Goal: Task Accomplishment & Management: Use online tool/utility

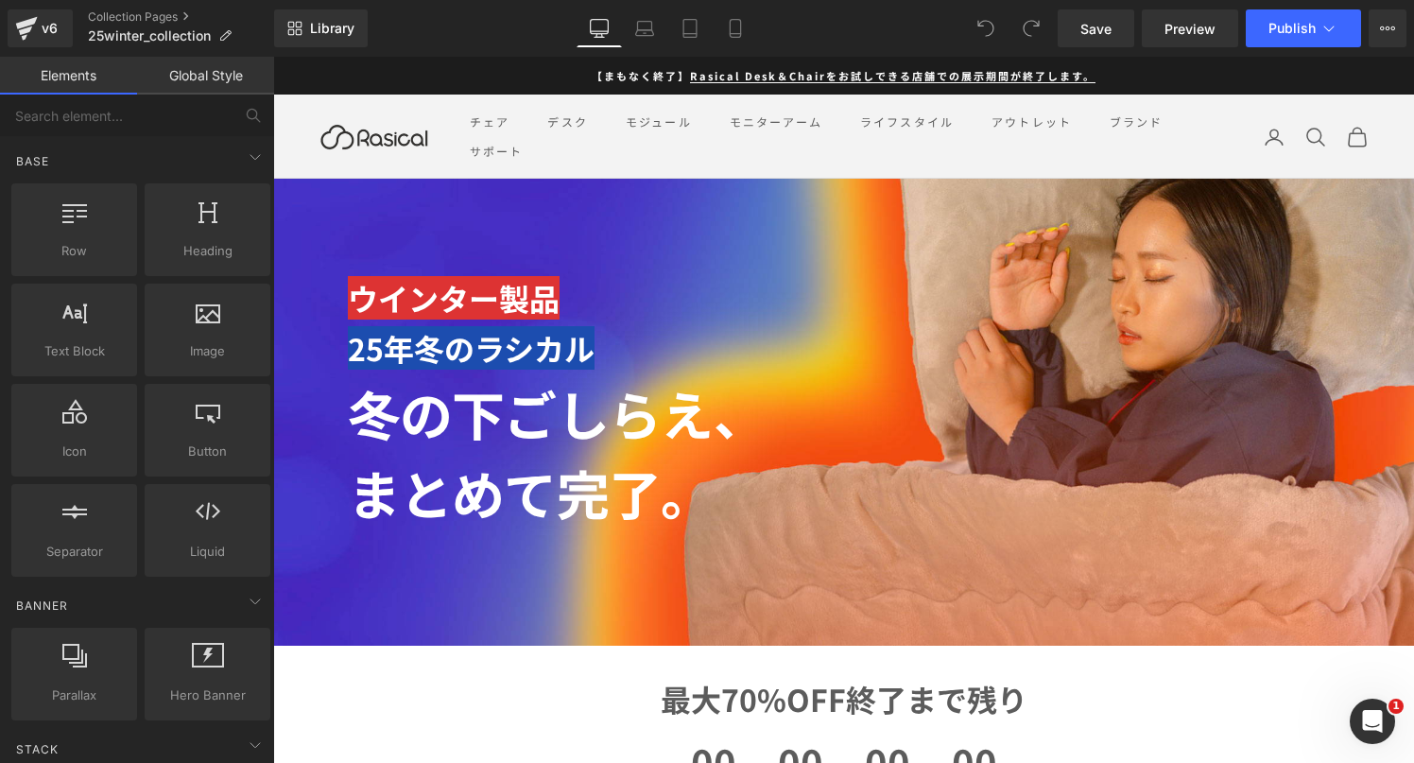
click at [446, 290] on strong "ウインター製品" at bounding box center [454, 297] width 212 height 43
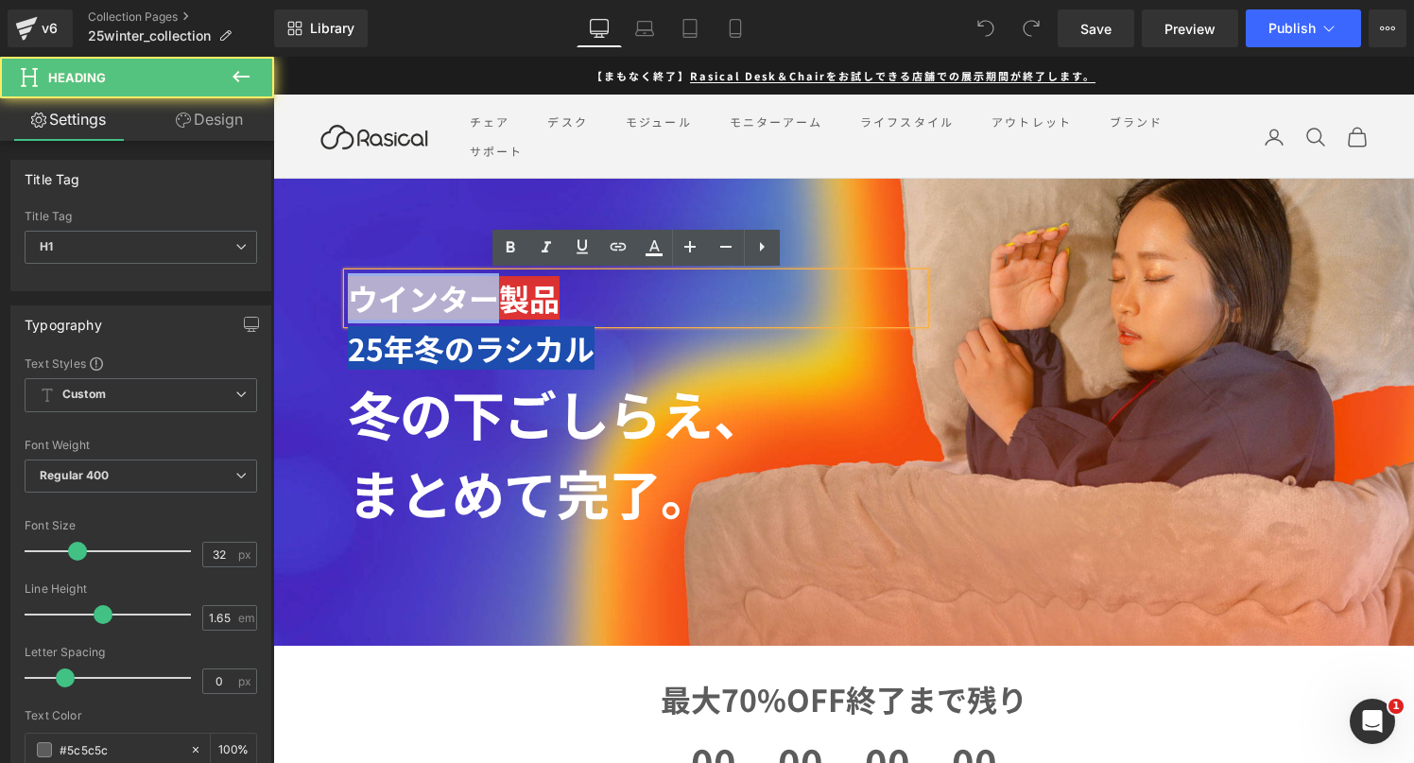
click at [446, 290] on strong "ウインター製品" at bounding box center [454, 297] width 212 height 43
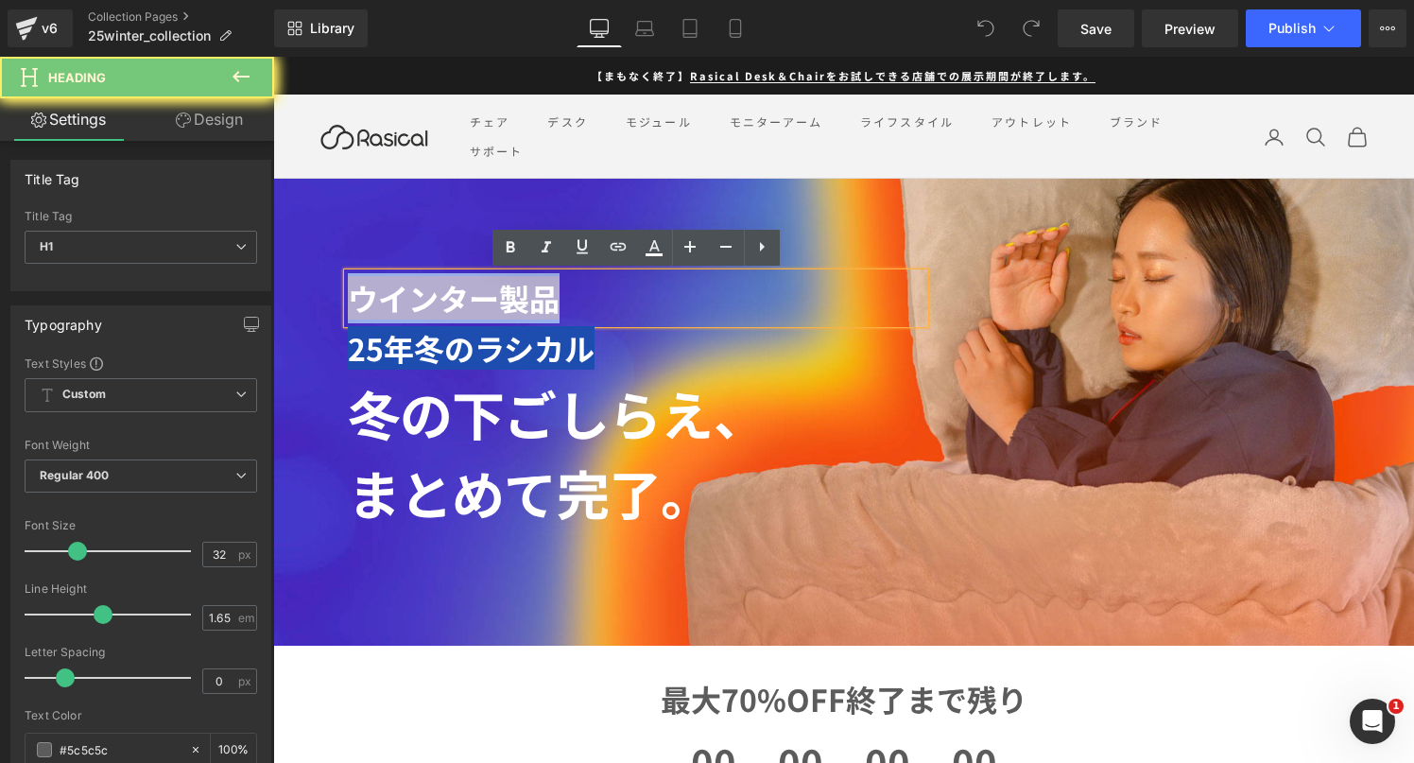
click at [446, 290] on strong "ウインター製品" at bounding box center [454, 297] width 212 height 43
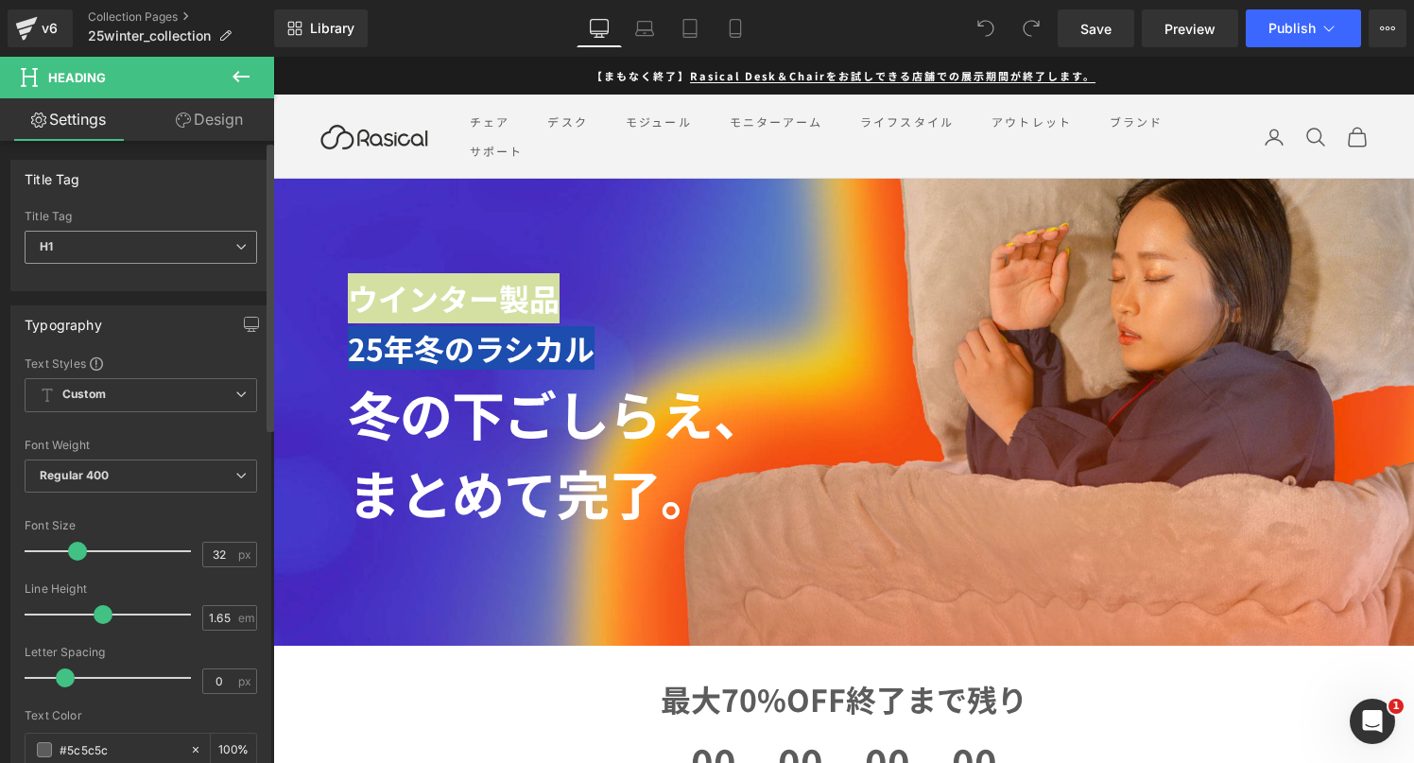
click at [149, 238] on span "H1" at bounding box center [141, 247] width 233 height 33
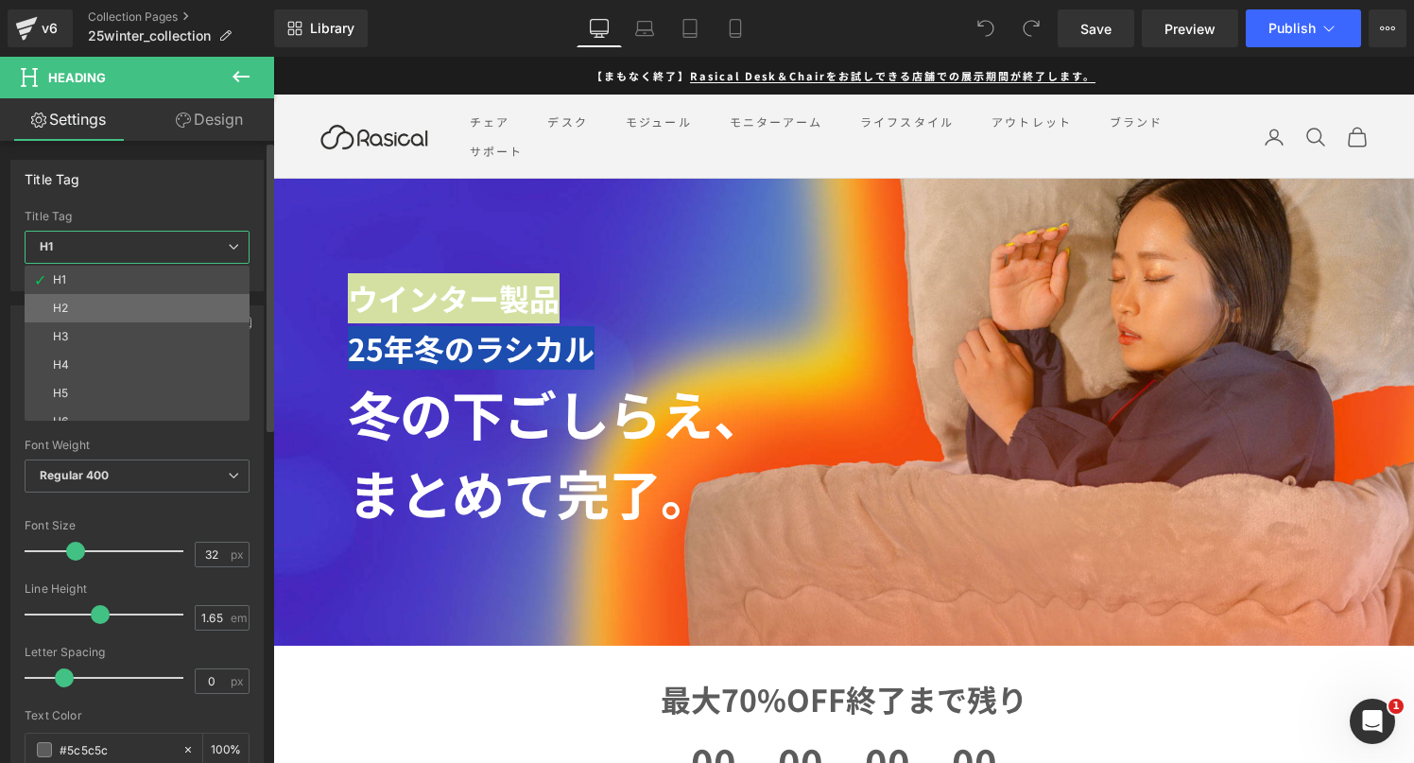
click at [139, 307] on li "H2" at bounding box center [141, 308] width 233 height 28
type input "24"
type input "100"
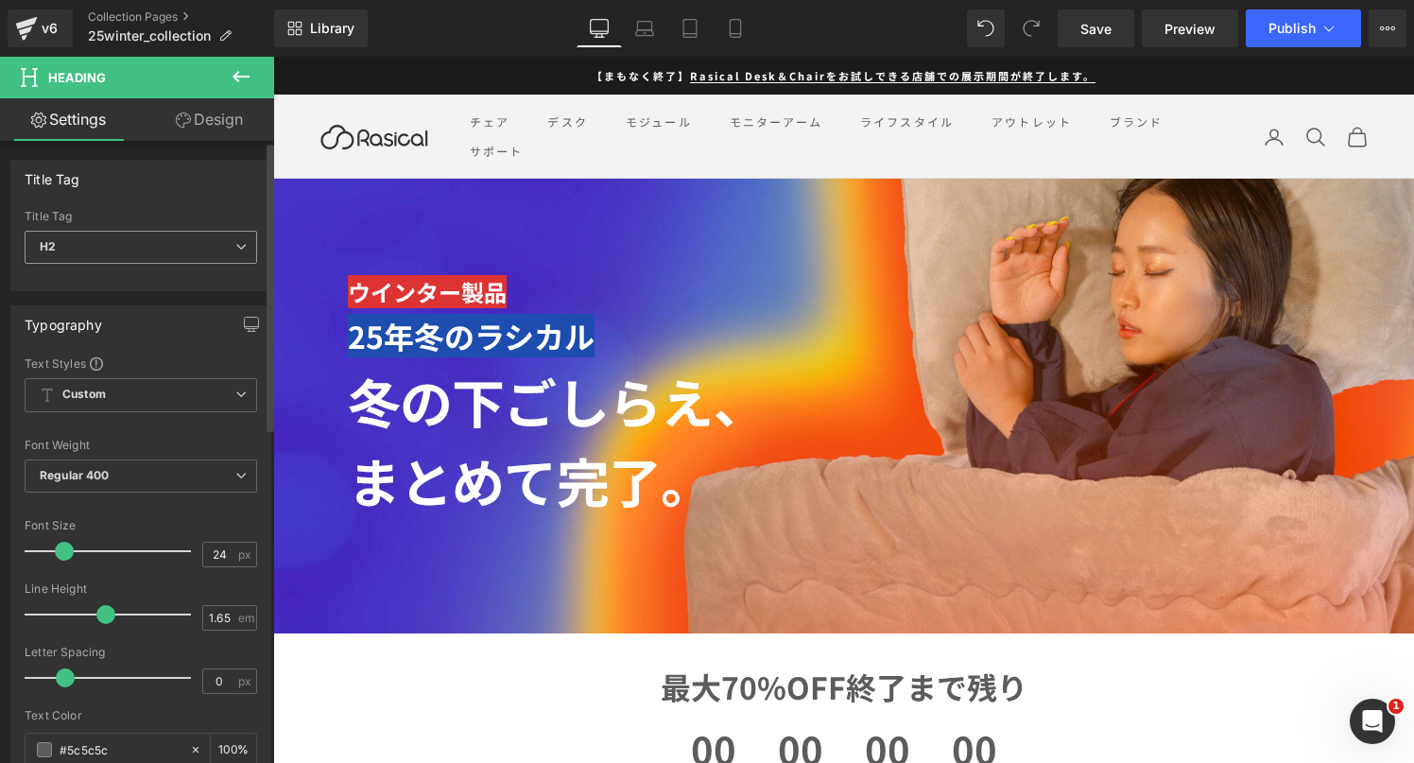
click at [138, 244] on span "H2" at bounding box center [141, 247] width 233 height 33
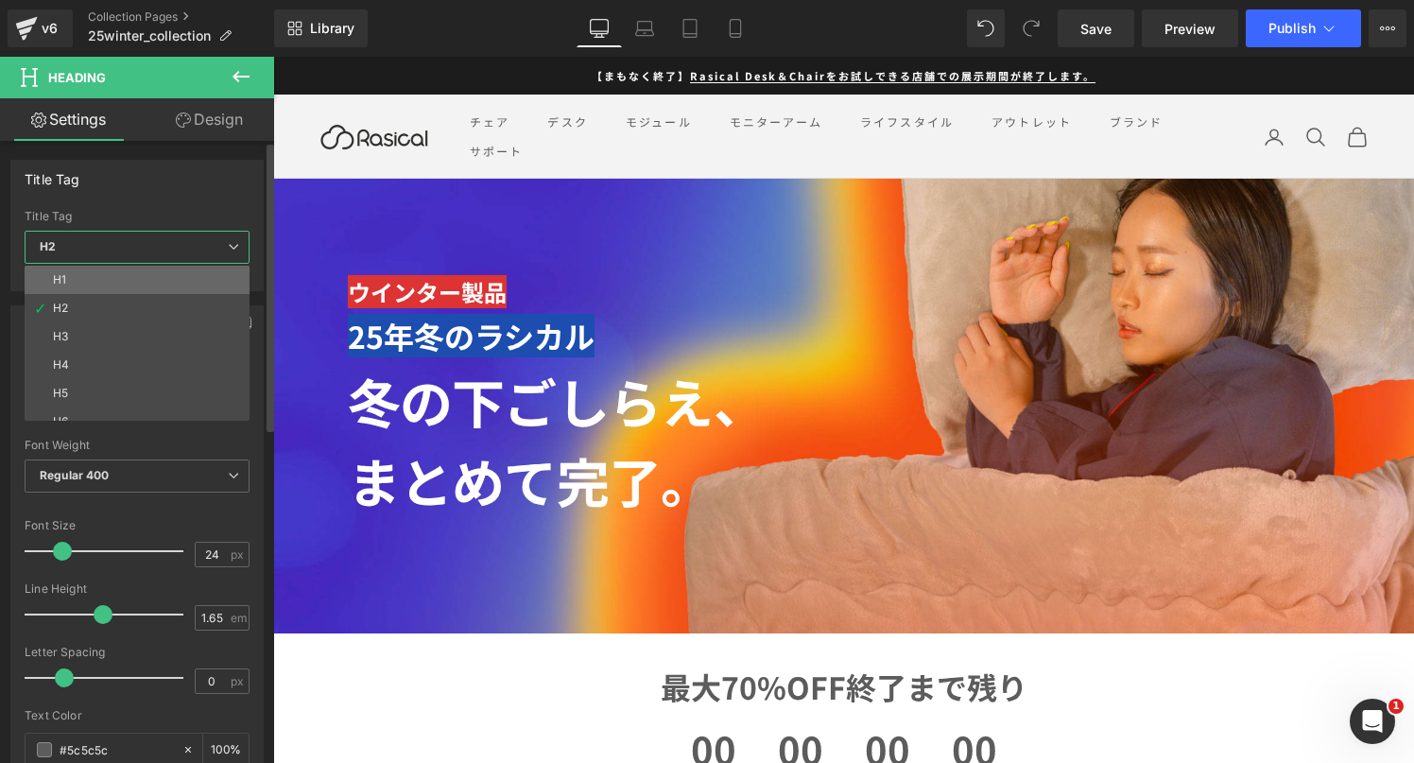
click at [136, 274] on li "H1" at bounding box center [141, 280] width 233 height 28
type input "32"
type input "100"
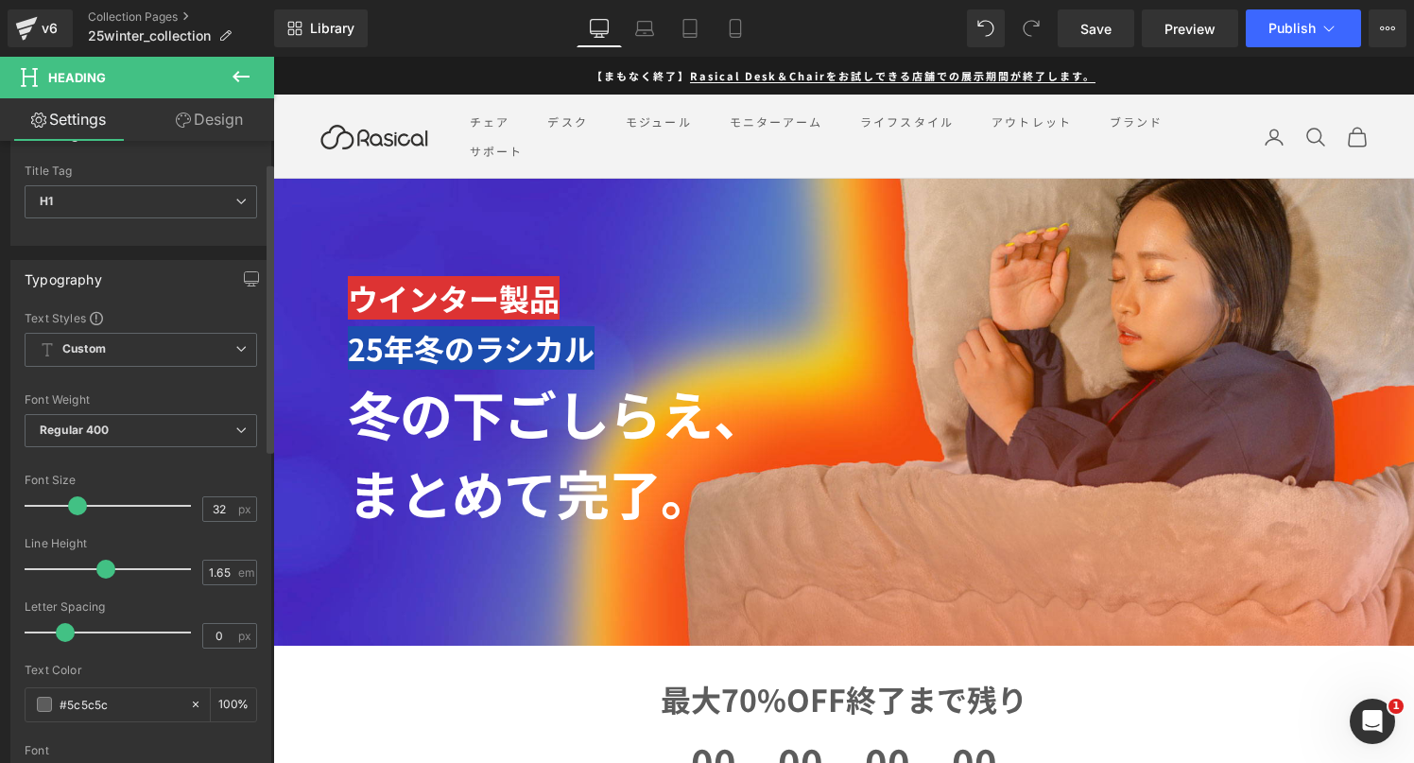
scroll to position [46, 0]
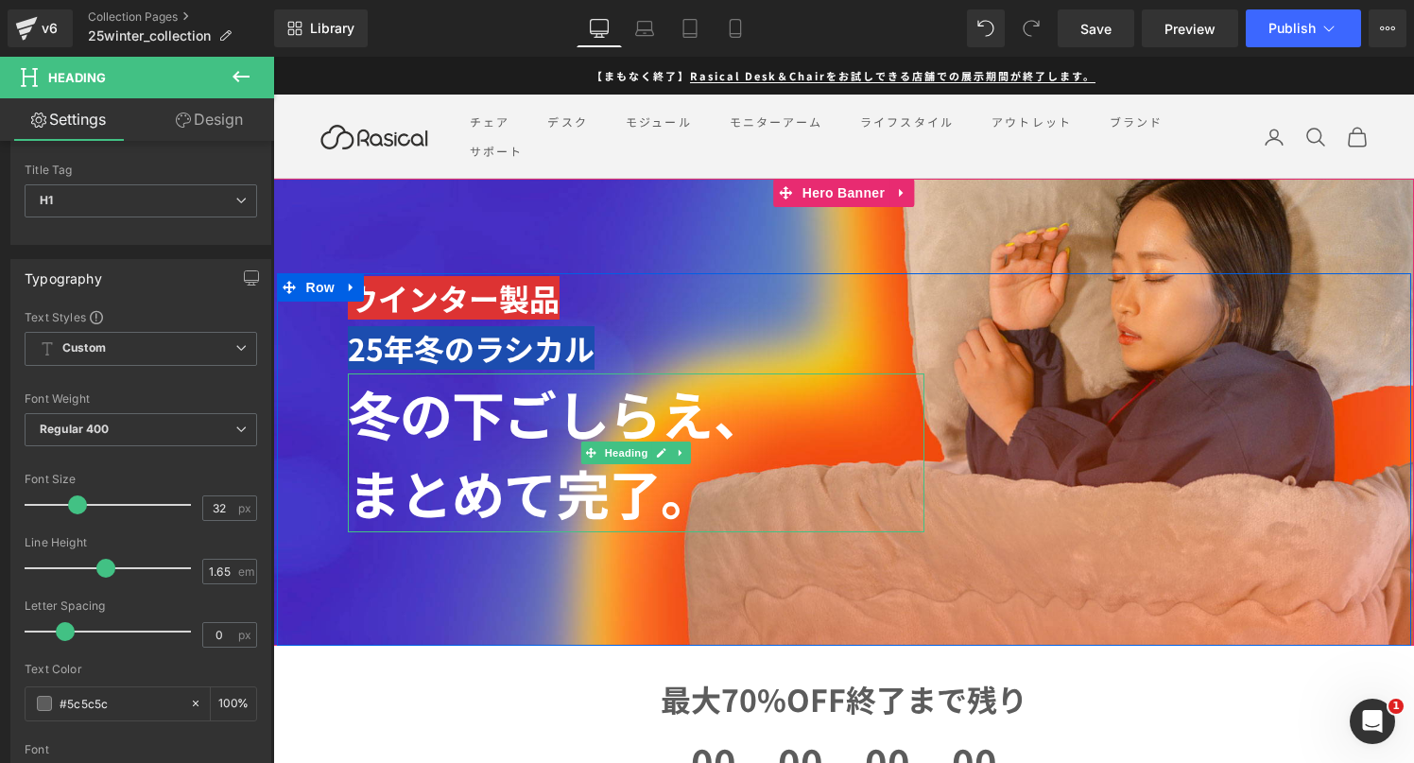
click at [438, 396] on strong "冬の下ごしらえ、" at bounding box center [557, 412] width 418 height 77
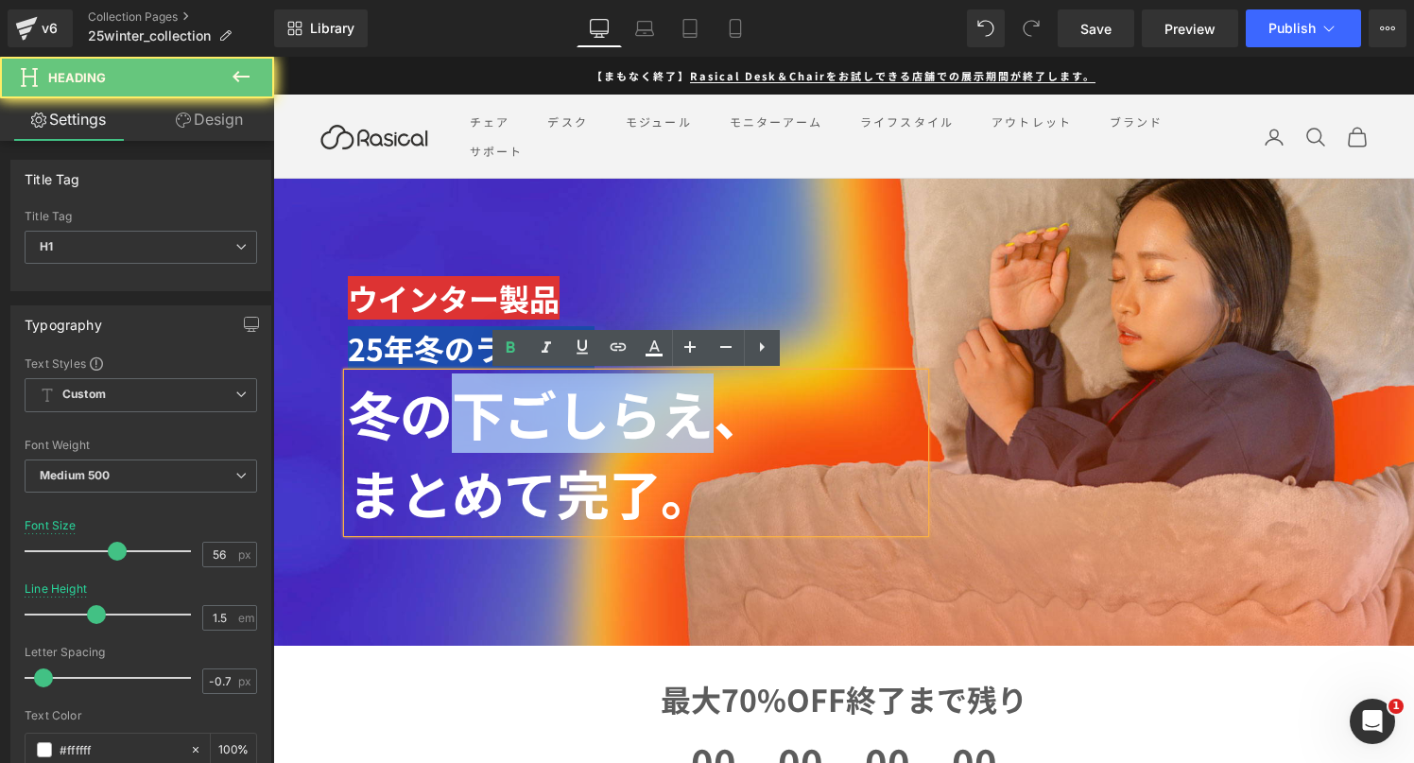
click at [438, 396] on strong "冬の下ごしらえ、" at bounding box center [557, 412] width 418 height 77
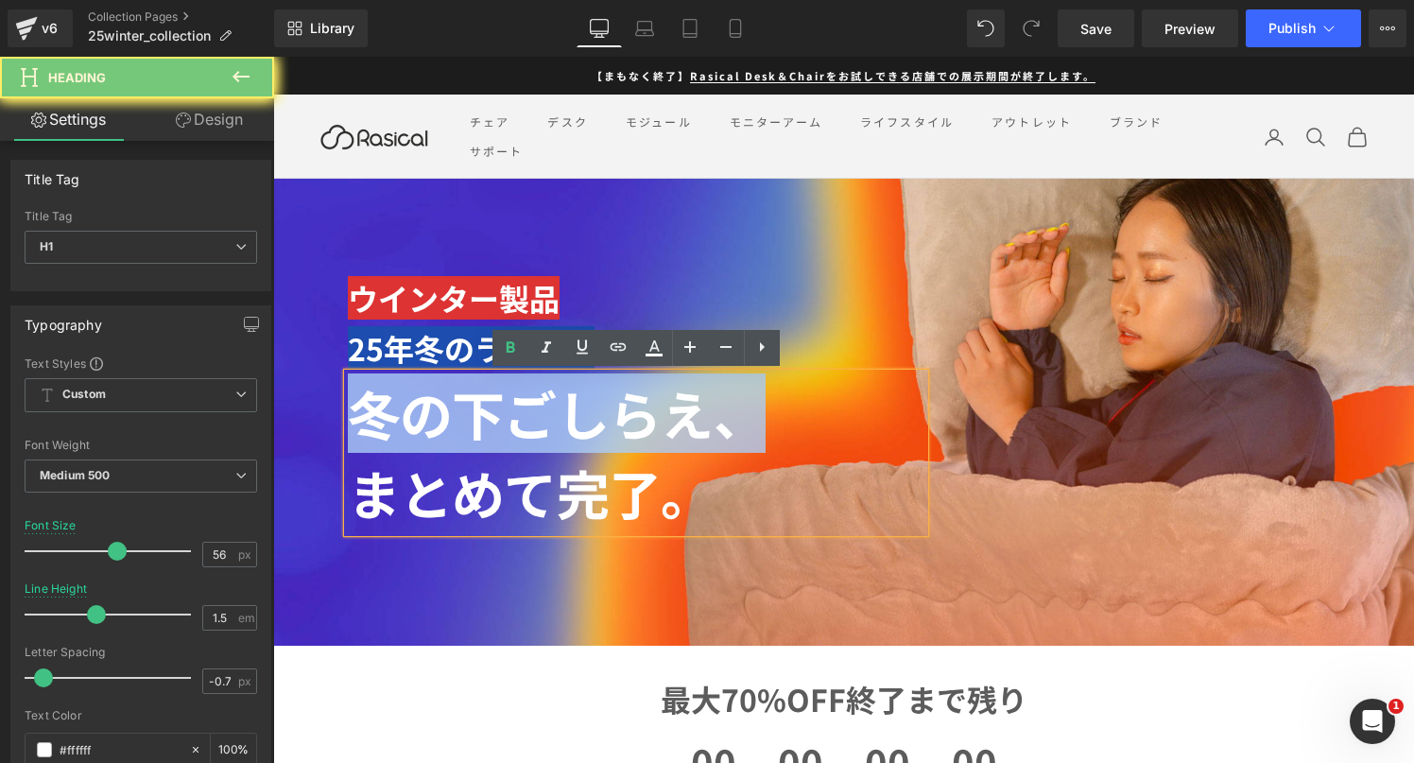
click at [438, 396] on strong "冬の下ごしらえ、" at bounding box center [557, 412] width 418 height 77
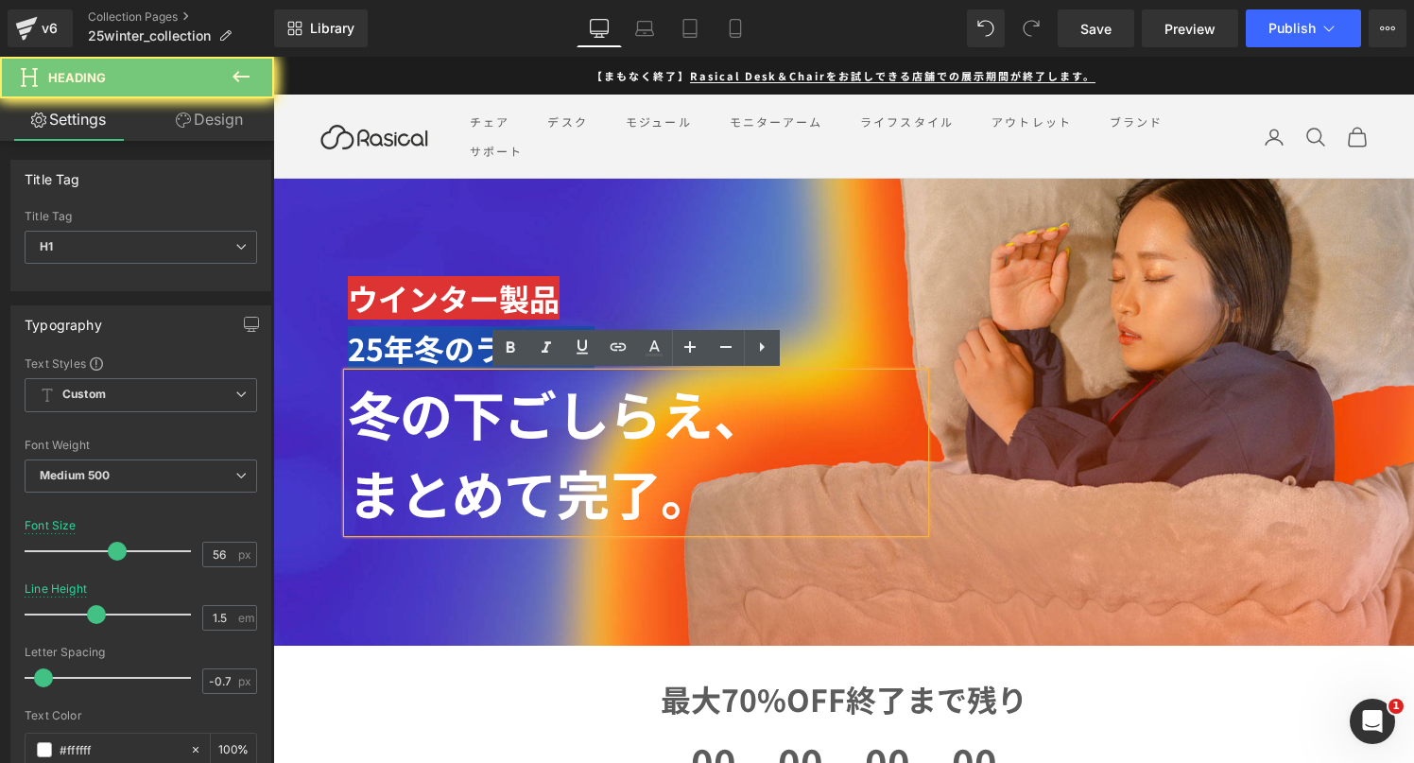
click at [452, 459] on h1 "まとめて完了。" at bounding box center [636, 492] width 577 height 79
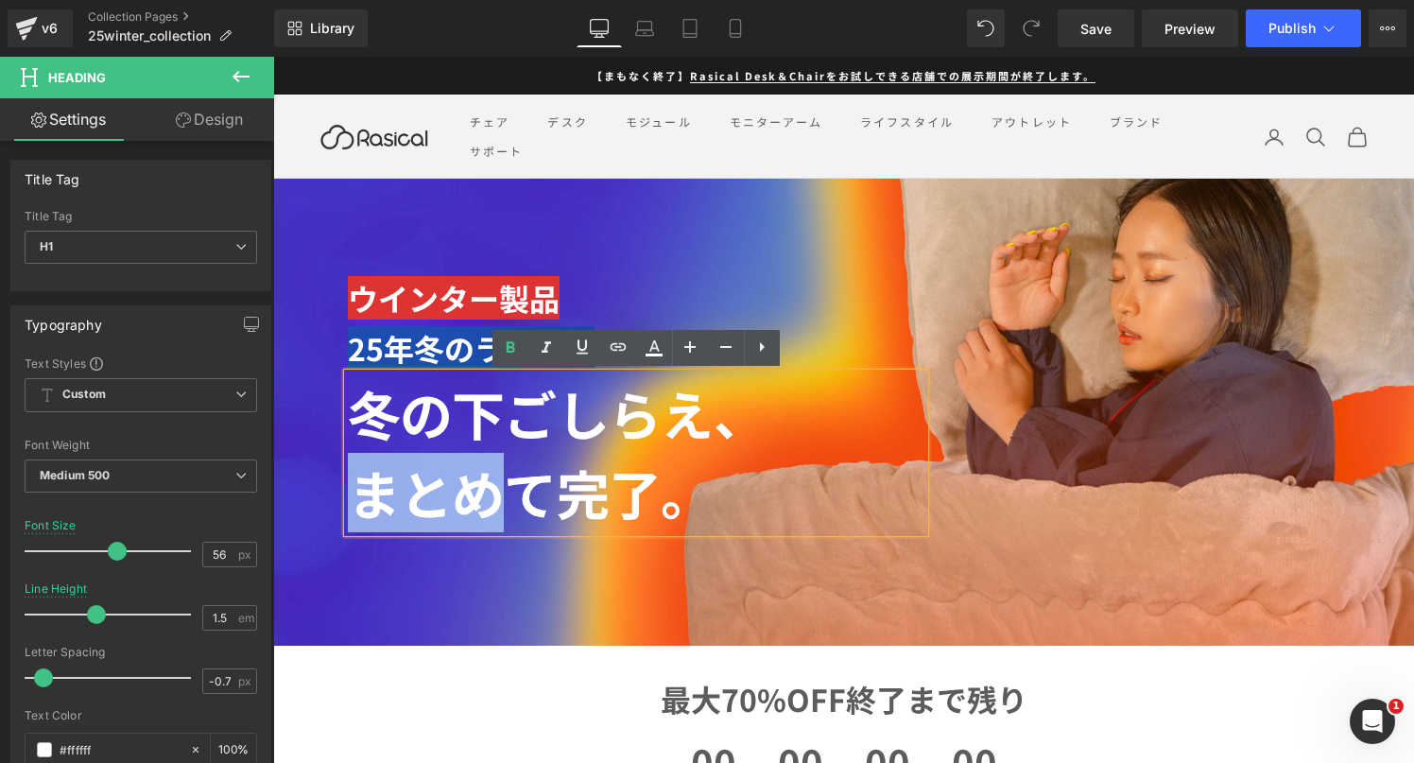
click at [452, 459] on h1 "まとめて完了。" at bounding box center [636, 492] width 577 height 79
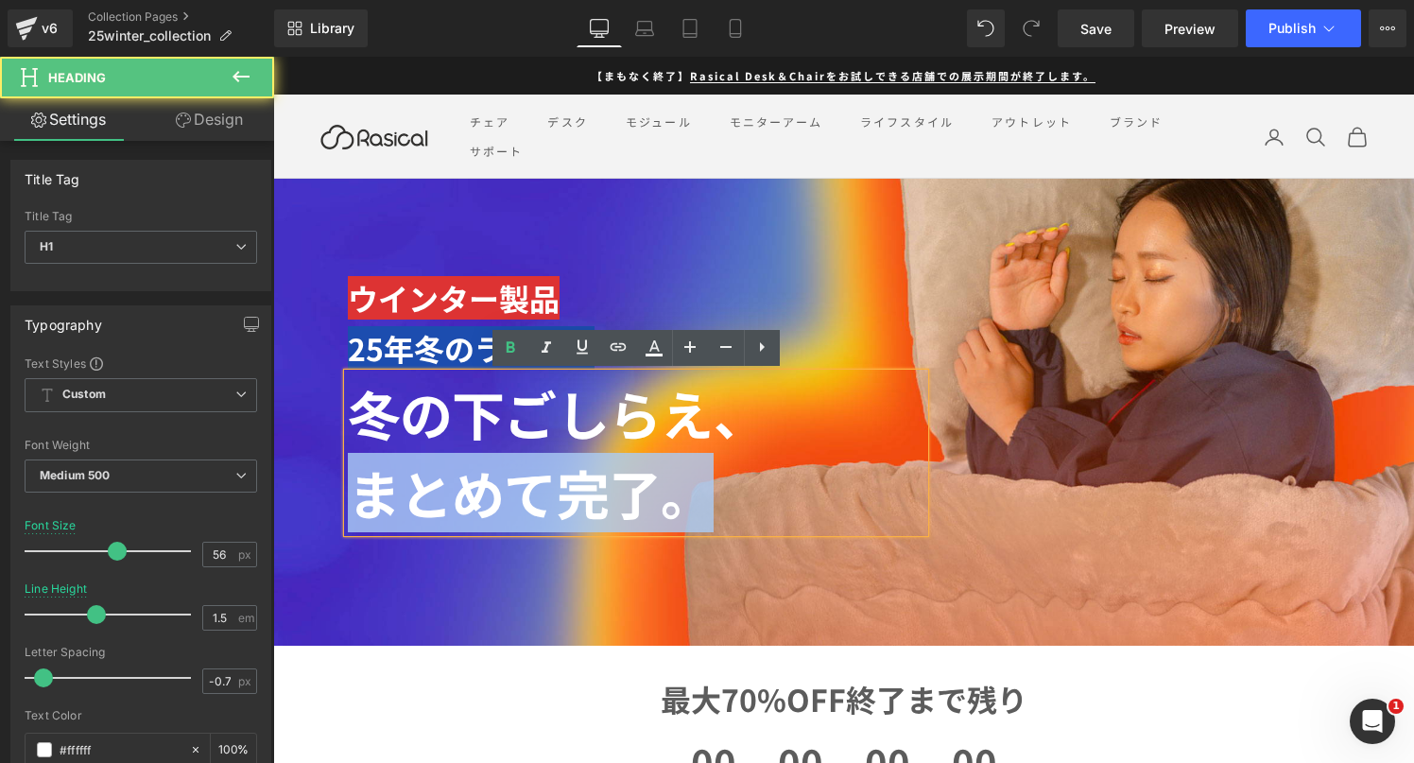
click at [452, 459] on h1 "まとめて完了。" at bounding box center [636, 492] width 577 height 79
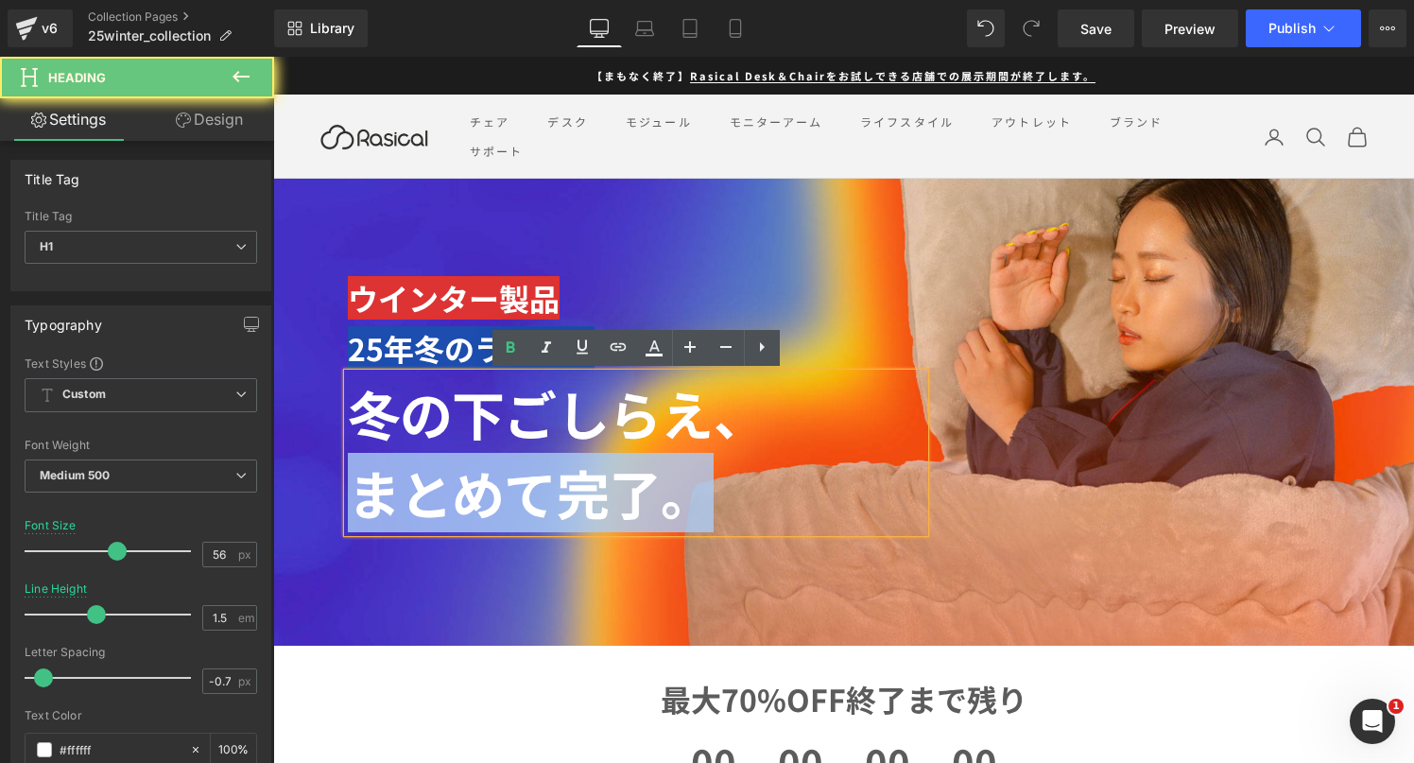
click at [502, 183] on div at bounding box center [843, 412] width 1141 height 467
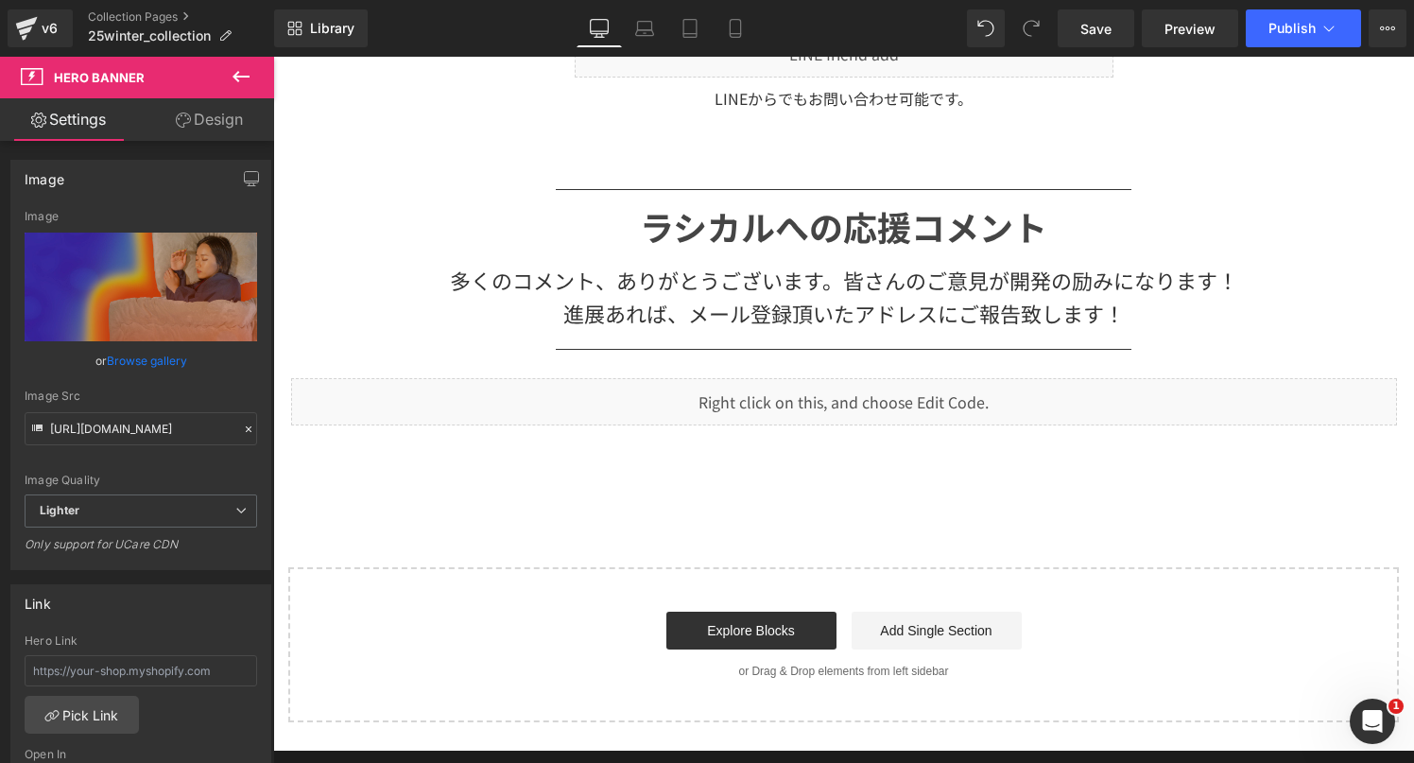
scroll to position [9065, 0]
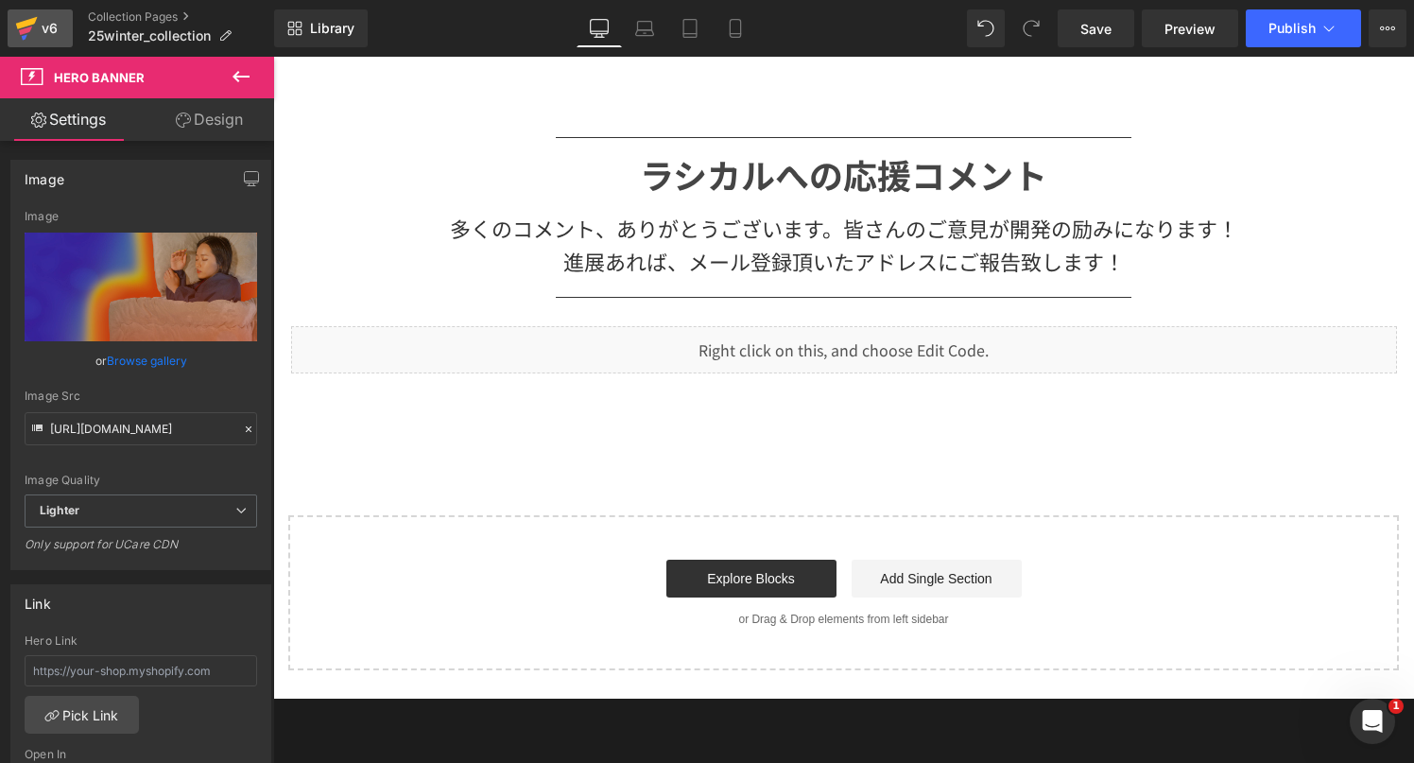
click at [59, 27] on div "v6" at bounding box center [50, 28] width 24 height 25
click at [152, 19] on link "Collection Pages" at bounding box center [181, 16] width 186 height 15
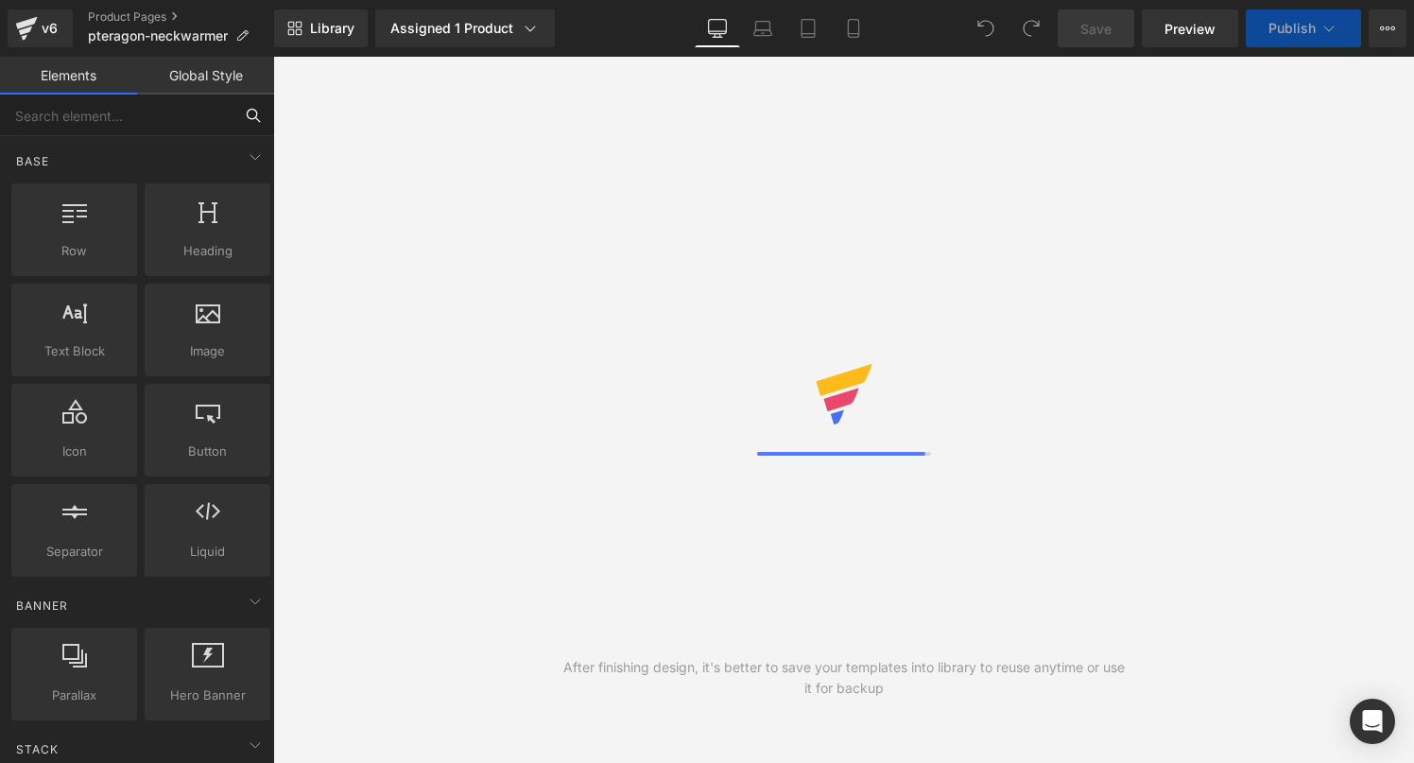
click at [190, 126] on input "text" at bounding box center [116, 116] width 233 height 42
click at [190, 116] on input "text" at bounding box center [116, 116] width 233 height 42
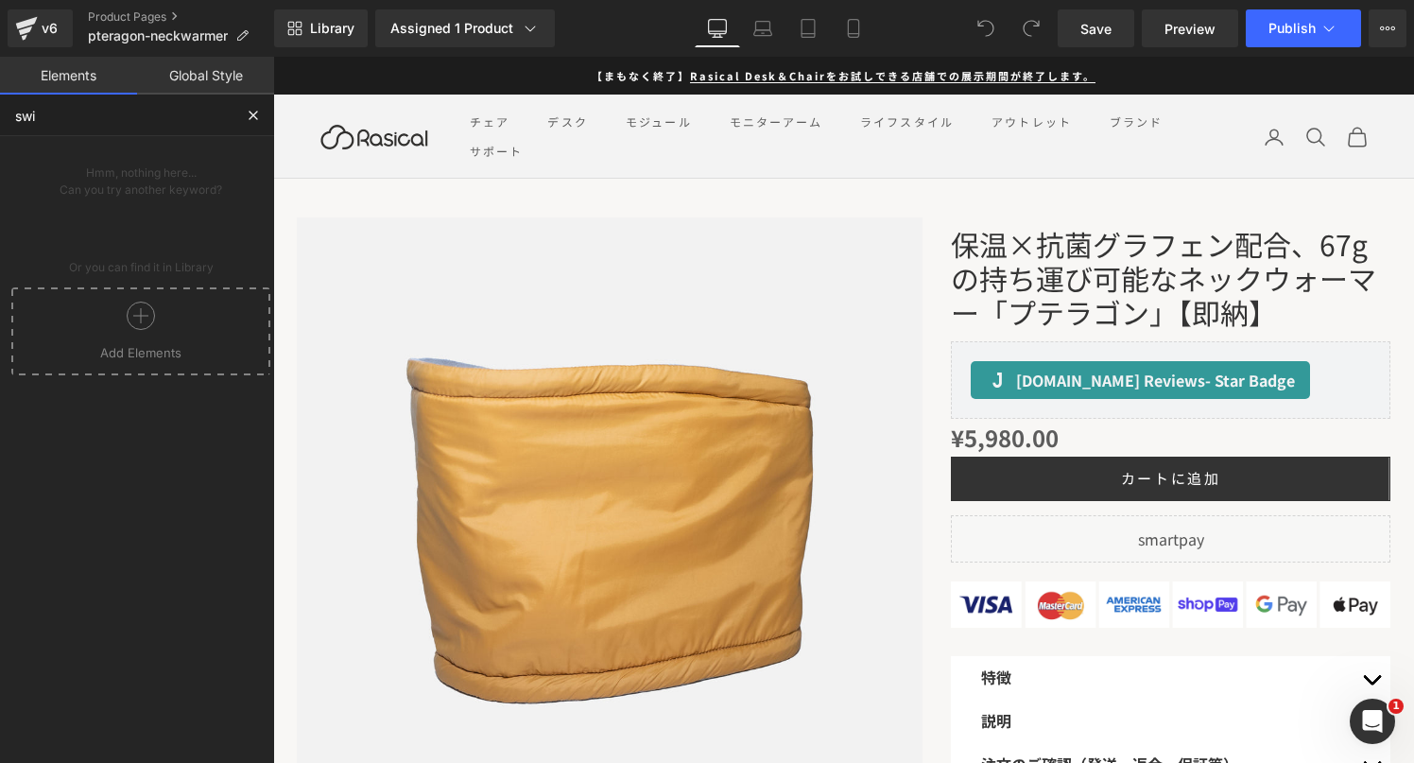
type input "swi"
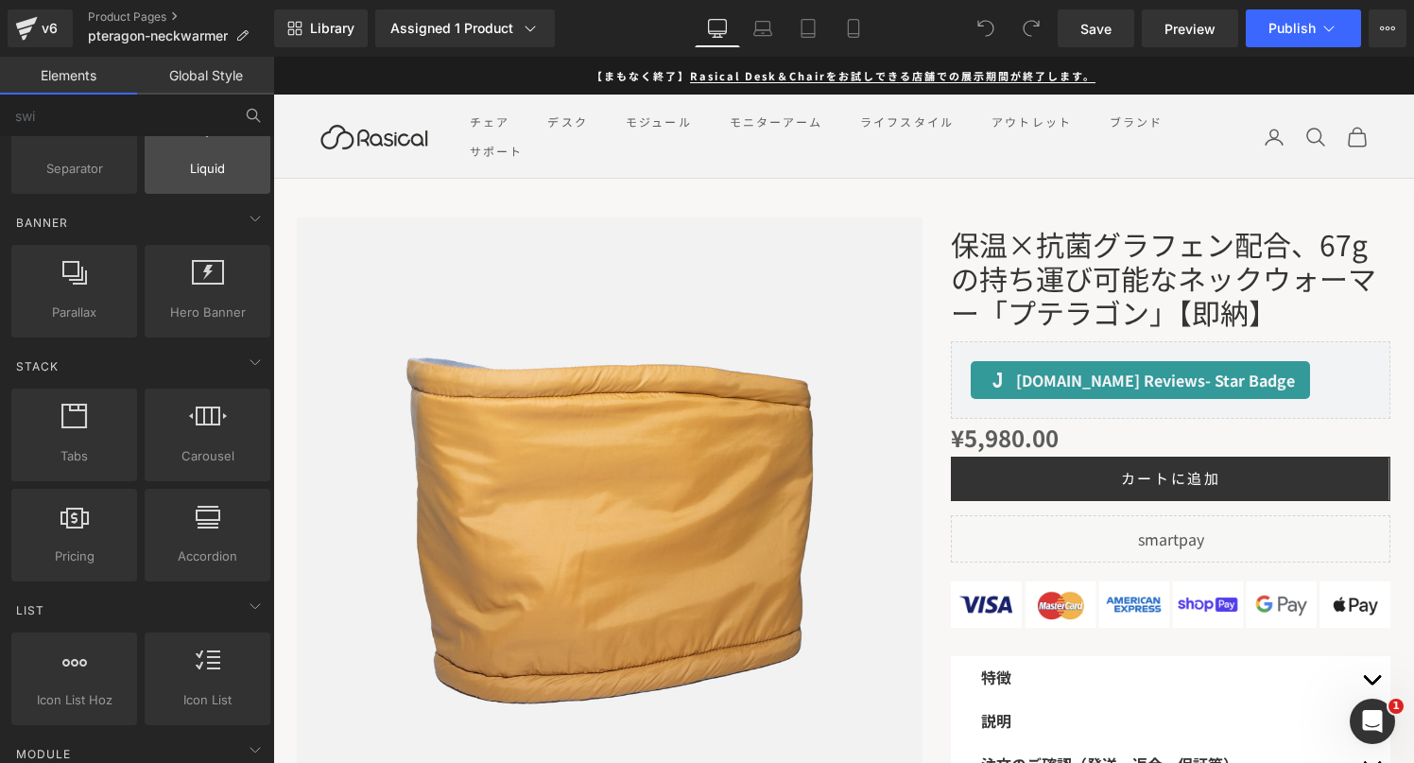
scroll to position [4, 0]
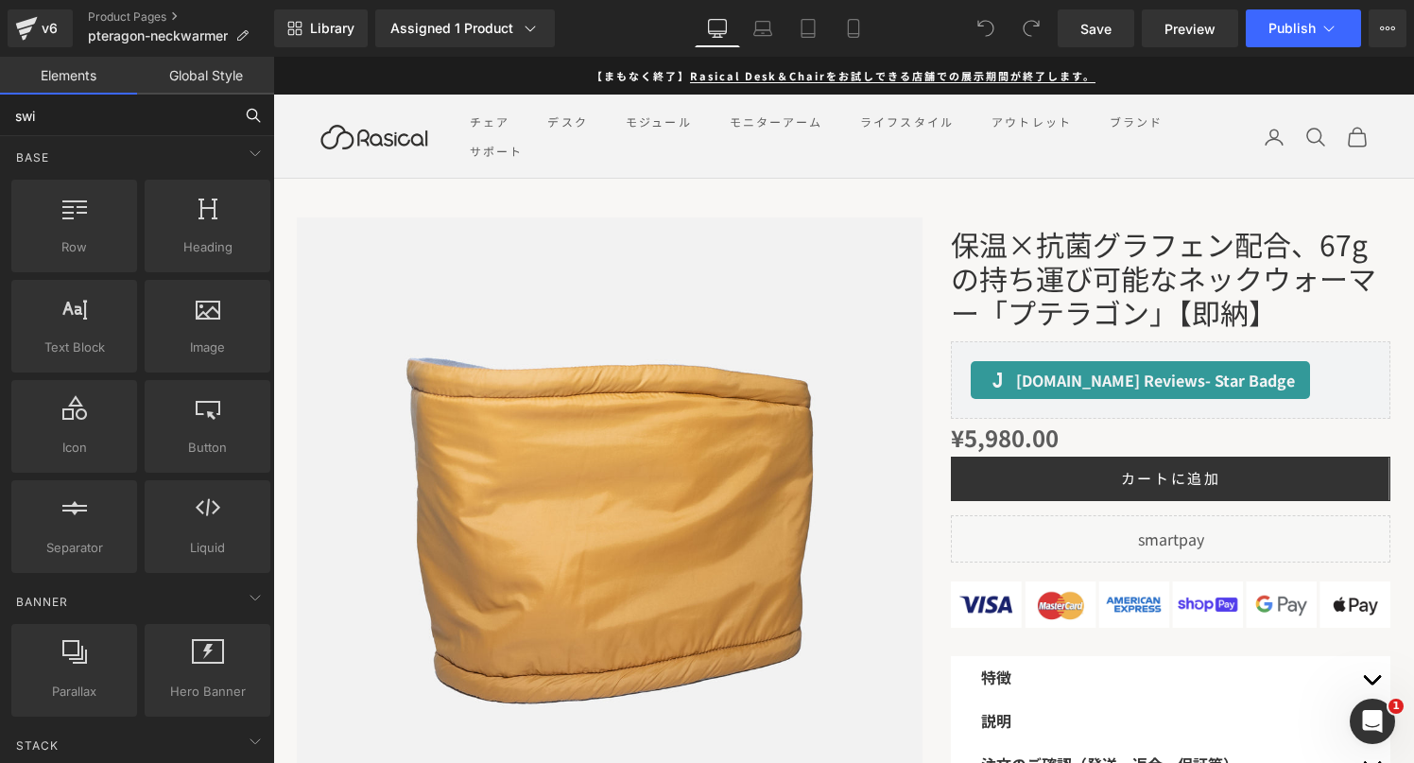
click at [200, 101] on input "swi" at bounding box center [116, 116] width 233 height 42
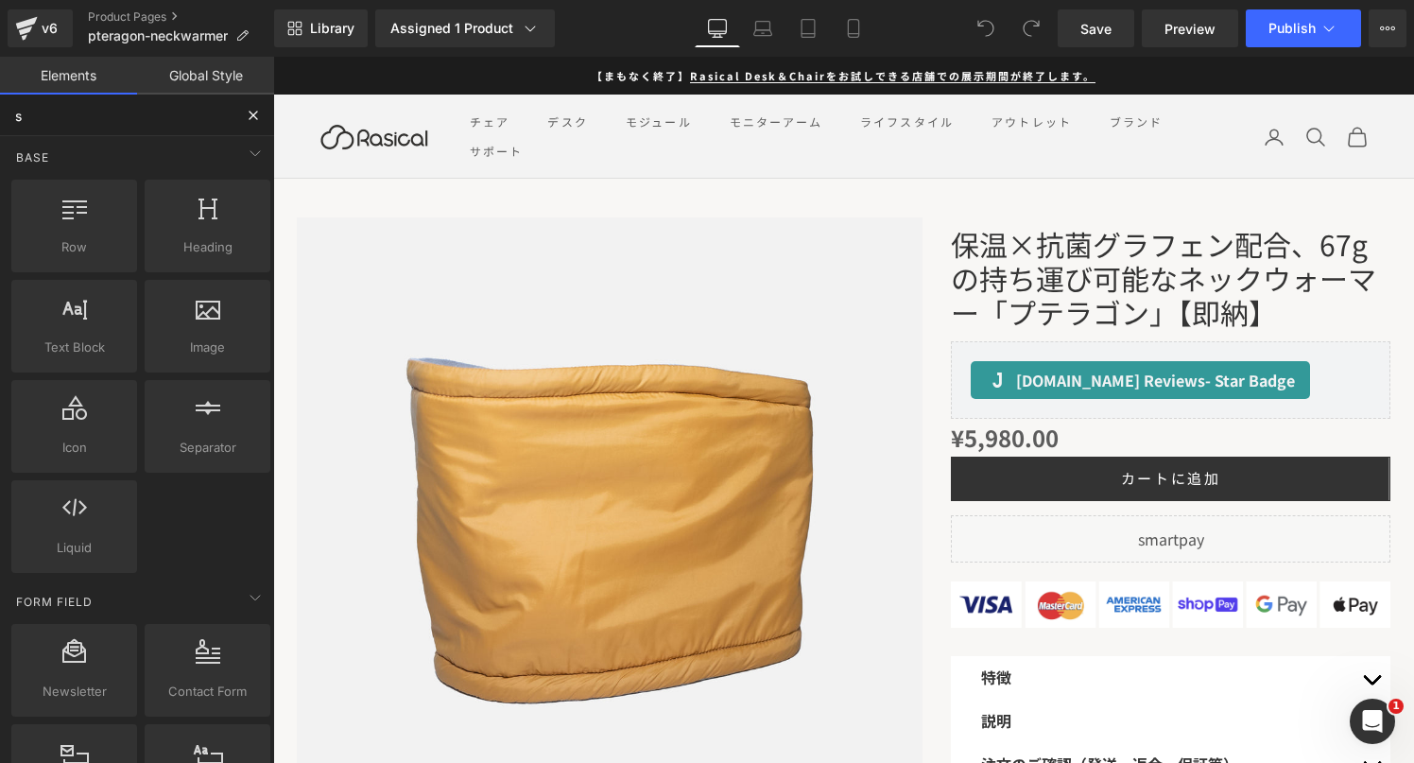
type input "sw"
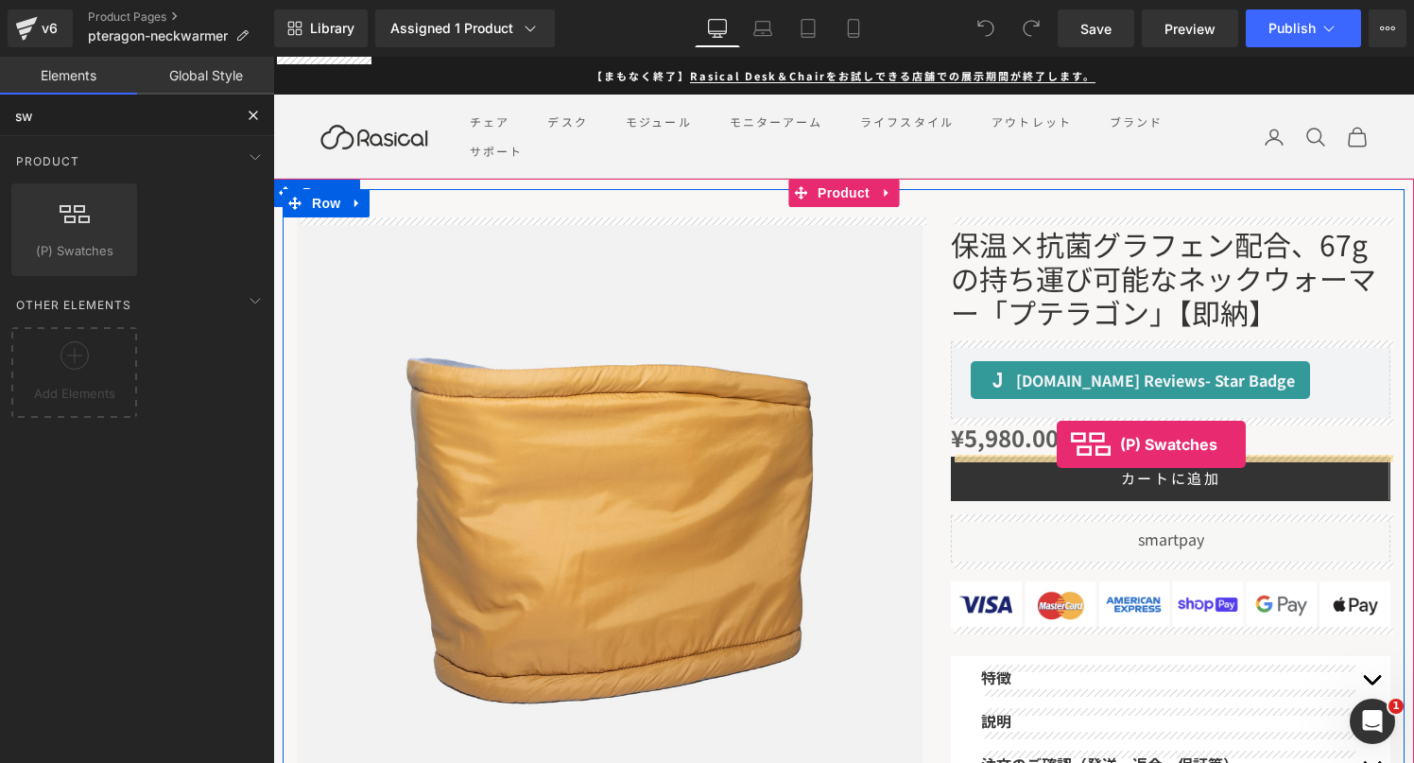
drag, startPoint x: 396, startPoint y: 281, endPoint x: 1057, endPoint y: 444, distance: 680.7
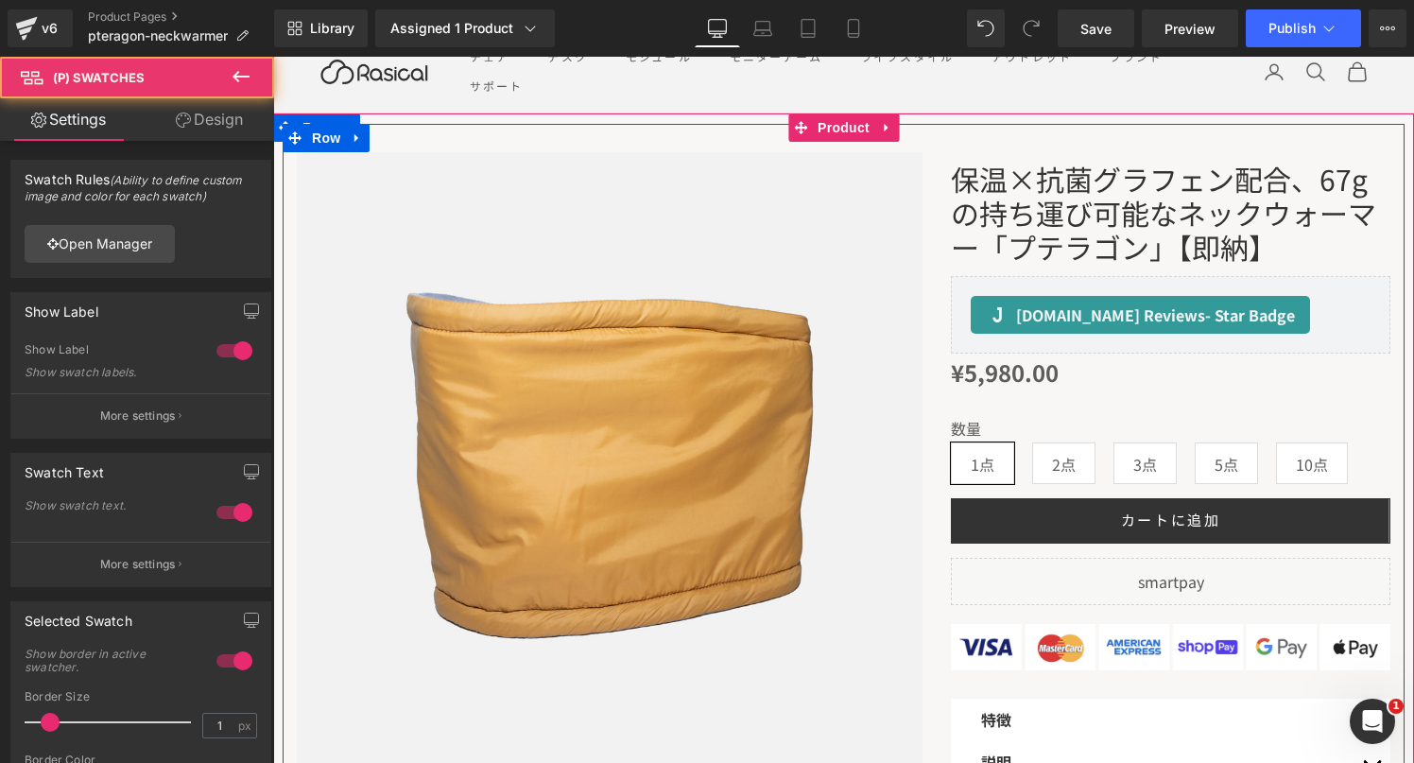
scroll to position [67, 0]
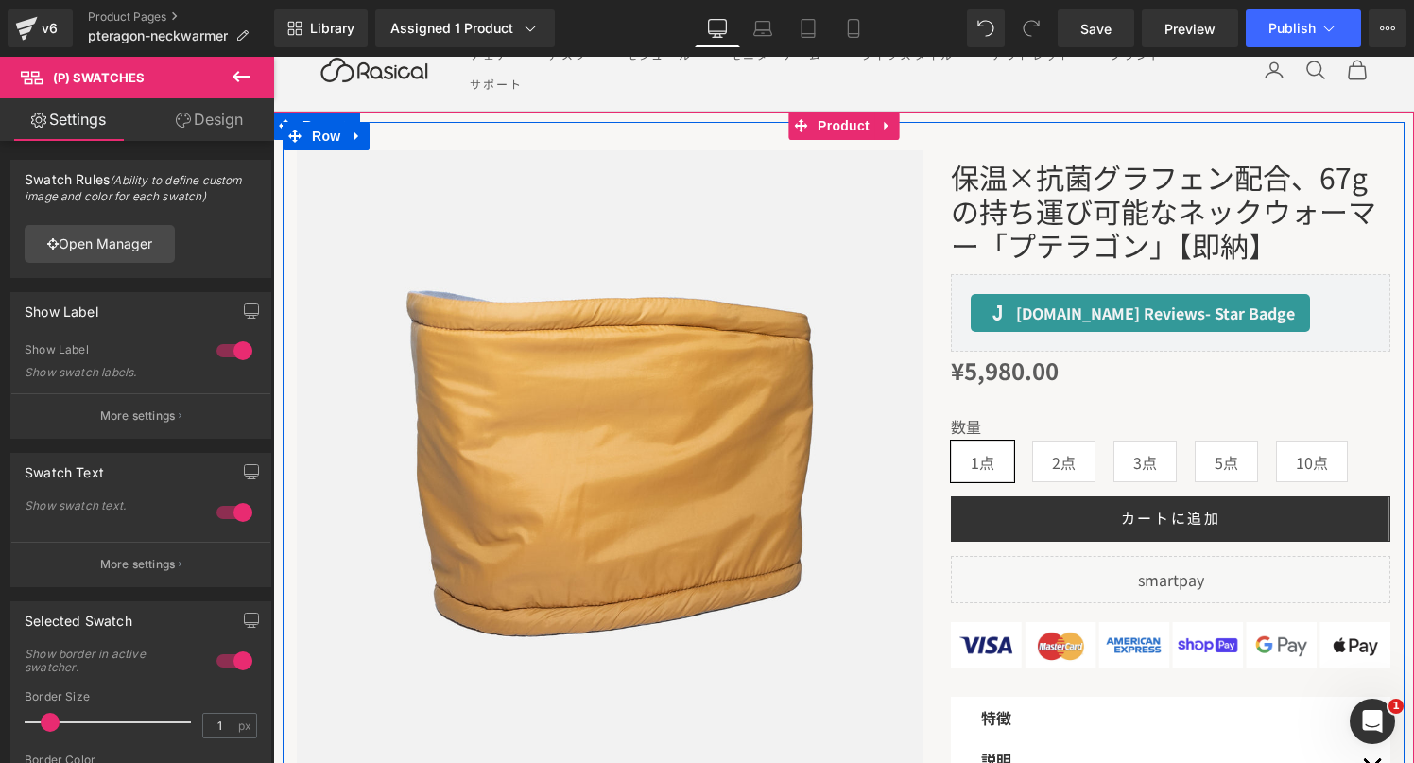
click at [1024, 445] on div "数量 1点 2点 3点 5点 10点" at bounding box center [1171, 457] width 440 height 78
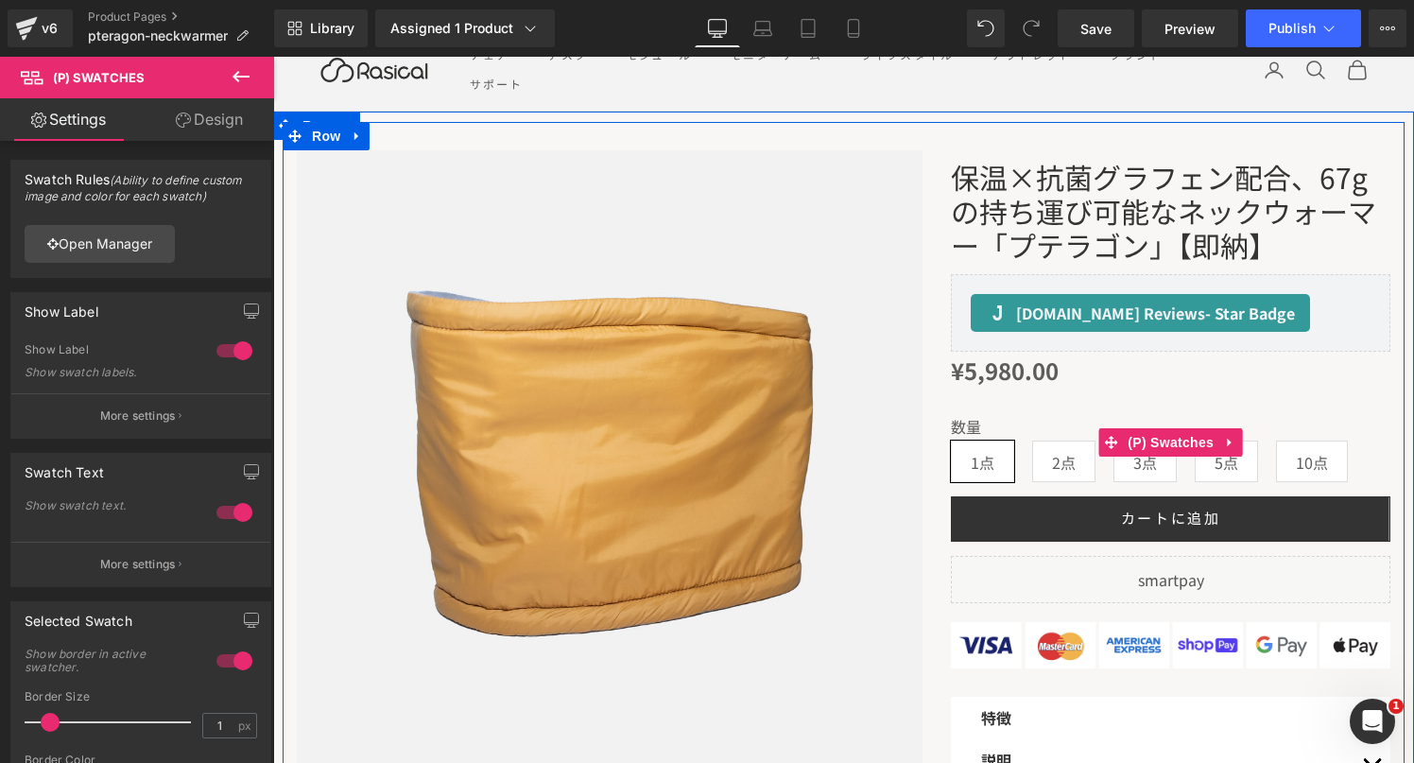
click at [1175, 426] on label "数量" at bounding box center [1171, 429] width 440 height 23
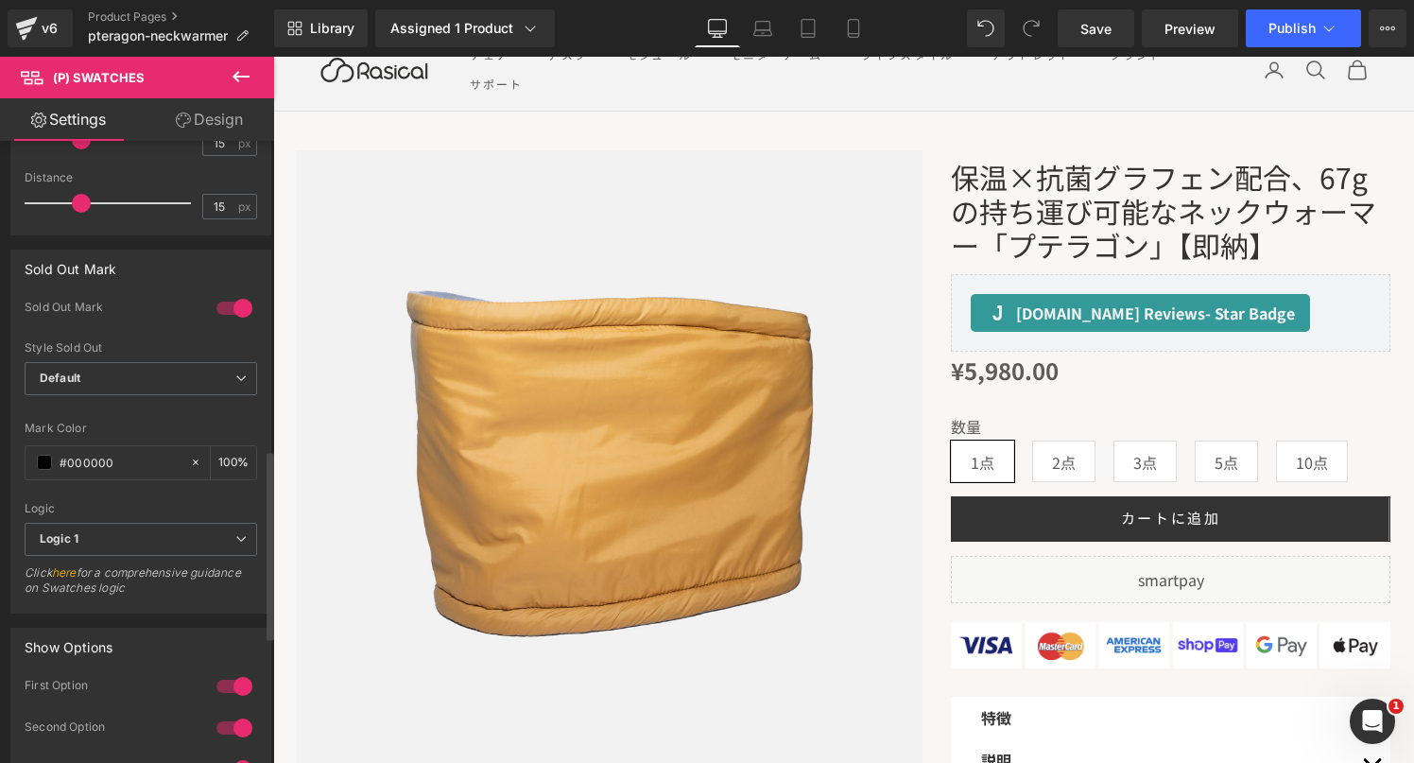
scroll to position [1015, 0]
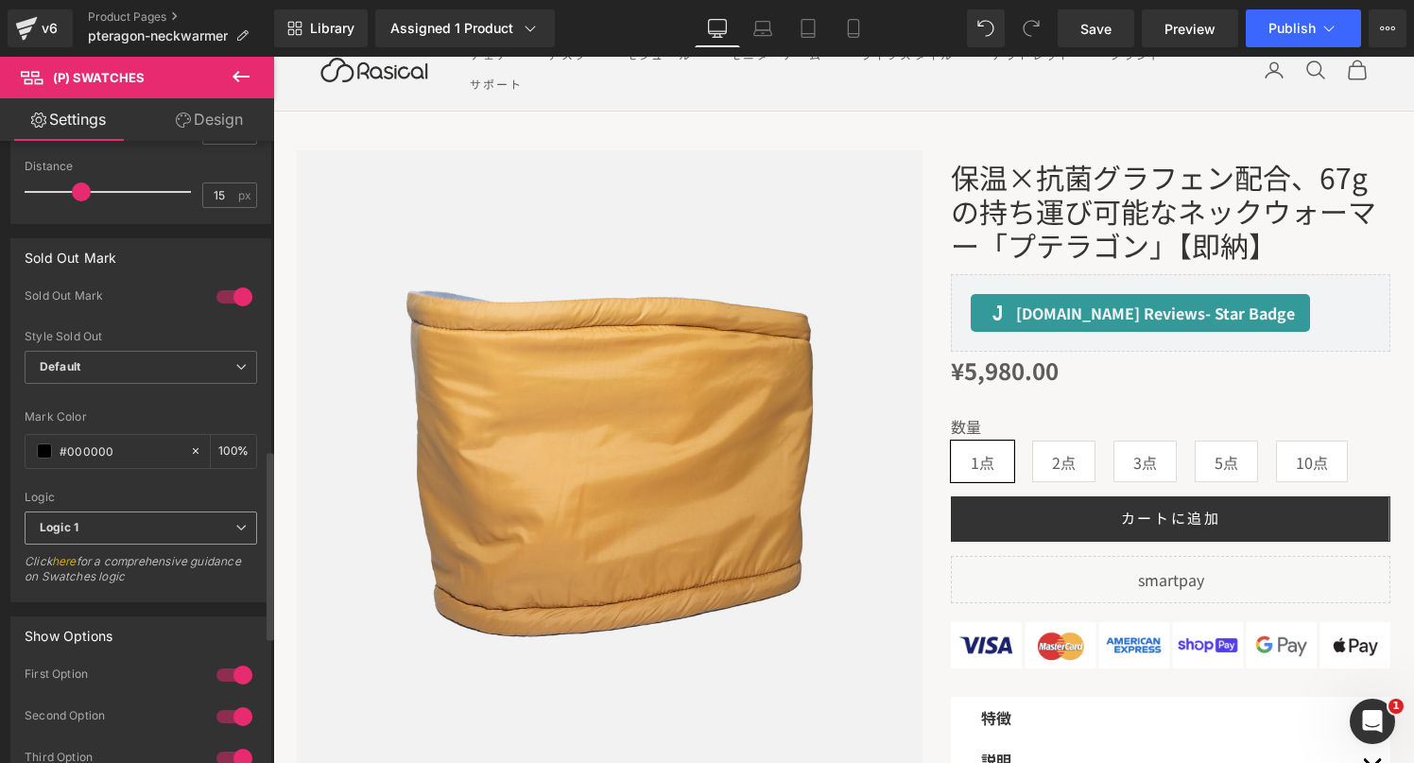
click at [94, 544] on div "Logic 1 Logic 1 Logic 2" at bounding box center [141, 532] width 233 height 43
click at [94, 540] on span "Logic 1" at bounding box center [141, 527] width 233 height 33
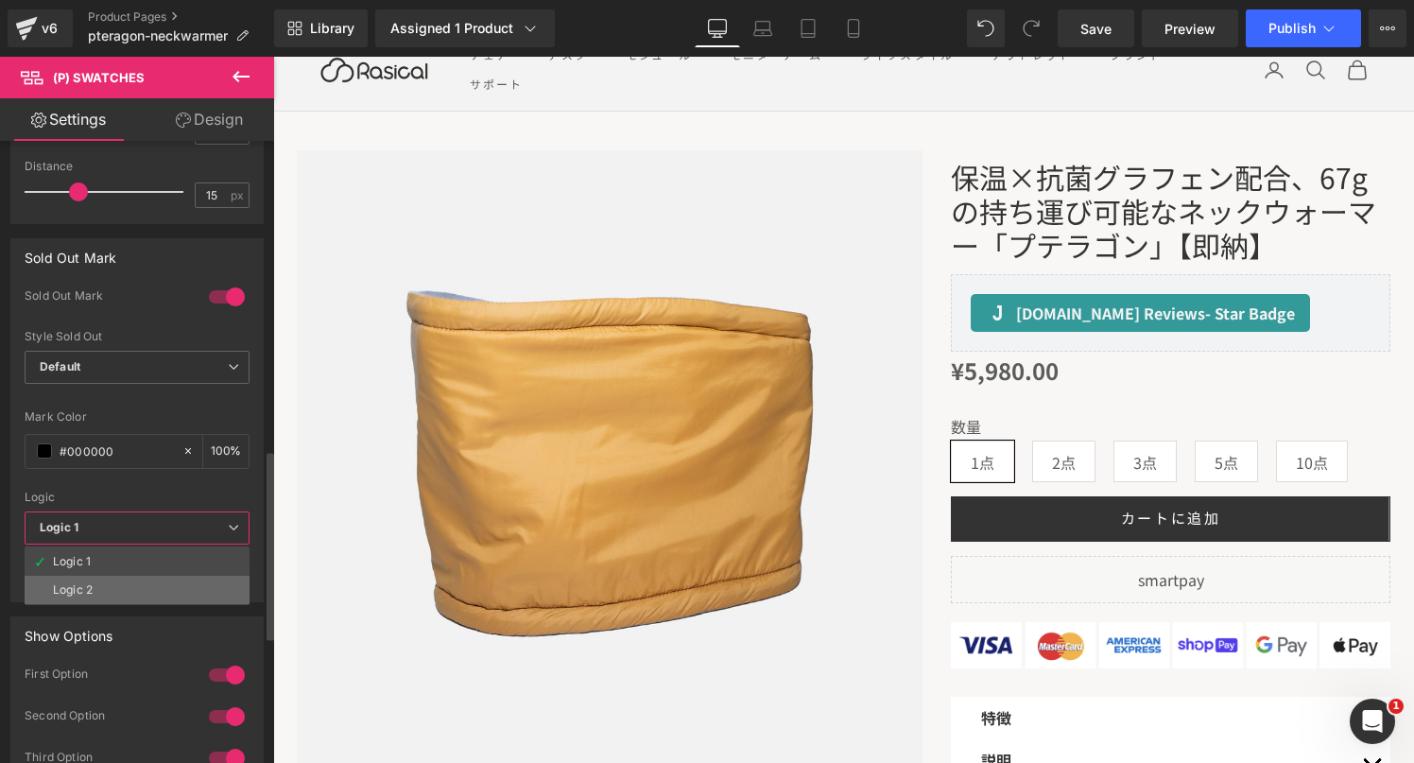
click at [94, 582] on li "Logic 2" at bounding box center [137, 590] width 225 height 28
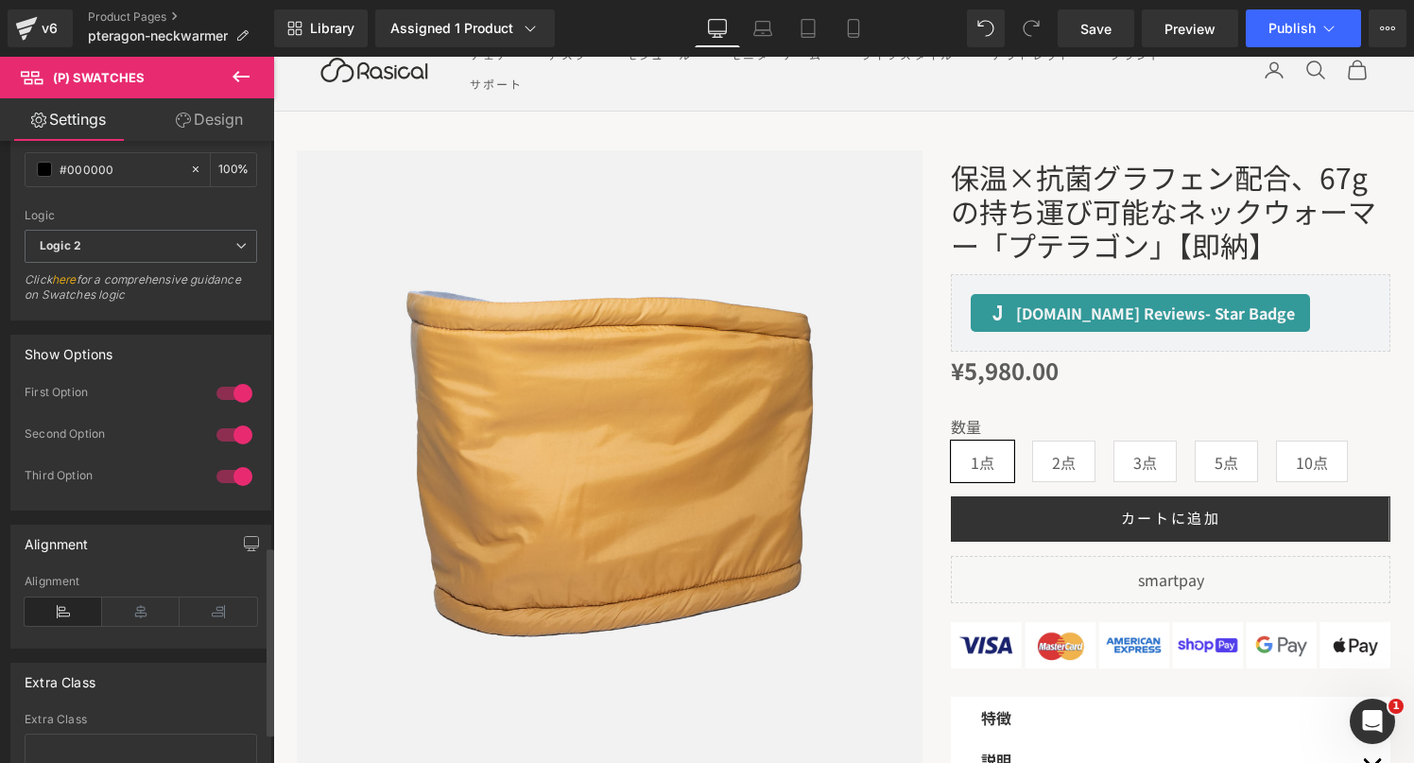
scroll to position [1357, 0]
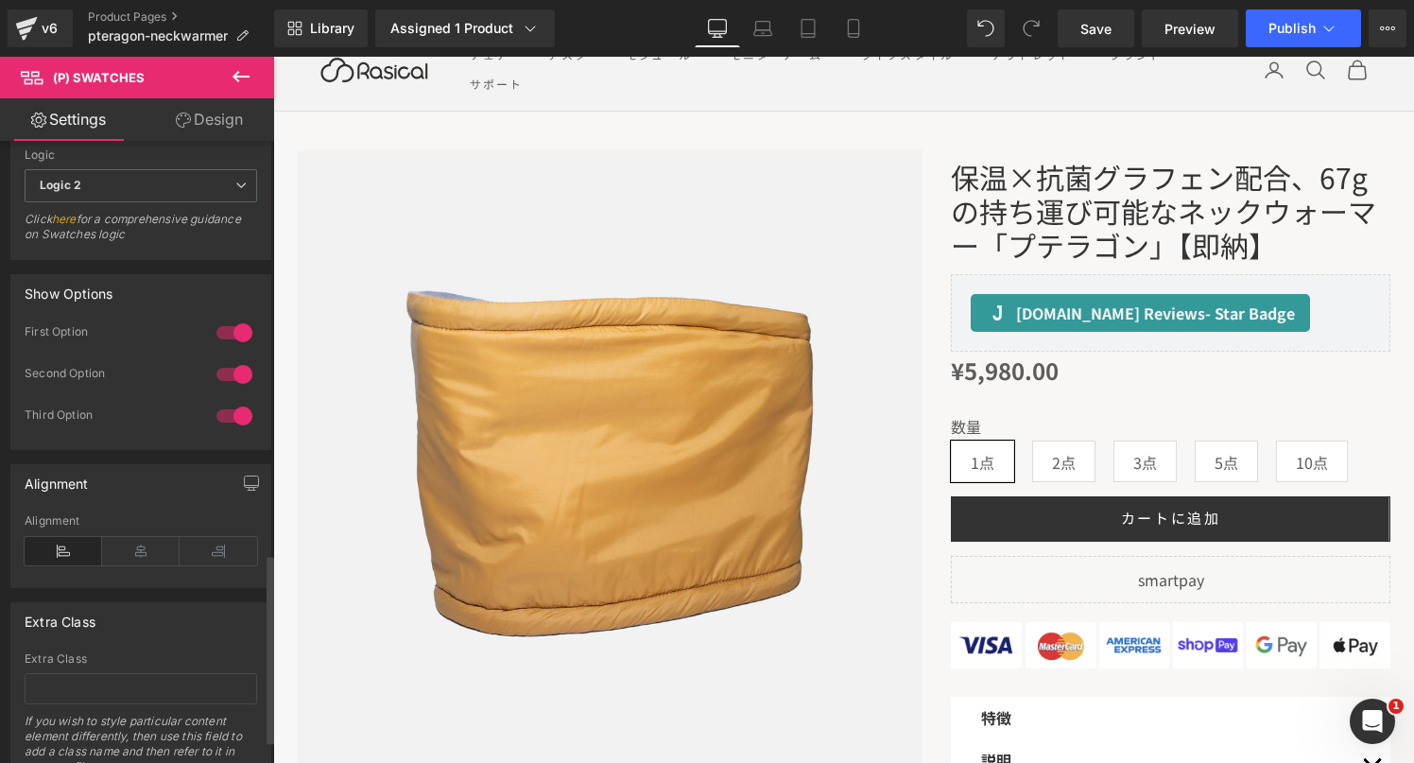
click at [227, 409] on div at bounding box center [234, 416] width 45 height 30
click at [227, 377] on div at bounding box center [234, 374] width 45 height 30
click at [224, 340] on div at bounding box center [234, 333] width 45 height 30
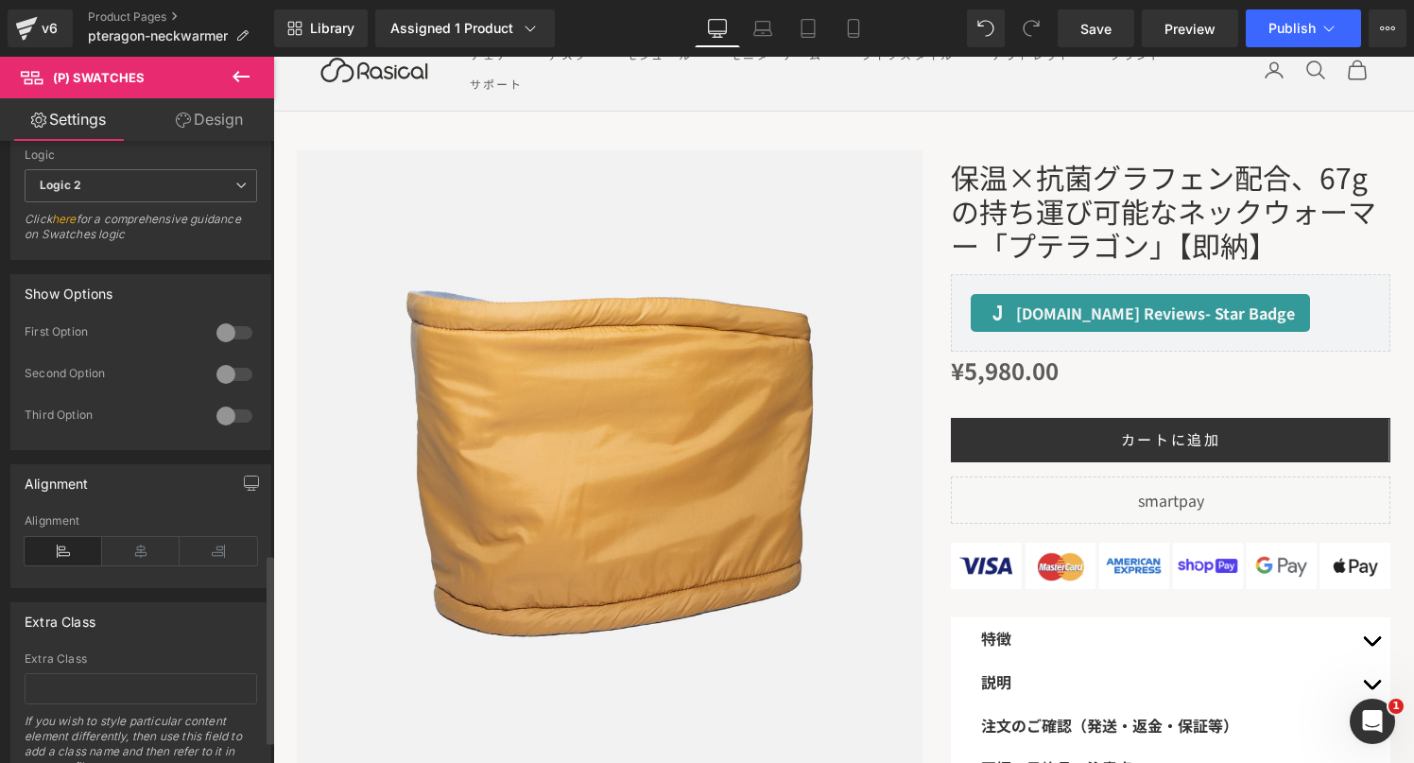
click at [224, 340] on div at bounding box center [234, 333] width 45 height 30
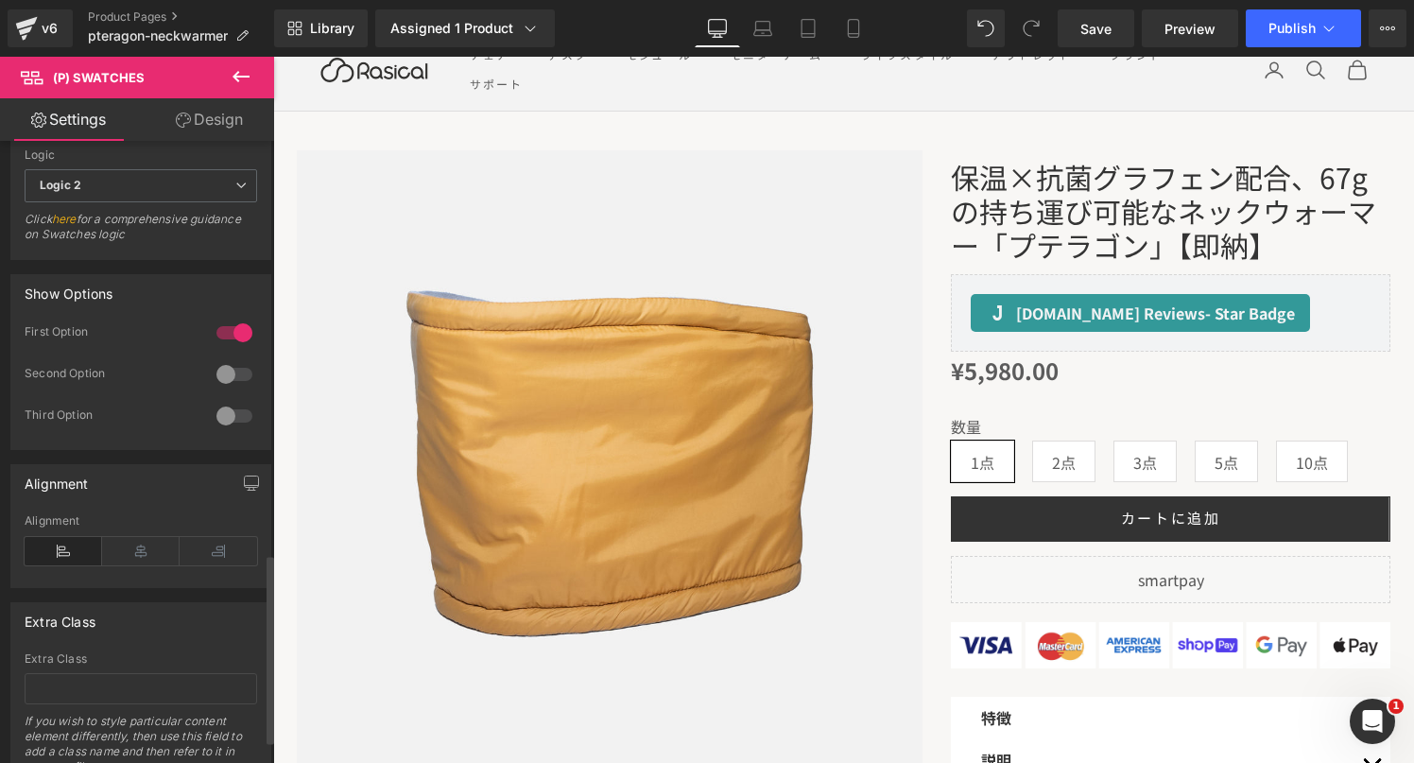
click at [225, 376] on div at bounding box center [234, 374] width 45 height 30
click at [225, 412] on div at bounding box center [234, 416] width 45 height 30
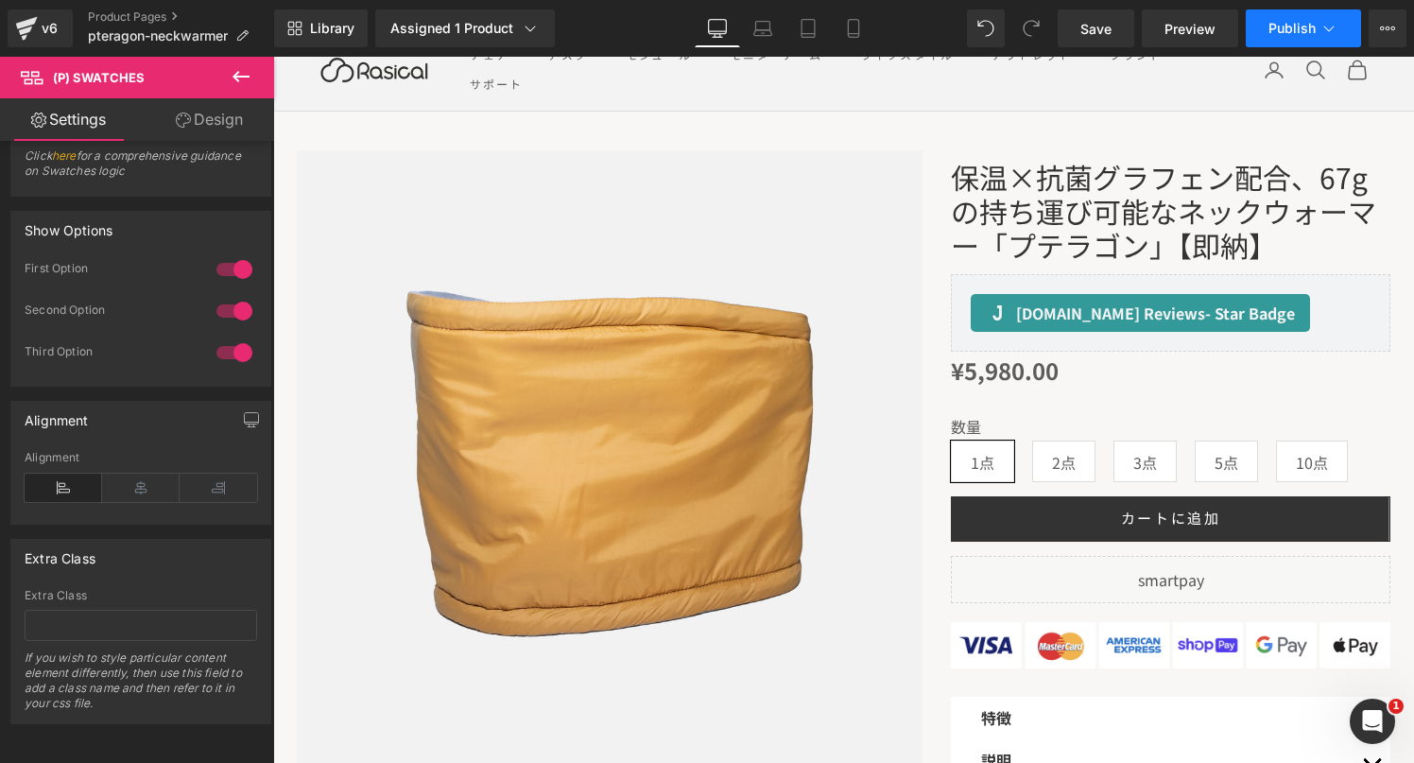
click at [1297, 23] on span "Publish" at bounding box center [1292, 28] width 47 height 15
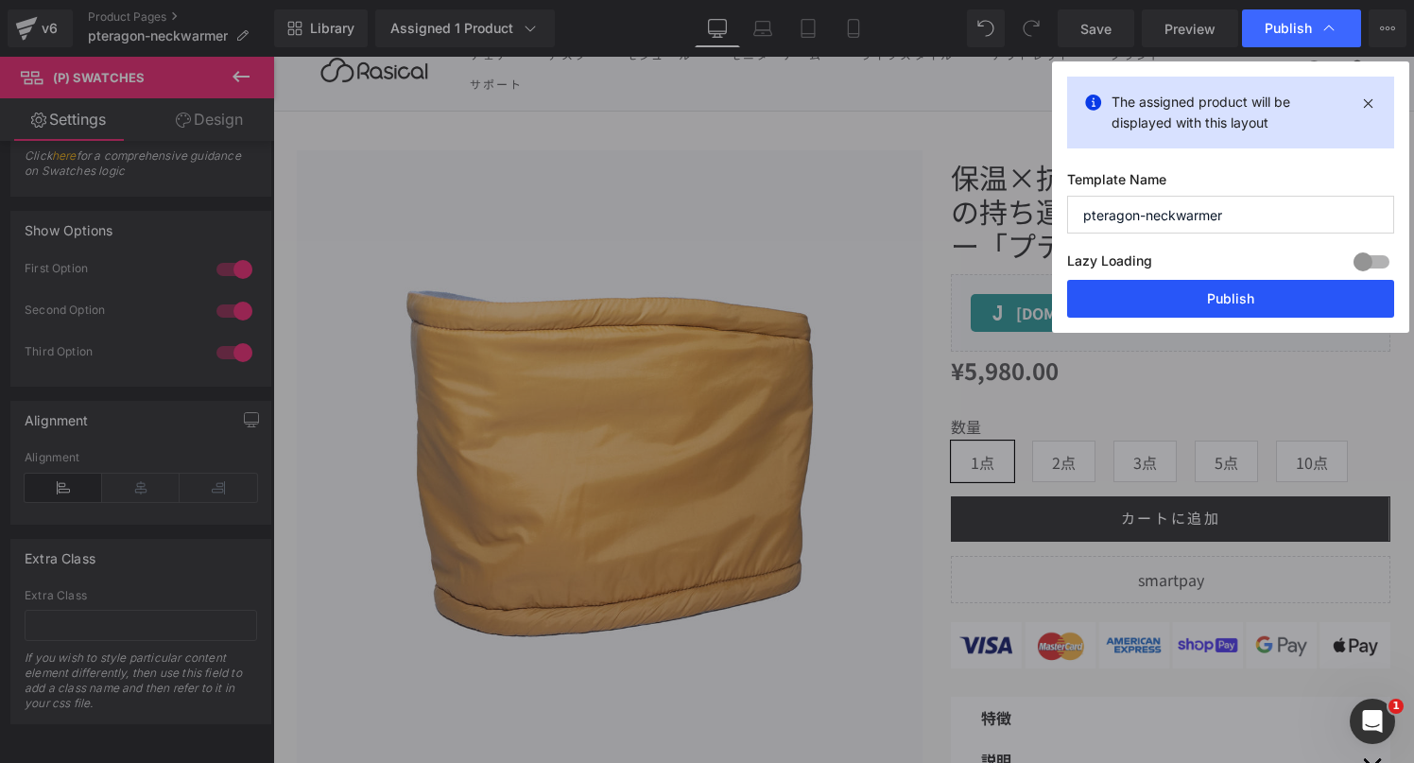
click at [1184, 313] on button "Publish" at bounding box center [1230, 299] width 327 height 38
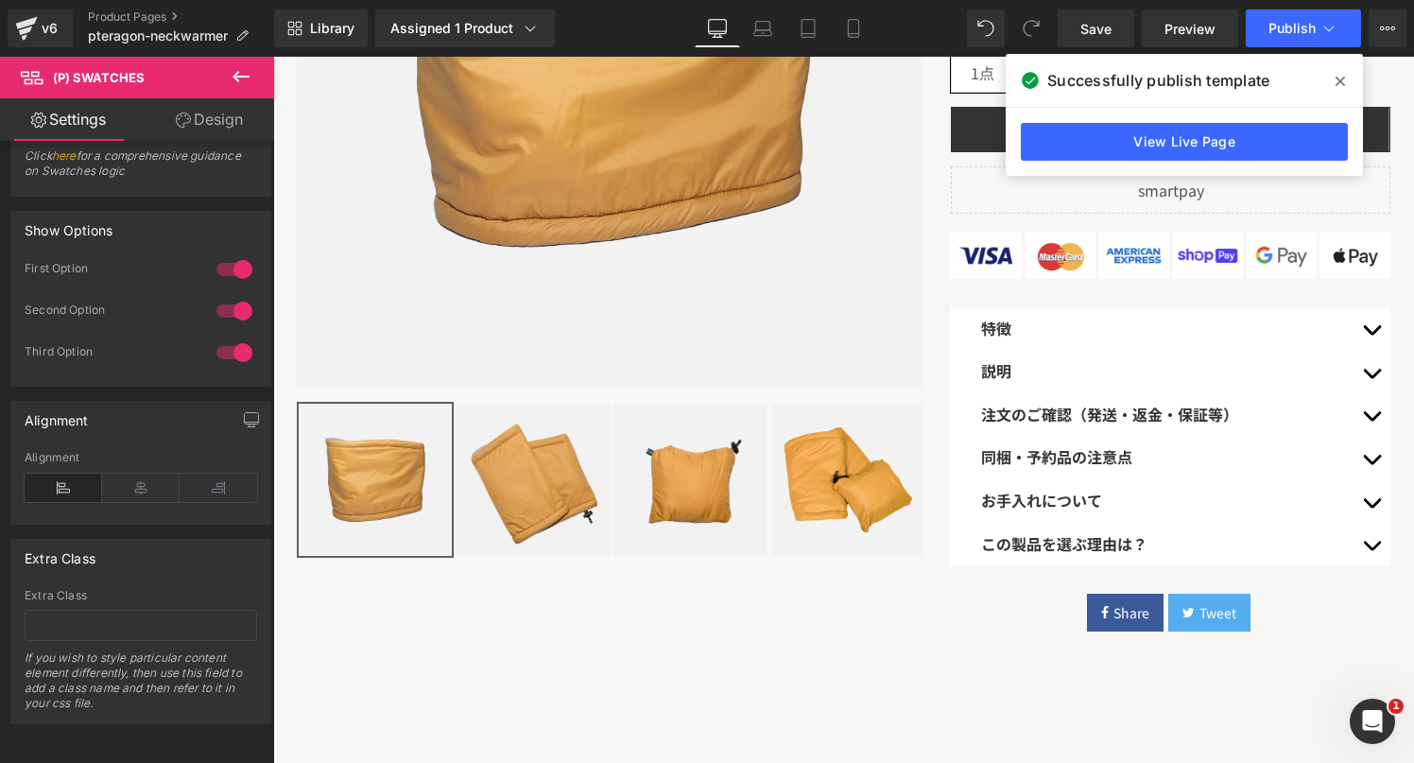
scroll to position [0, 0]
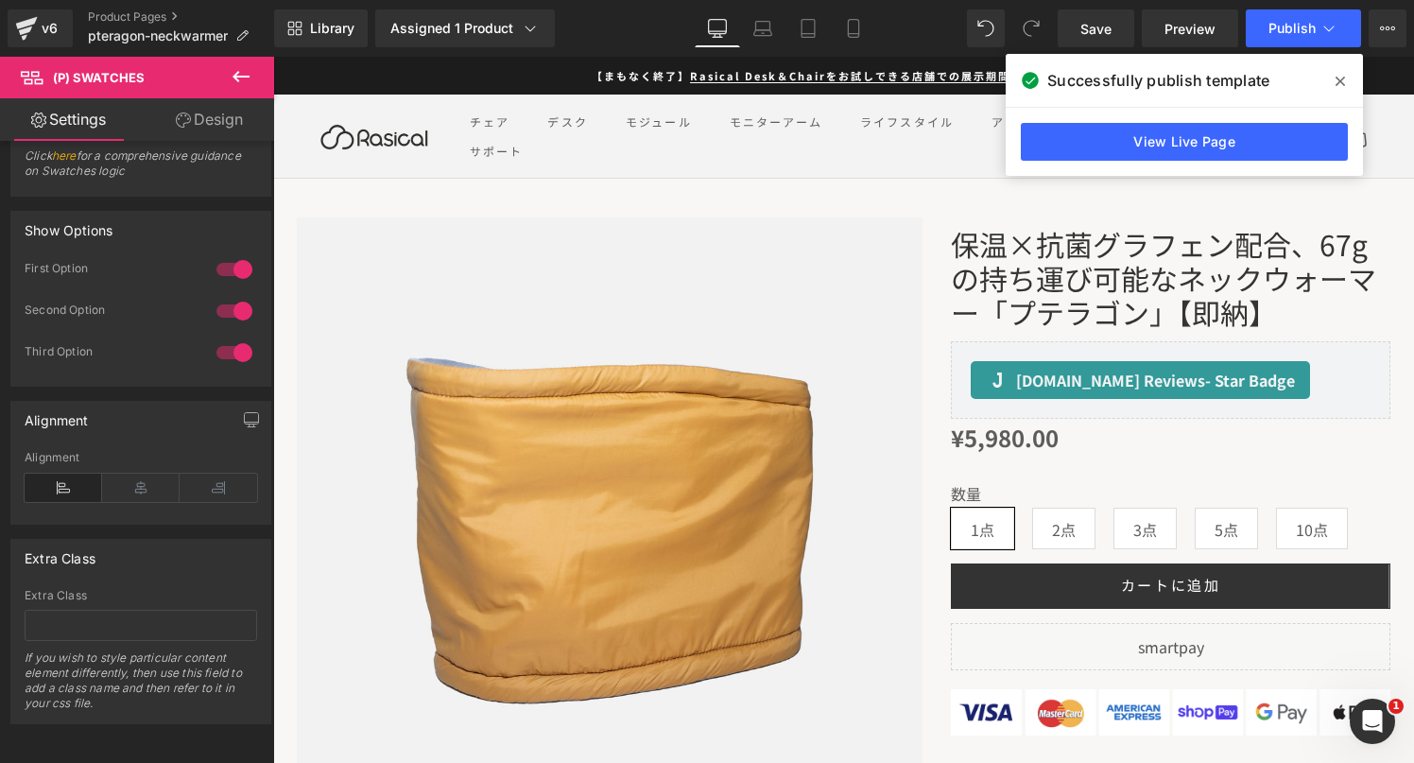
click at [120, 9] on div "v6 Product Pages pteragon-neckwarmer" at bounding box center [137, 28] width 274 height 57
click at [120, 16] on link "Product Pages" at bounding box center [181, 16] width 186 height 15
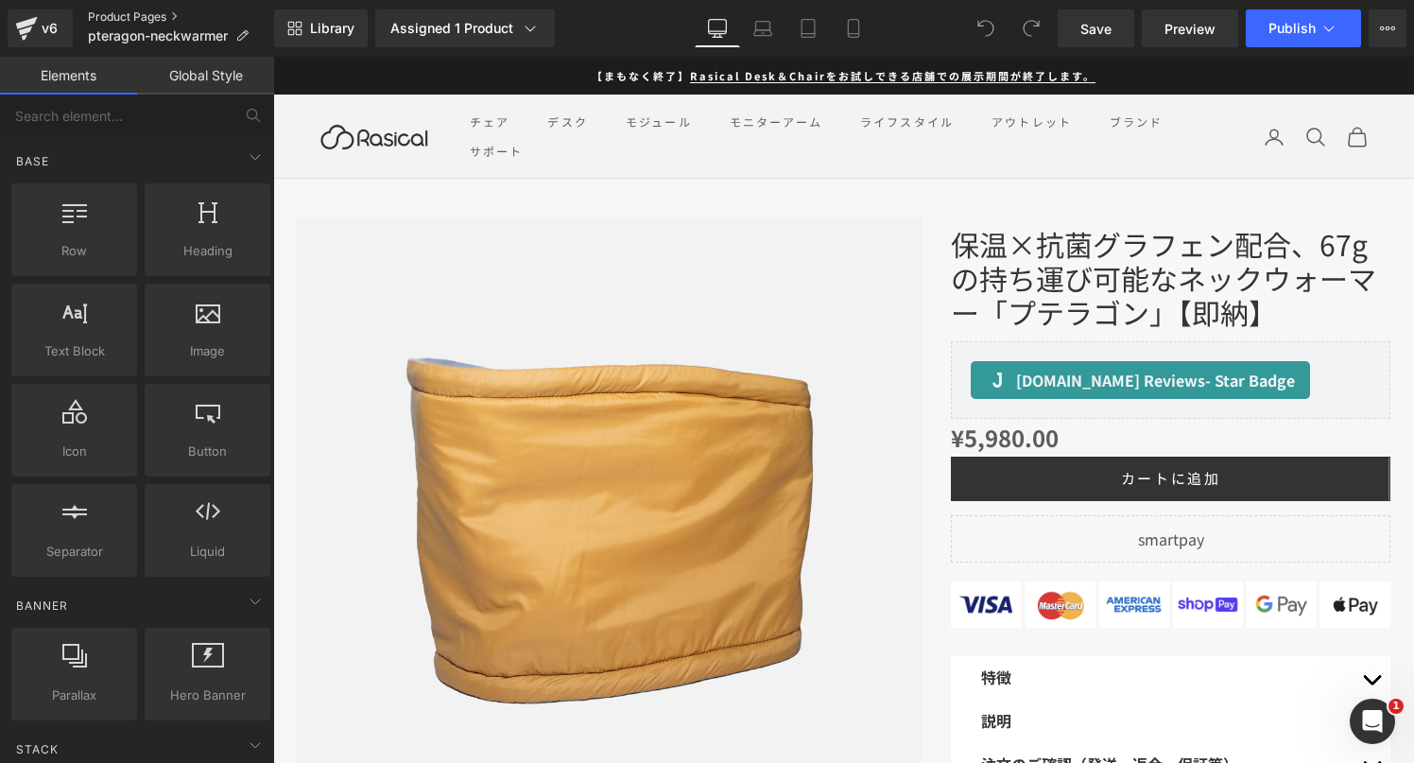
click at [103, 20] on link "Product Pages" at bounding box center [181, 16] width 186 height 15
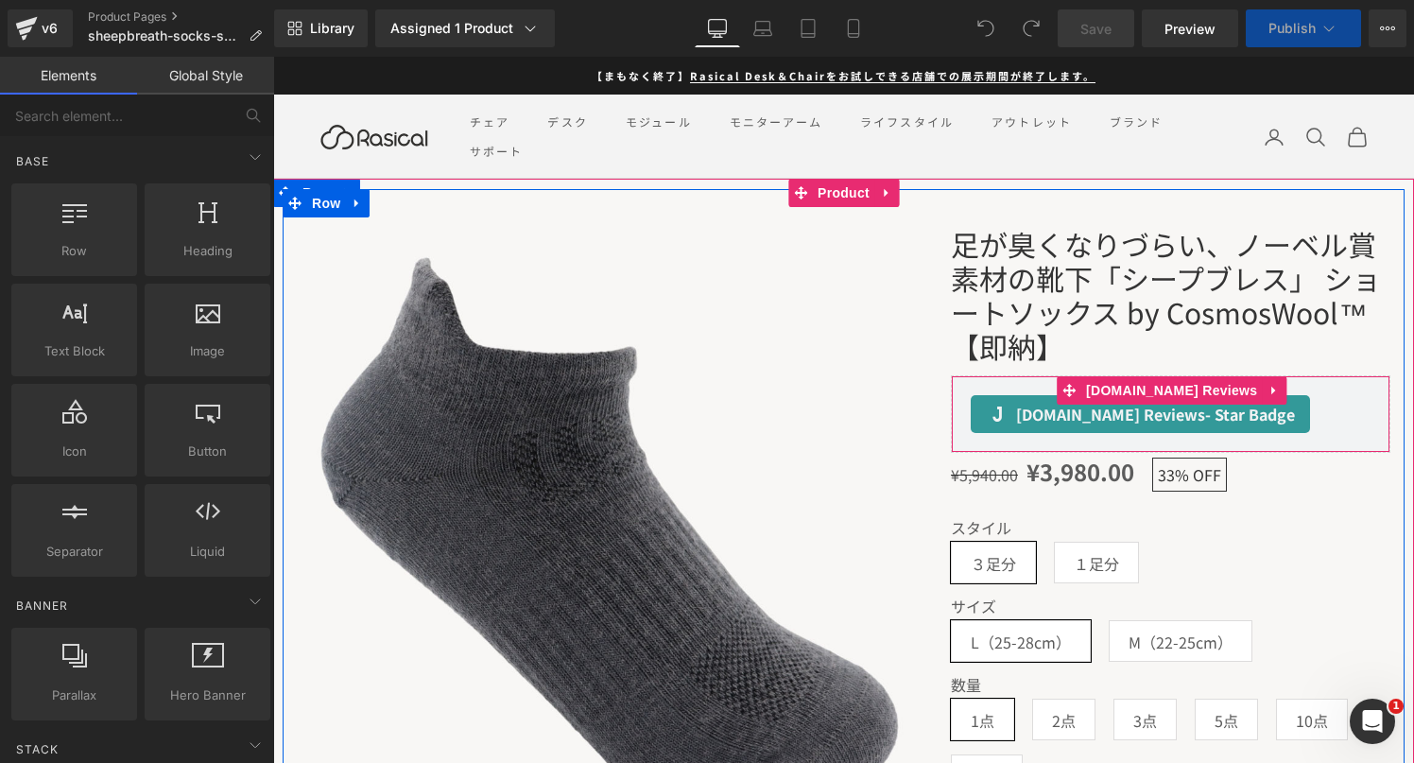
scroll to position [101, 0]
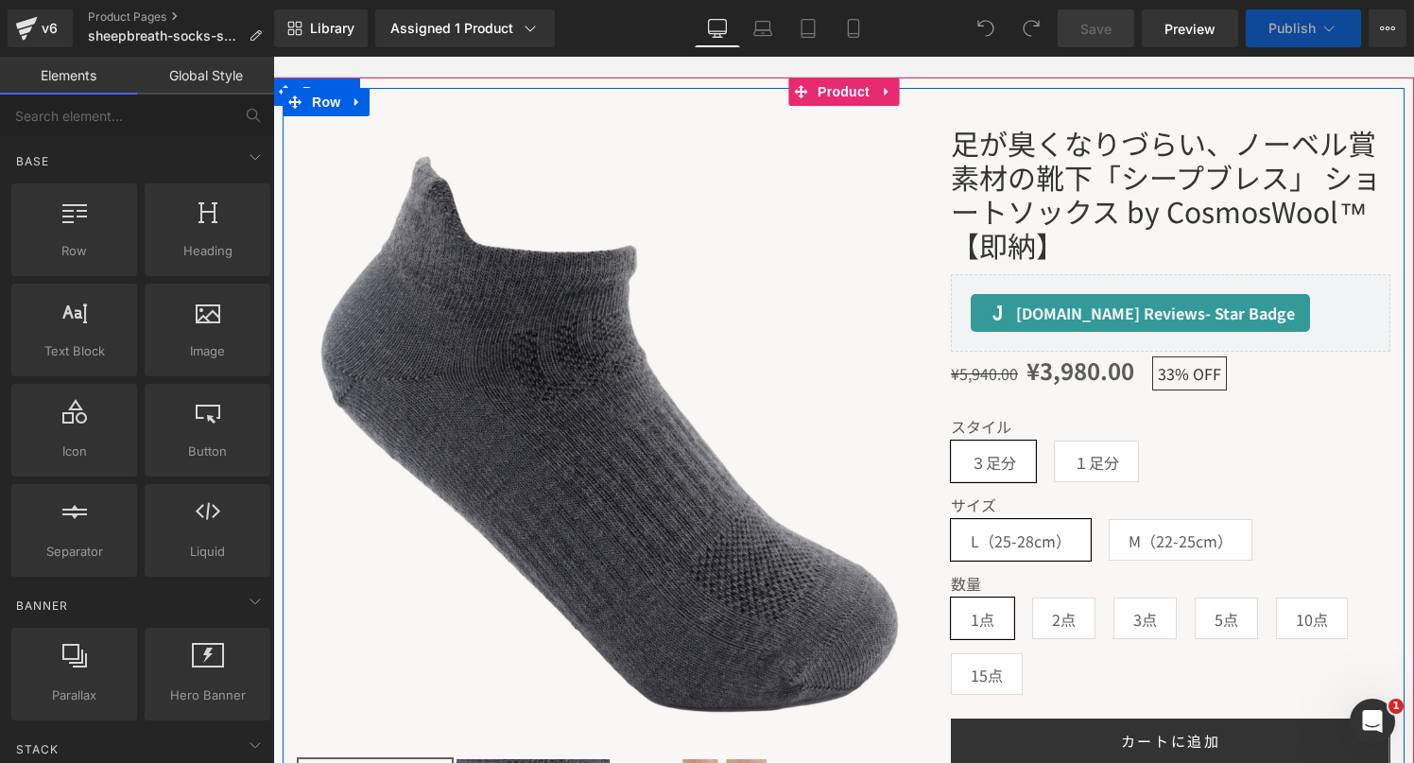
click at [1068, 492] on div "スタイル ３足分 １足分" at bounding box center [1171, 457] width 440 height 78
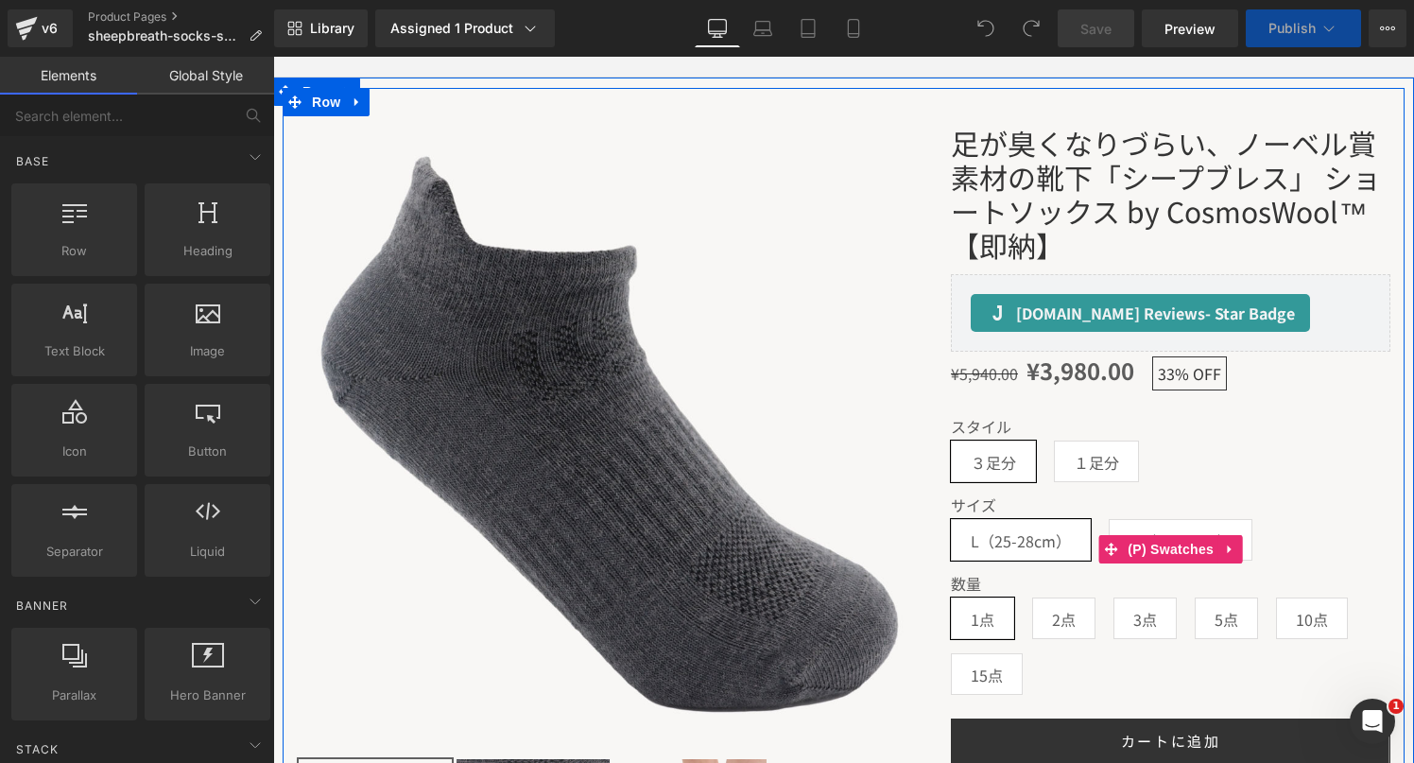
click at [1158, 426] on label "スタイル" at bounding box center [1171, 429] width 440 height 23
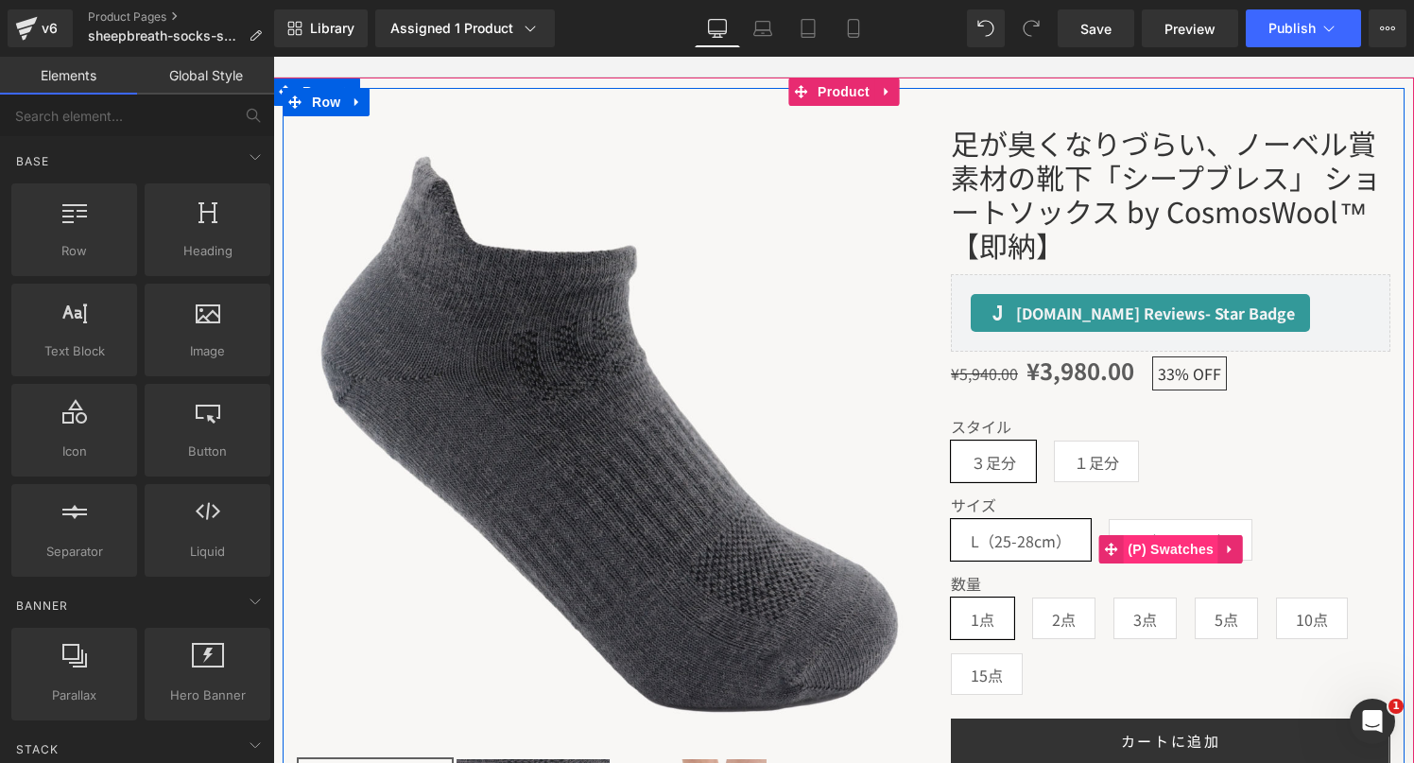
click at [1173, 547] on span "(P) Swatches" at bounding box center [1170, 549] width 95 height 28
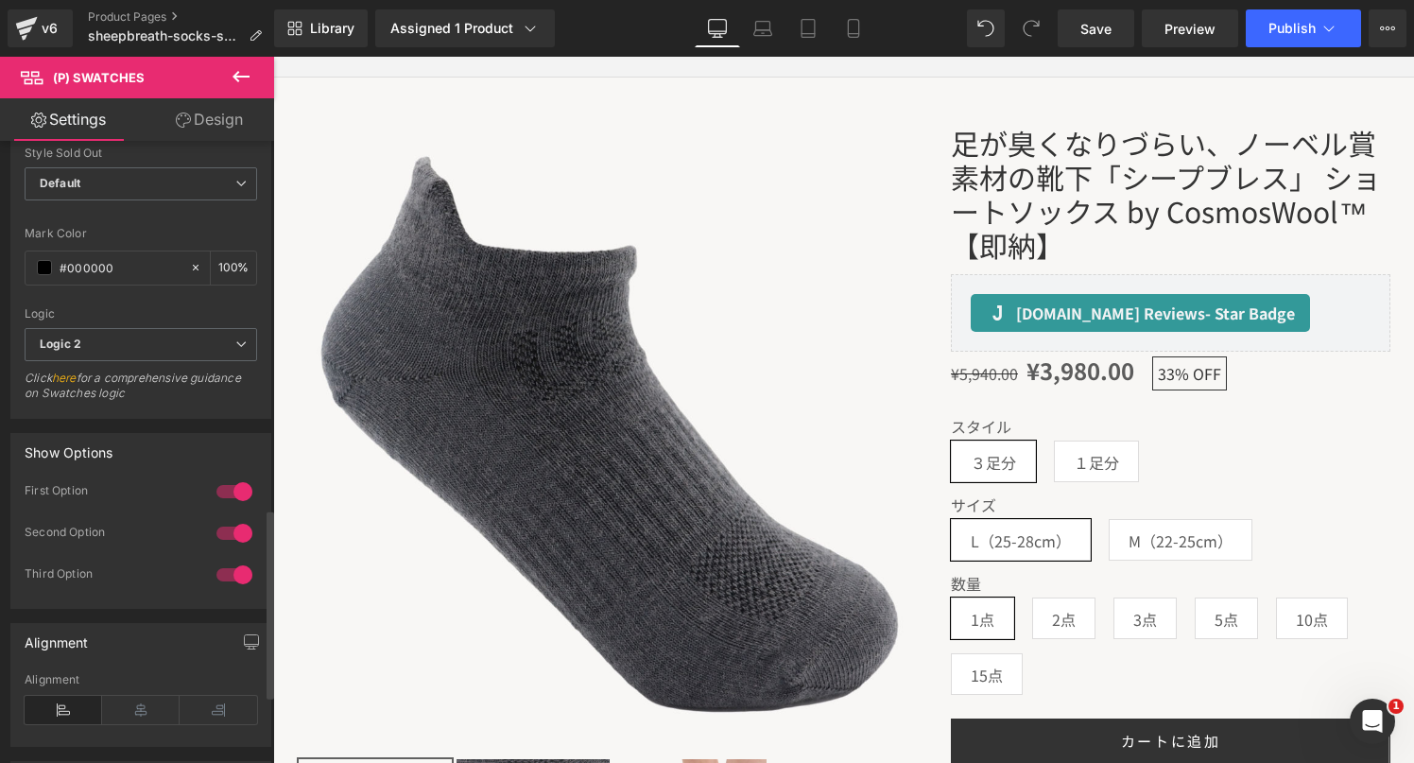
scroll to position [1209, 0]
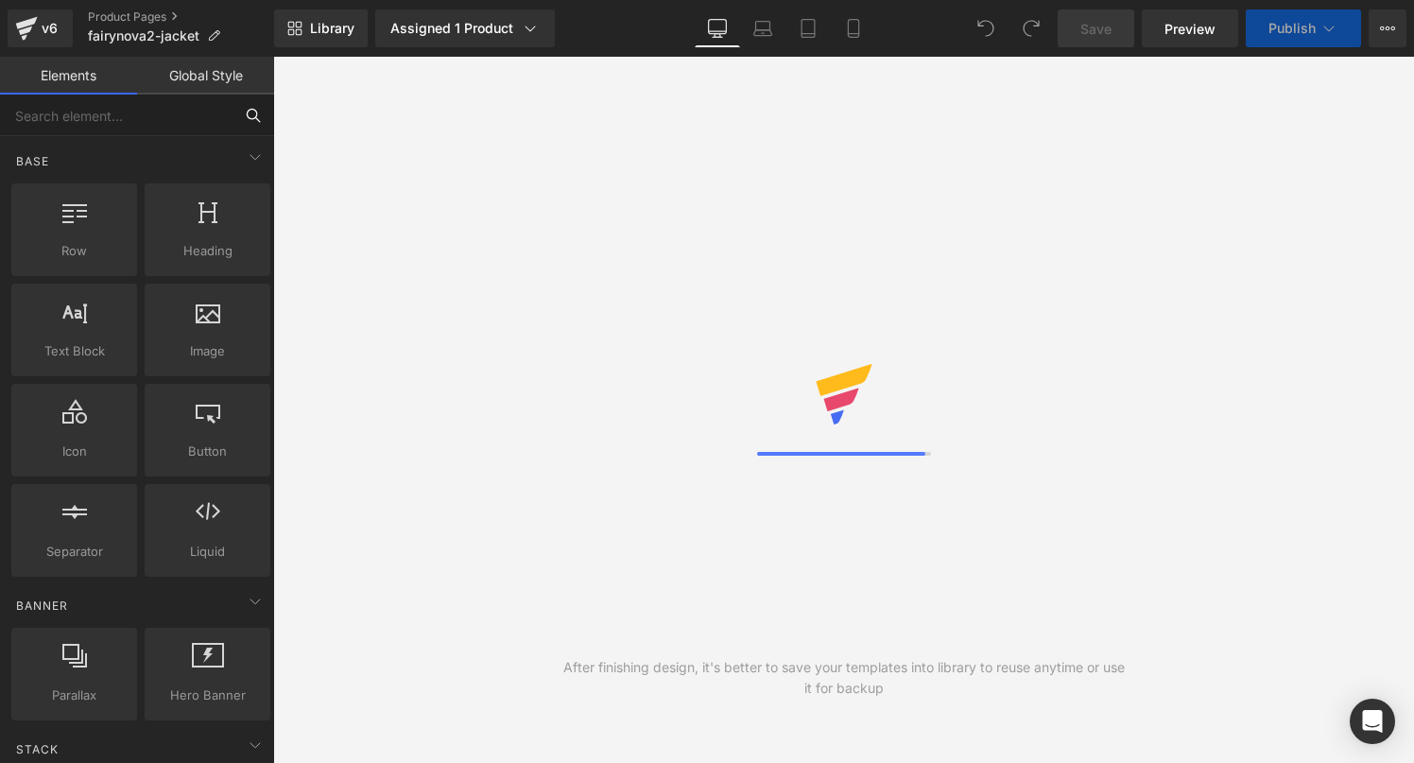
click at [154, 126] on input "text" at bounding box center [116, 116] width 233 height 42
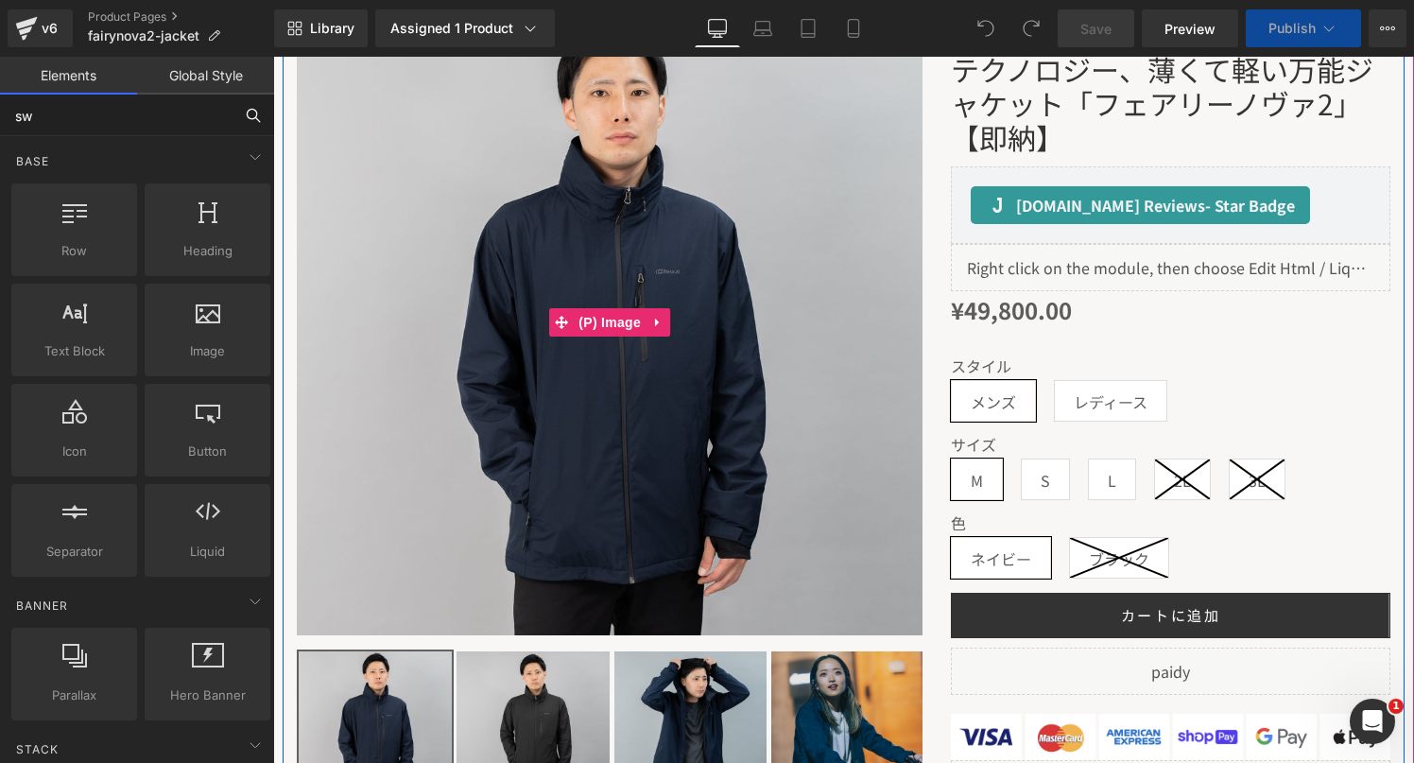
scroll to position [210, 0]
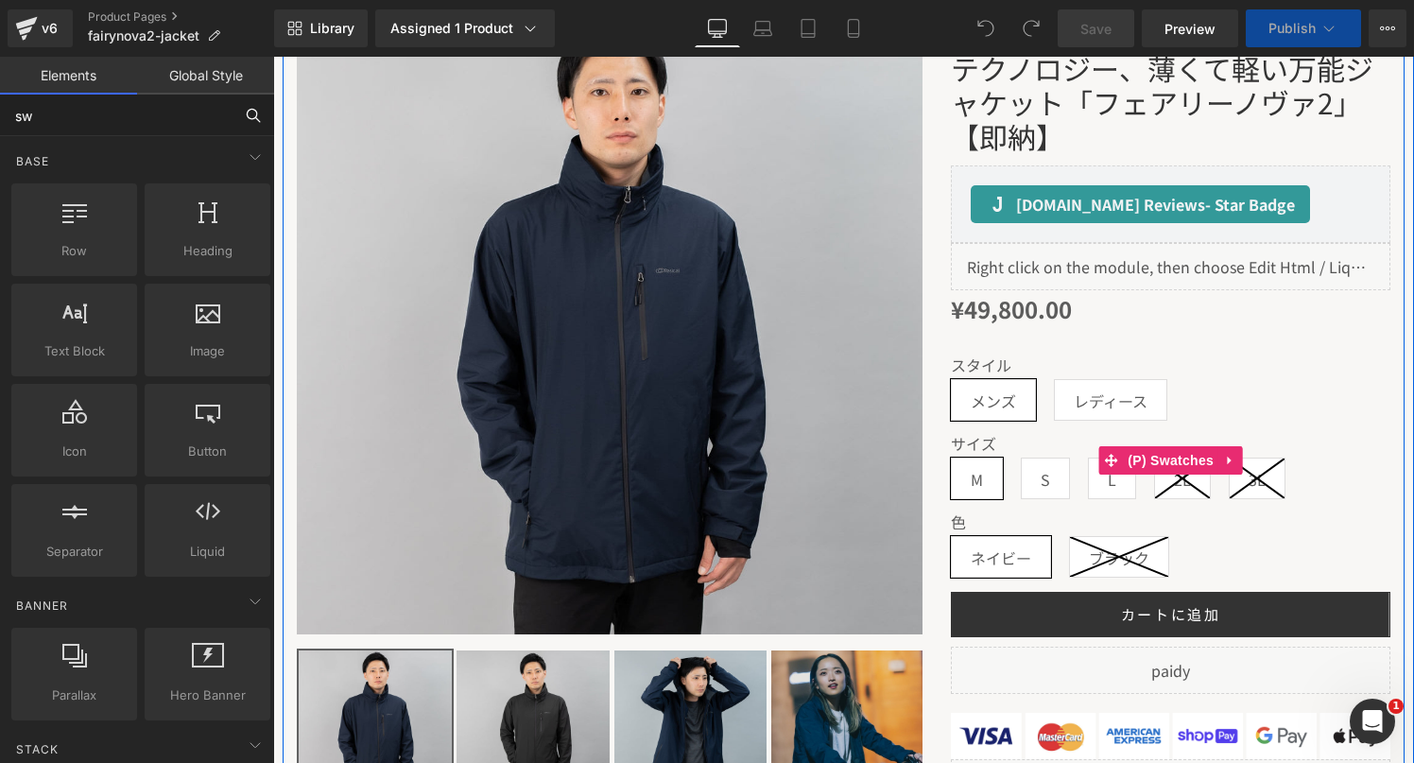
type input "sw"
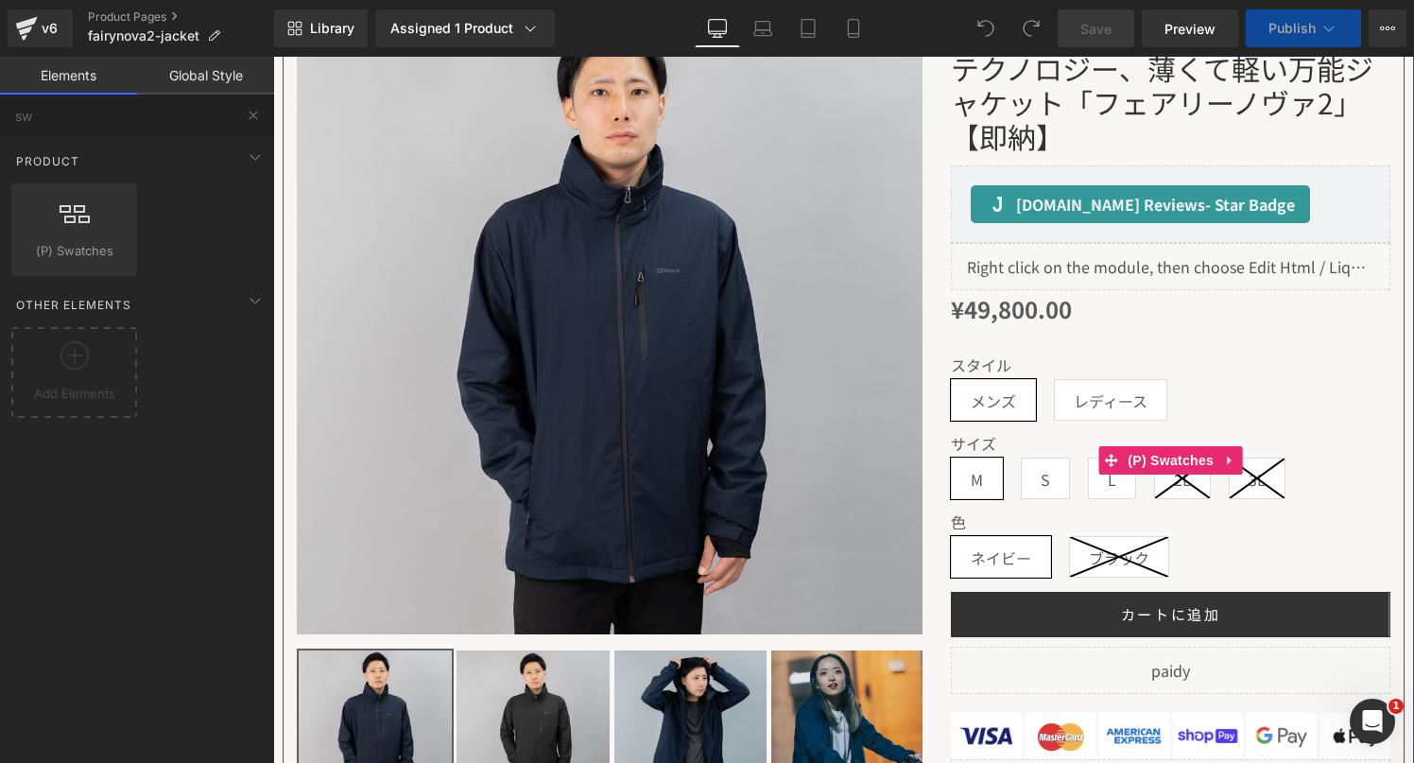
click at [1098, 379] on span "レディース" at bounding box center [1110, 400] width 113 height 42
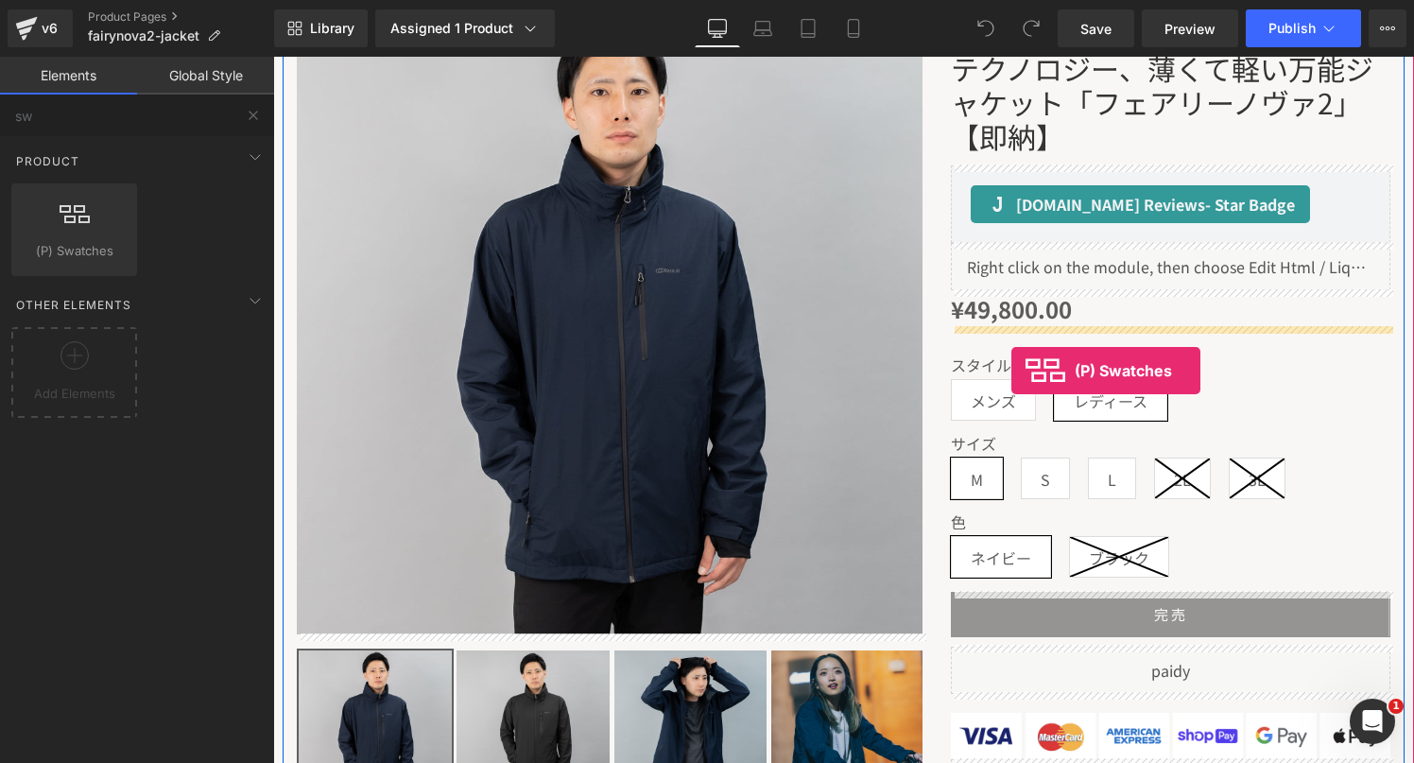
drag, startPoint x: 375, startPoint y: 299, endPoint x: 1011, endPoint y: 371, distance: 640.2
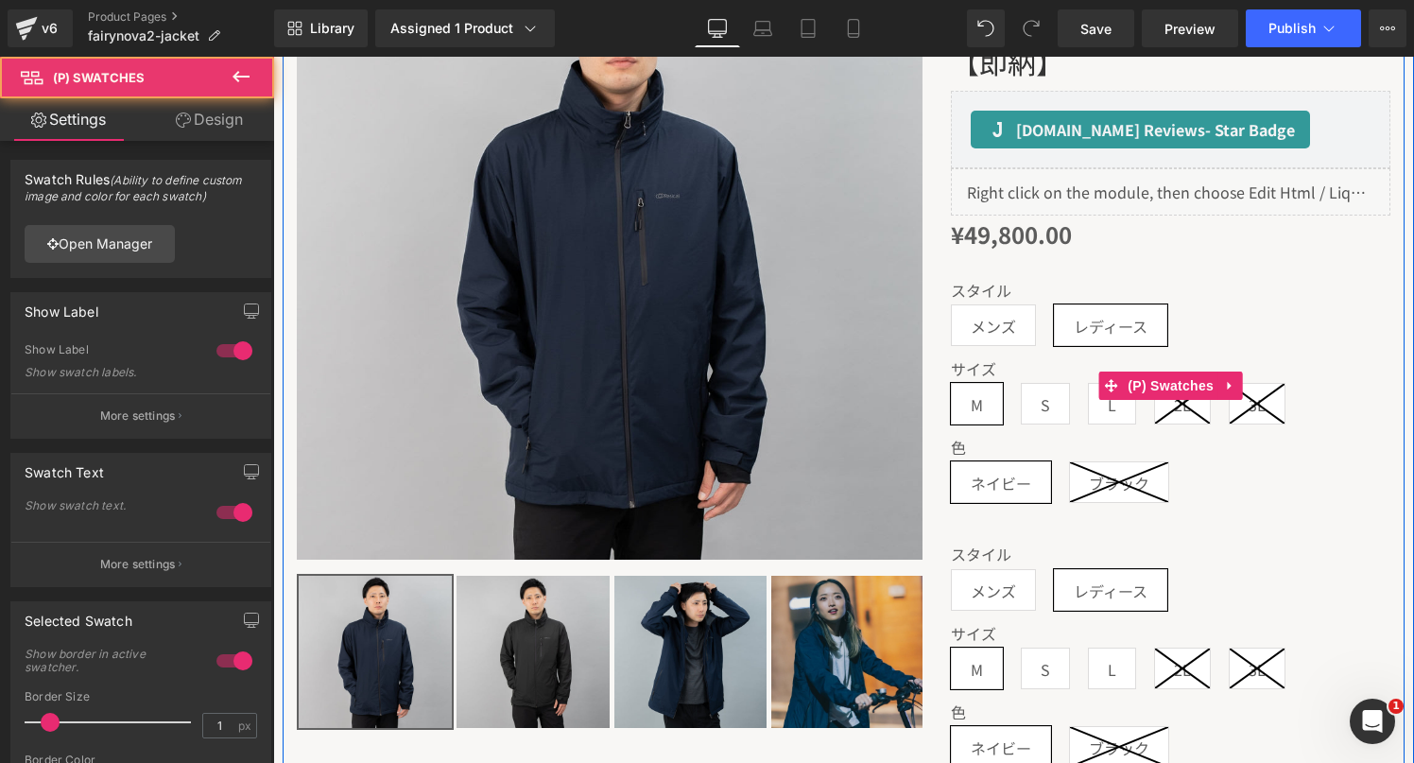
scroll to position [307, 0]
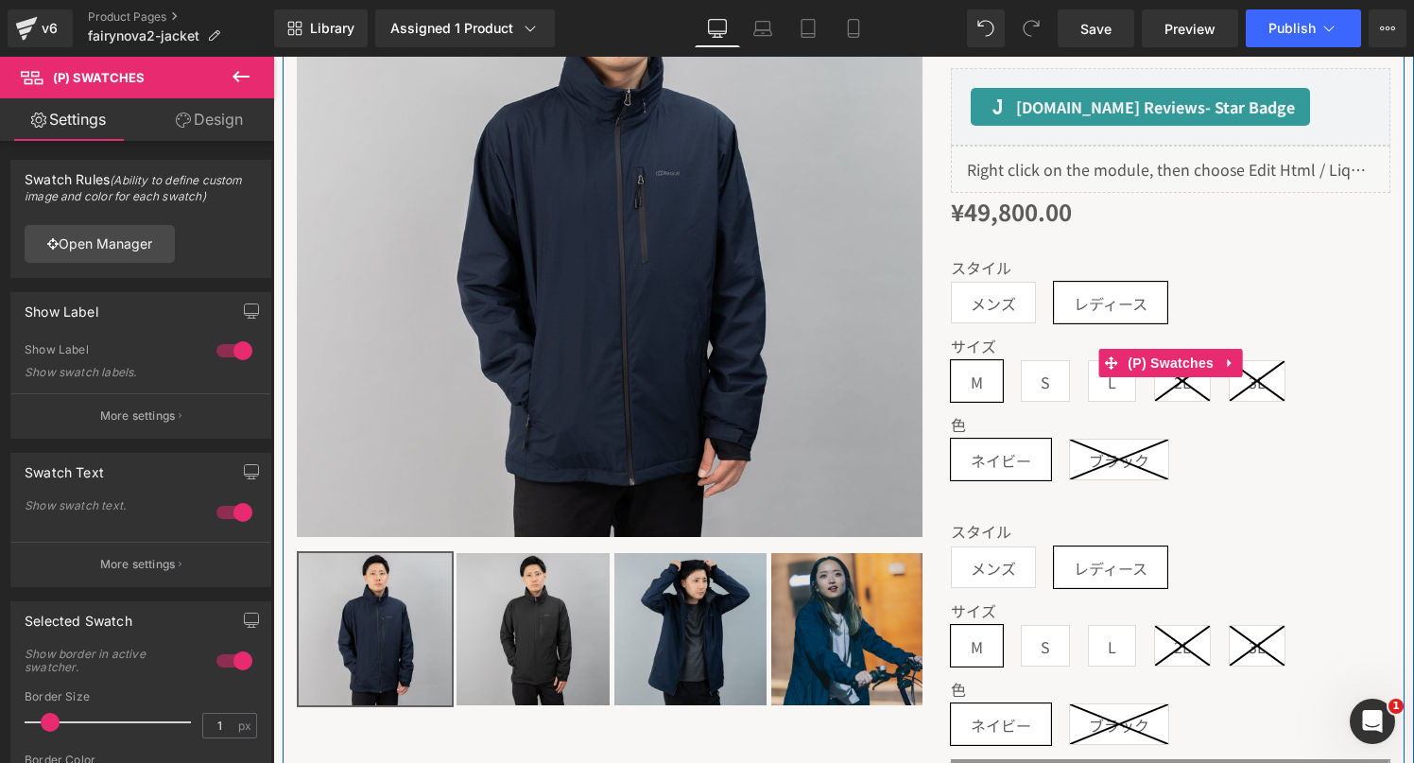
click at [994, 302] on span "メンズ" at bounding box center [993, 303] width 45 height 40
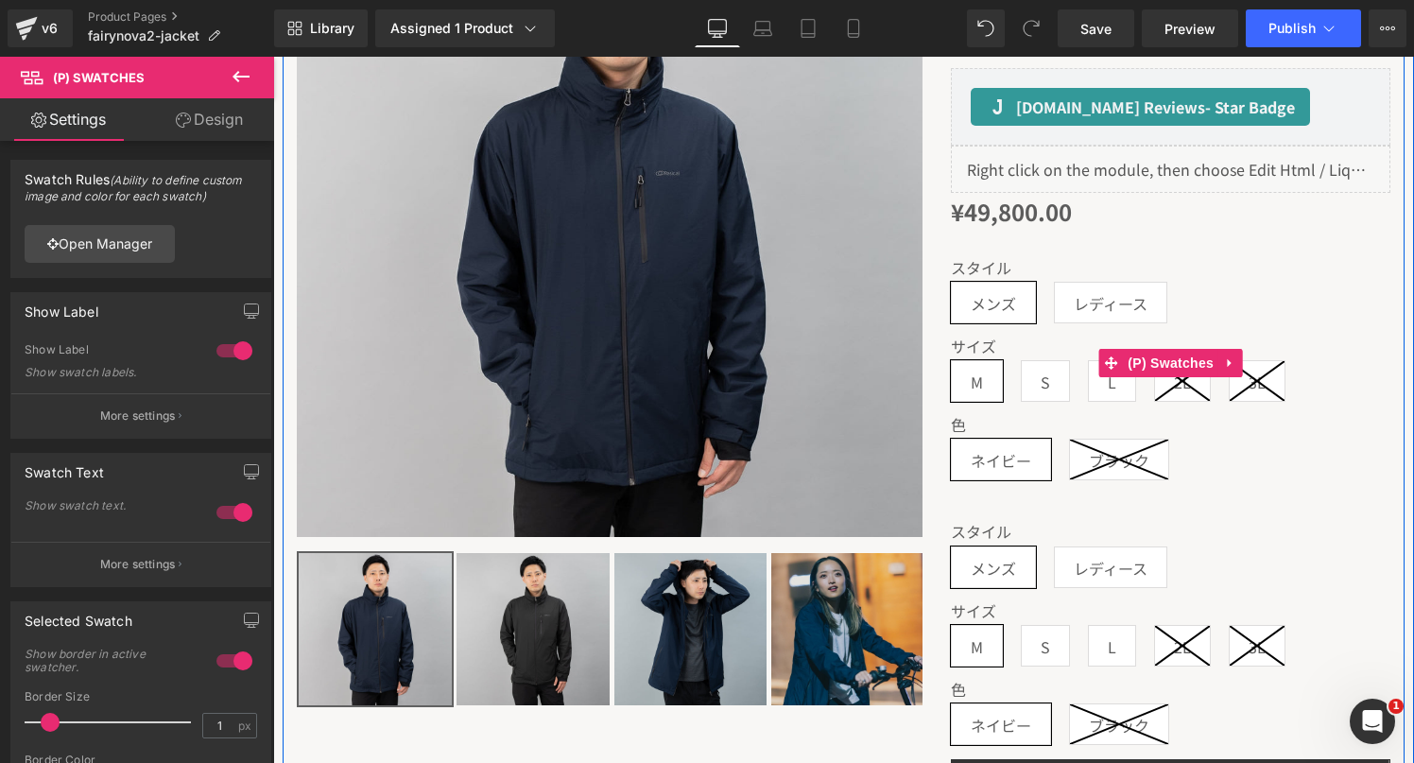
click at [1093, 294] on span "レディース" at bounding box center [1111, 303] width 74 height 40
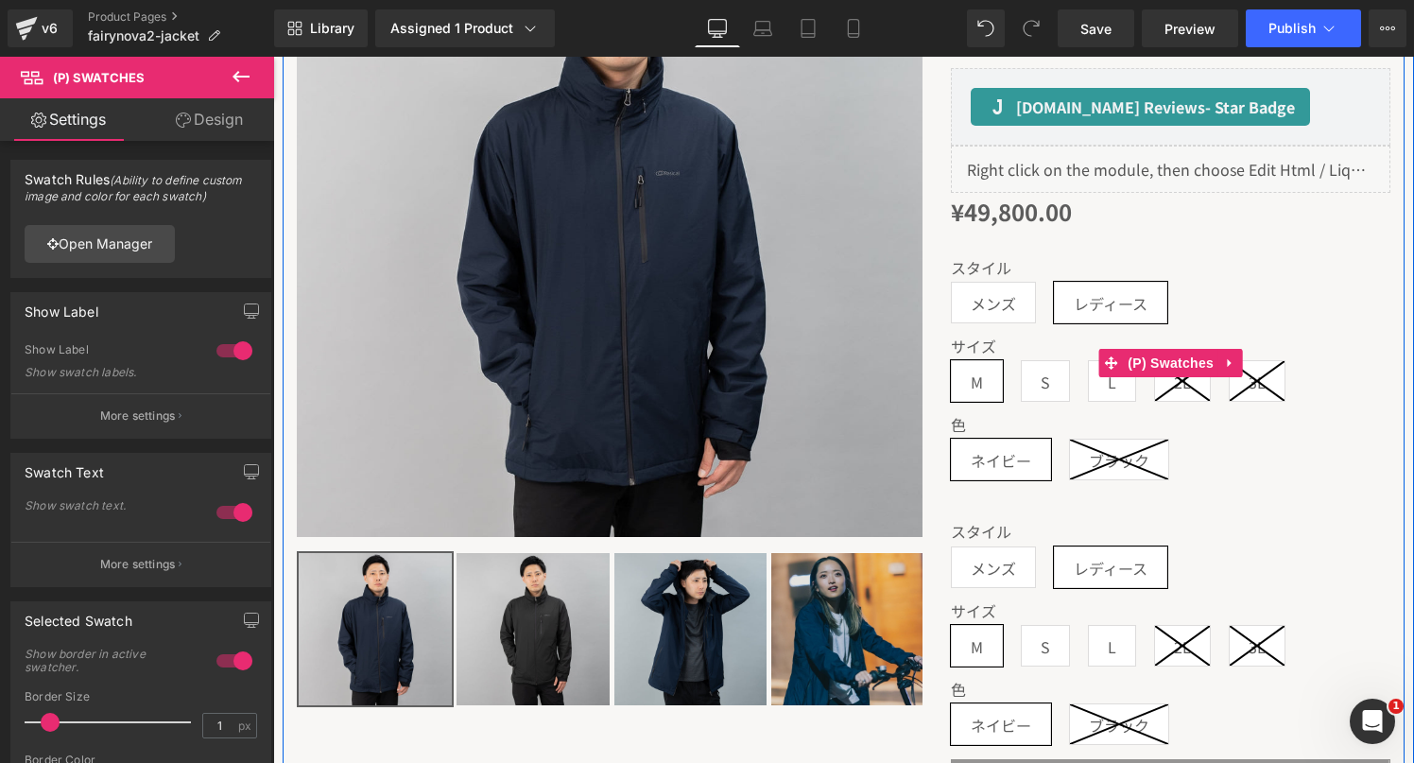
click at [1063, 371] on span "S" at bounding box center [1045, 381] width 49 height 42
click at [1099, 378] on span "L" at bounding box center [1112, 381] width 48 height 42
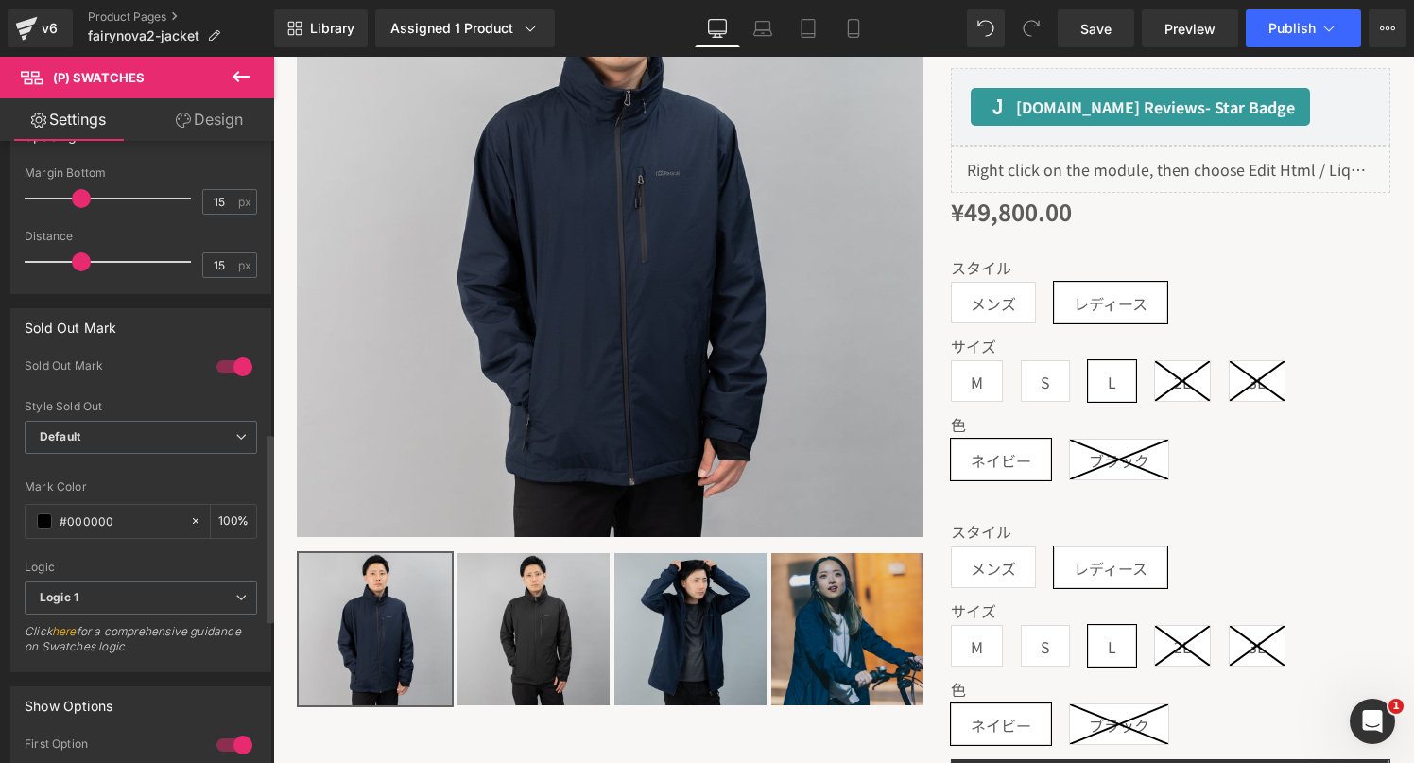
scroll to position [987, 0]
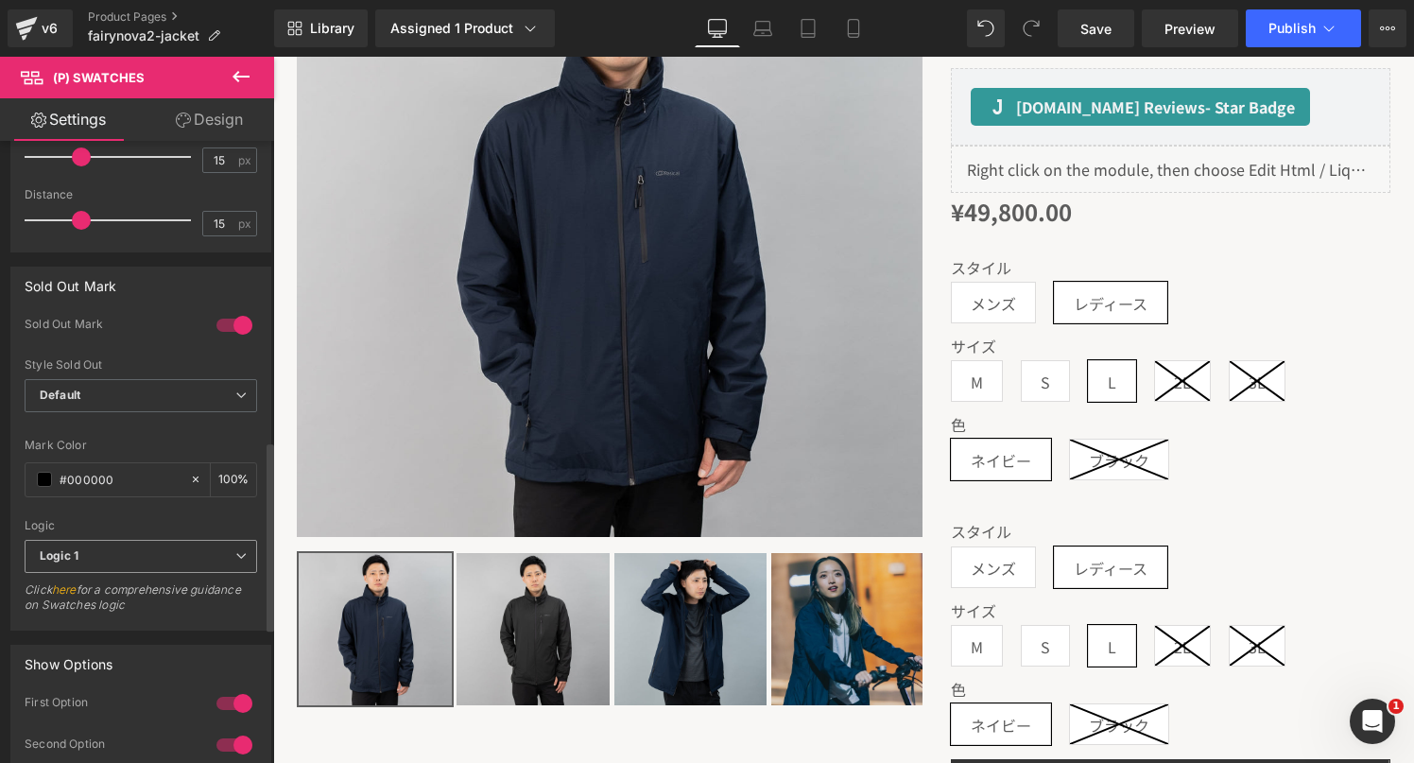
click at [131, 548] on span "Logic 1" at bounding box center [141, 556] width 233 height 33
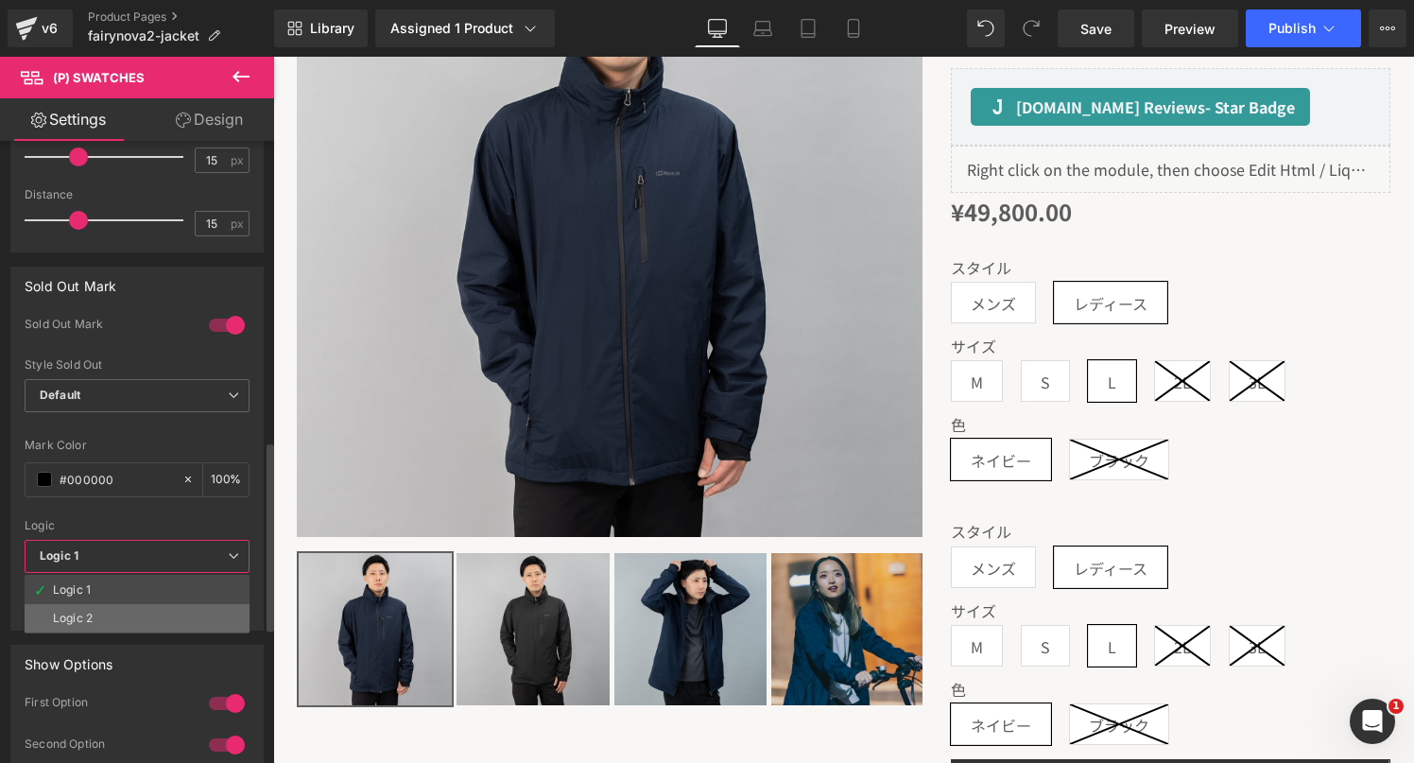
click at [130, 624] on li "Logic 2" at bounding box center [137, 618] width 225 height 28
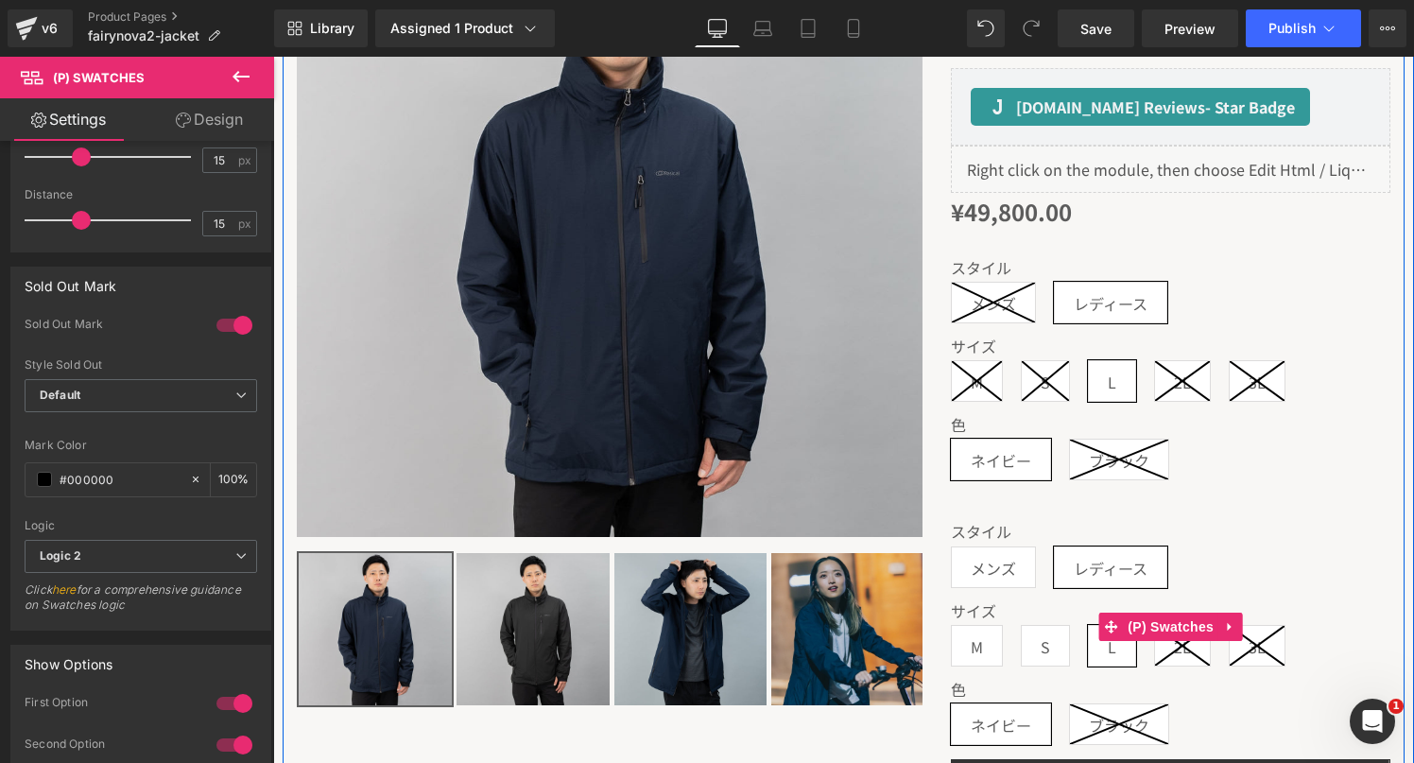
click at [1097, 586] on span "レディース" at bounding box center [1110, 567] width 113 height 42
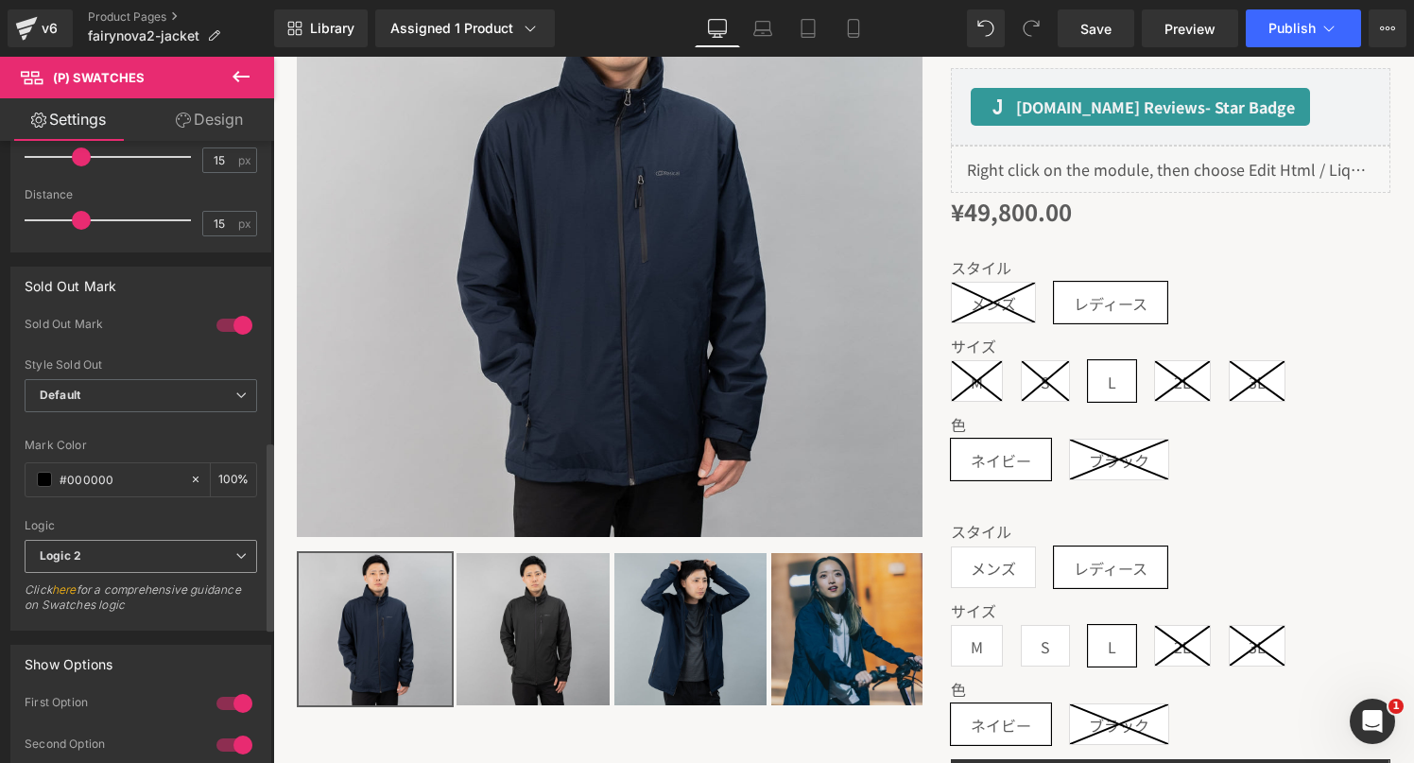
click at [166, 563] on span "Logic 2" at bounding box center [141, 556] width 233 height 33
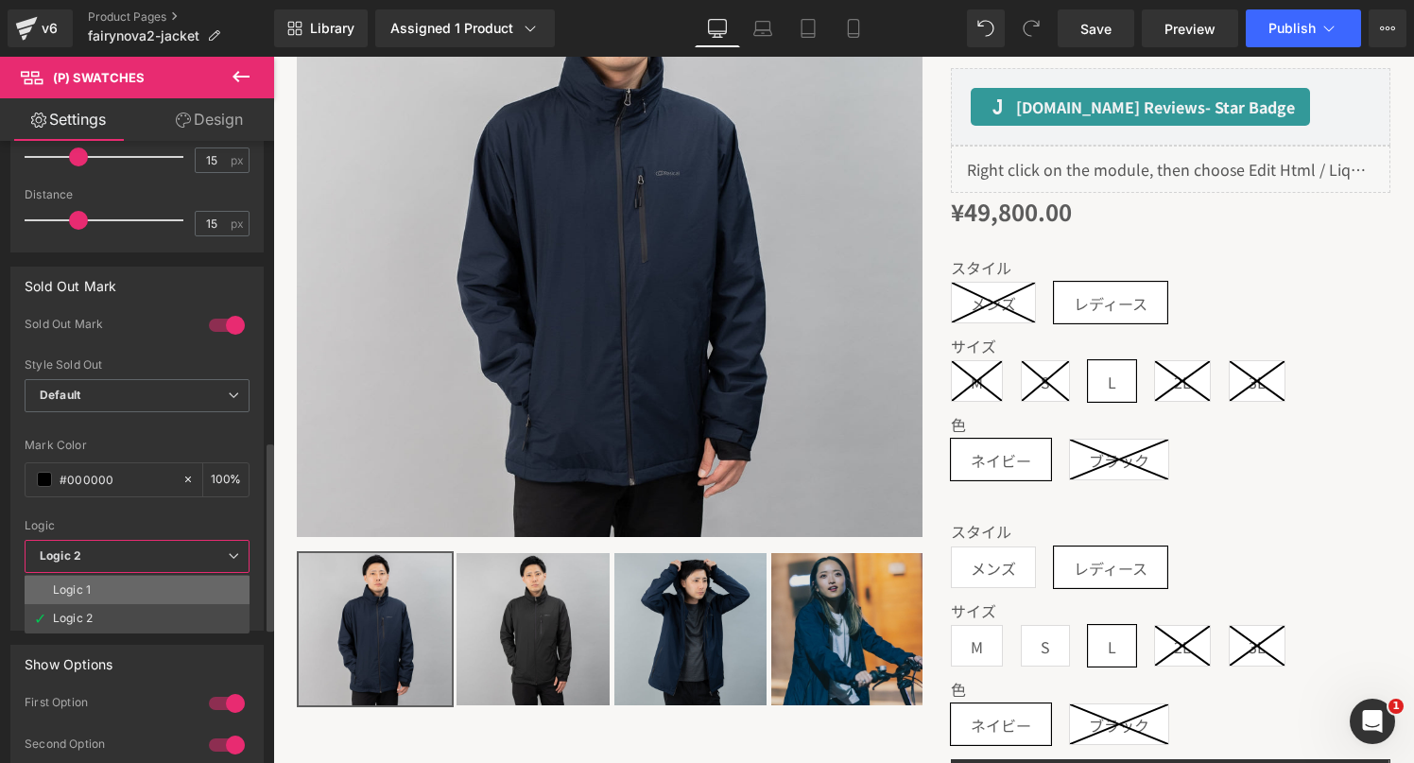
click at [141, 590] on li "Logic 1" at bounding box center [137, 590] width 225 height 28
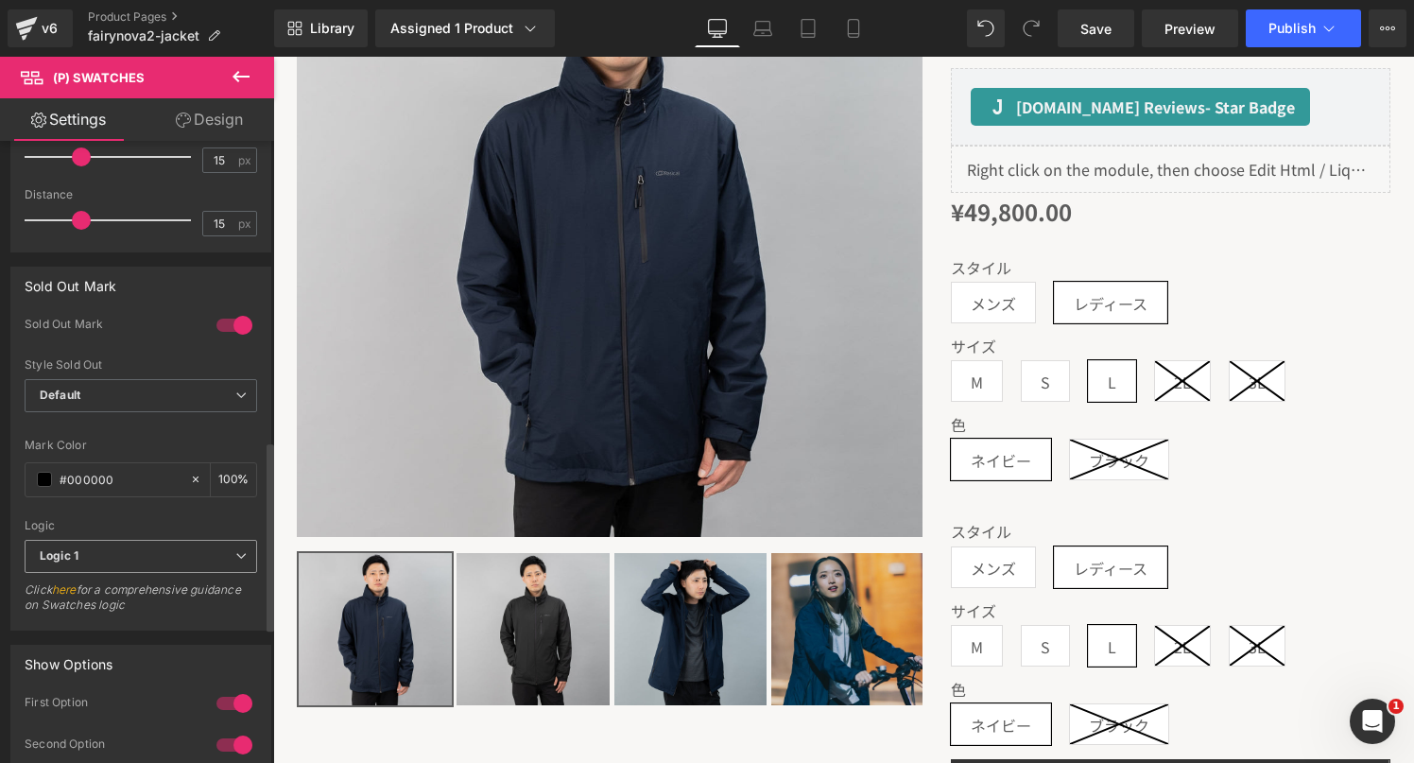
click at [145, 570] on span "Logic 1" at bounding box center [141, 556] width 233 height 33
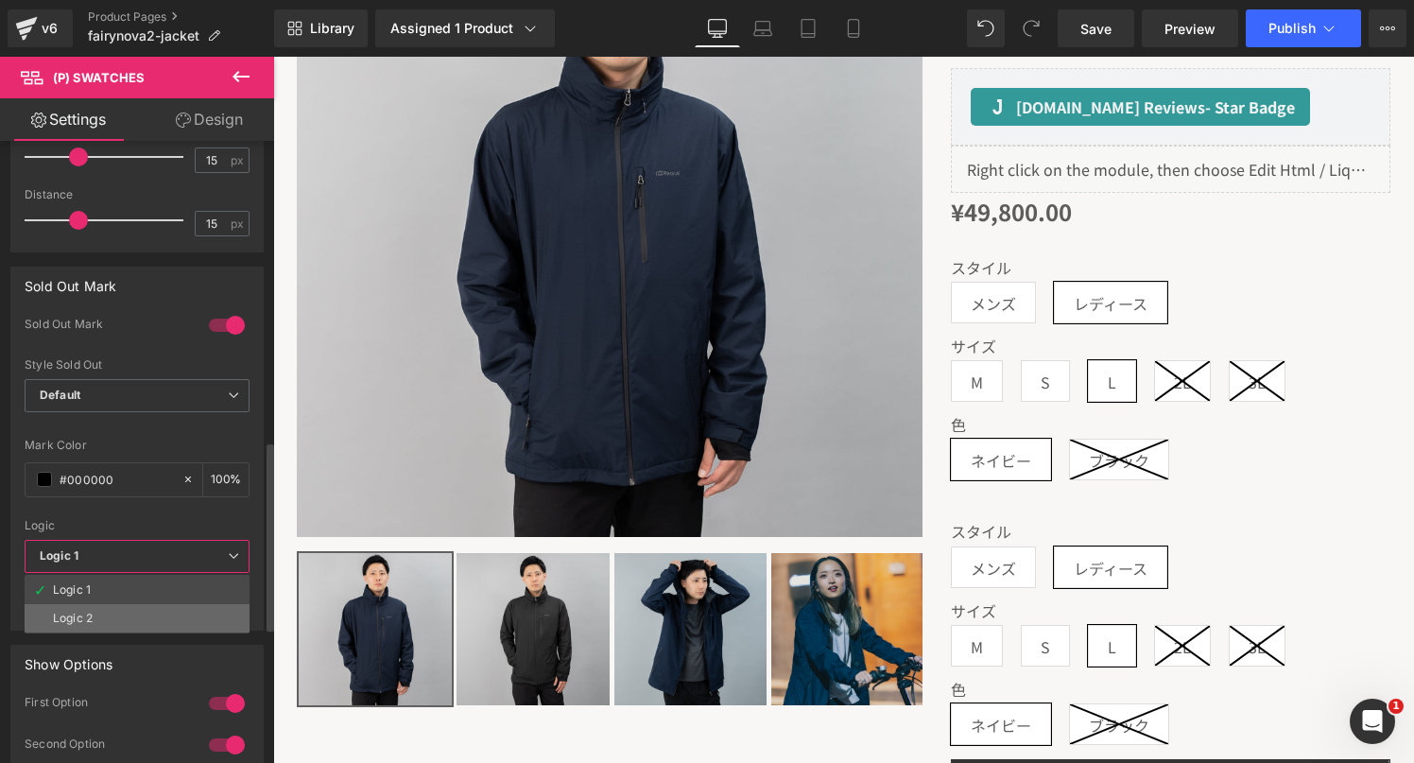
click at [143, 613] on li "Logic 2" at bounding box center [137, 618] width 225 height 28
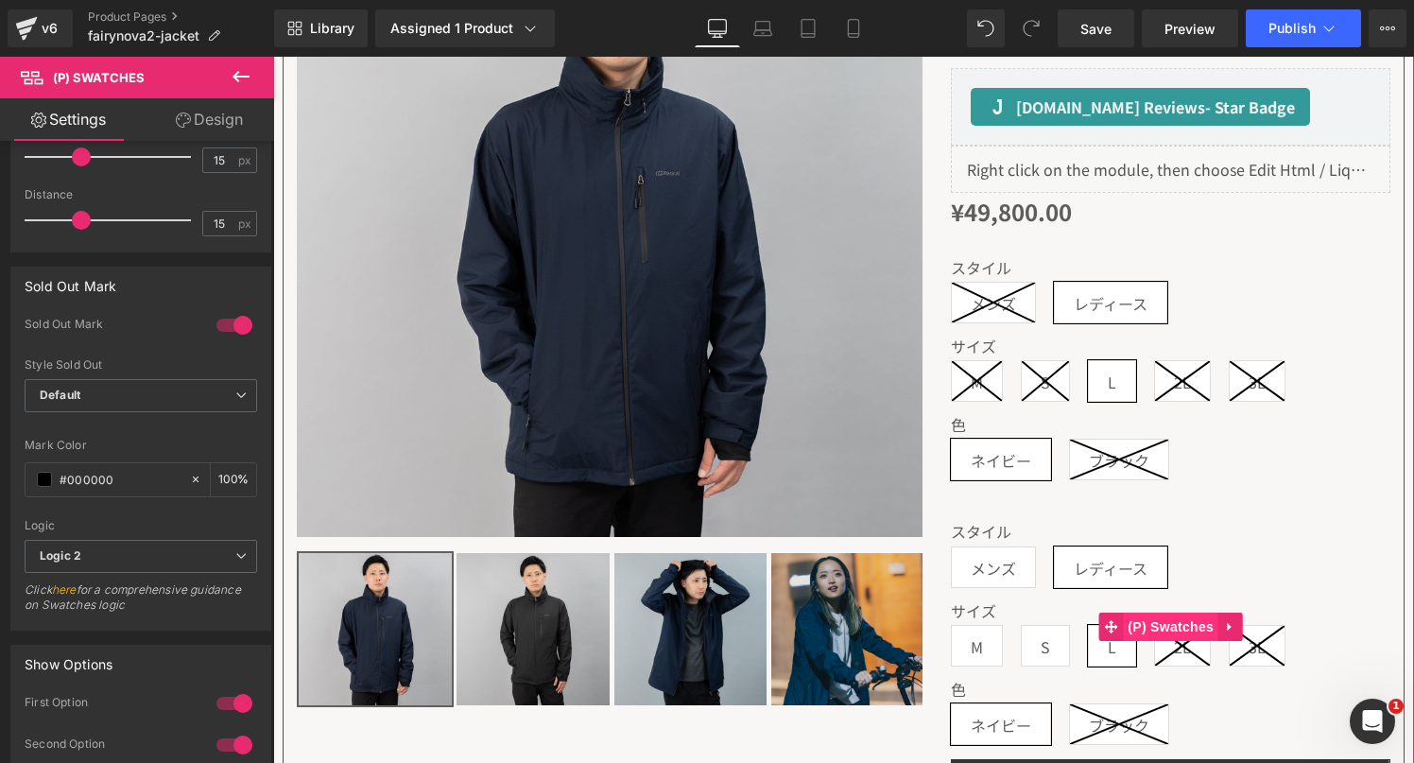
click at [1124, 618] on span "(P) Swatches" at bounding box center [1170, 627] width 95 height 28
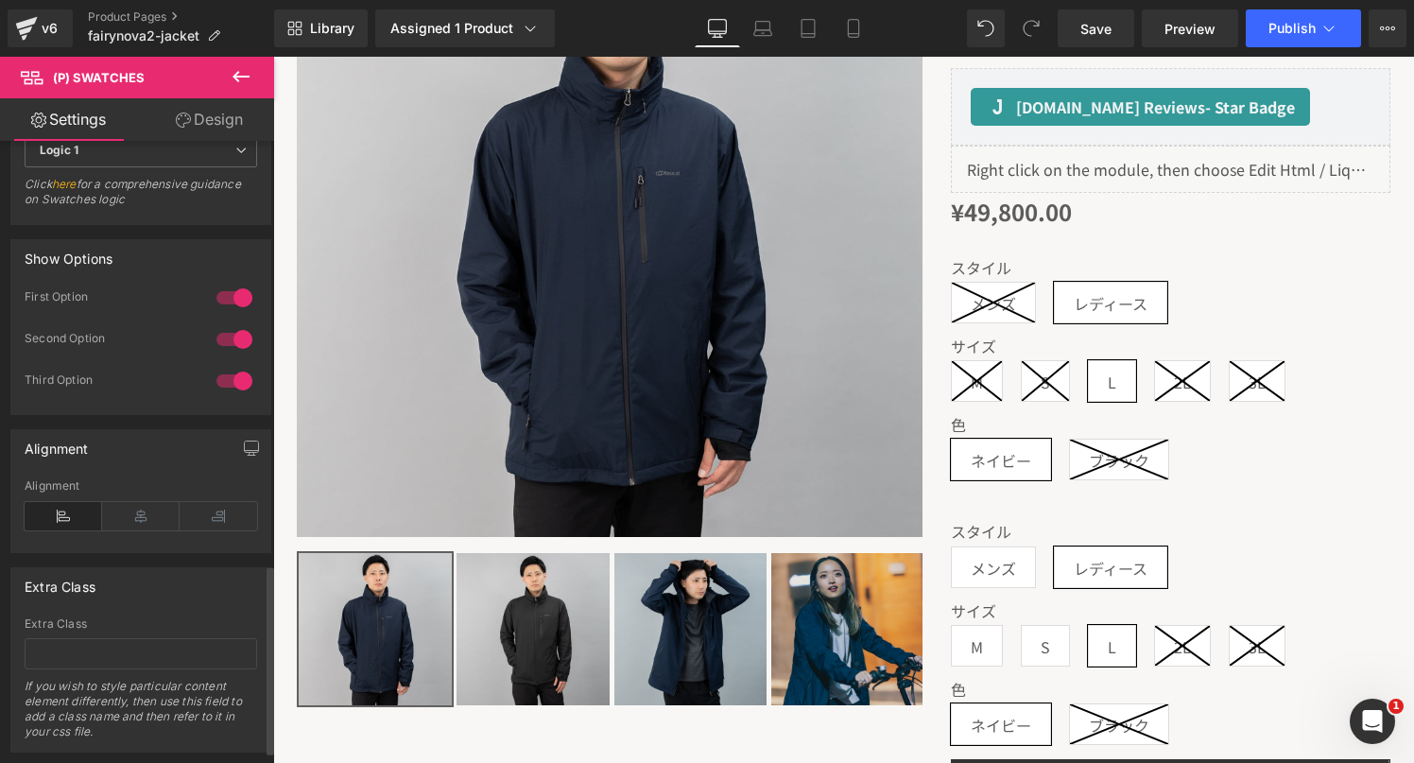
scroll to position [1315, 0]
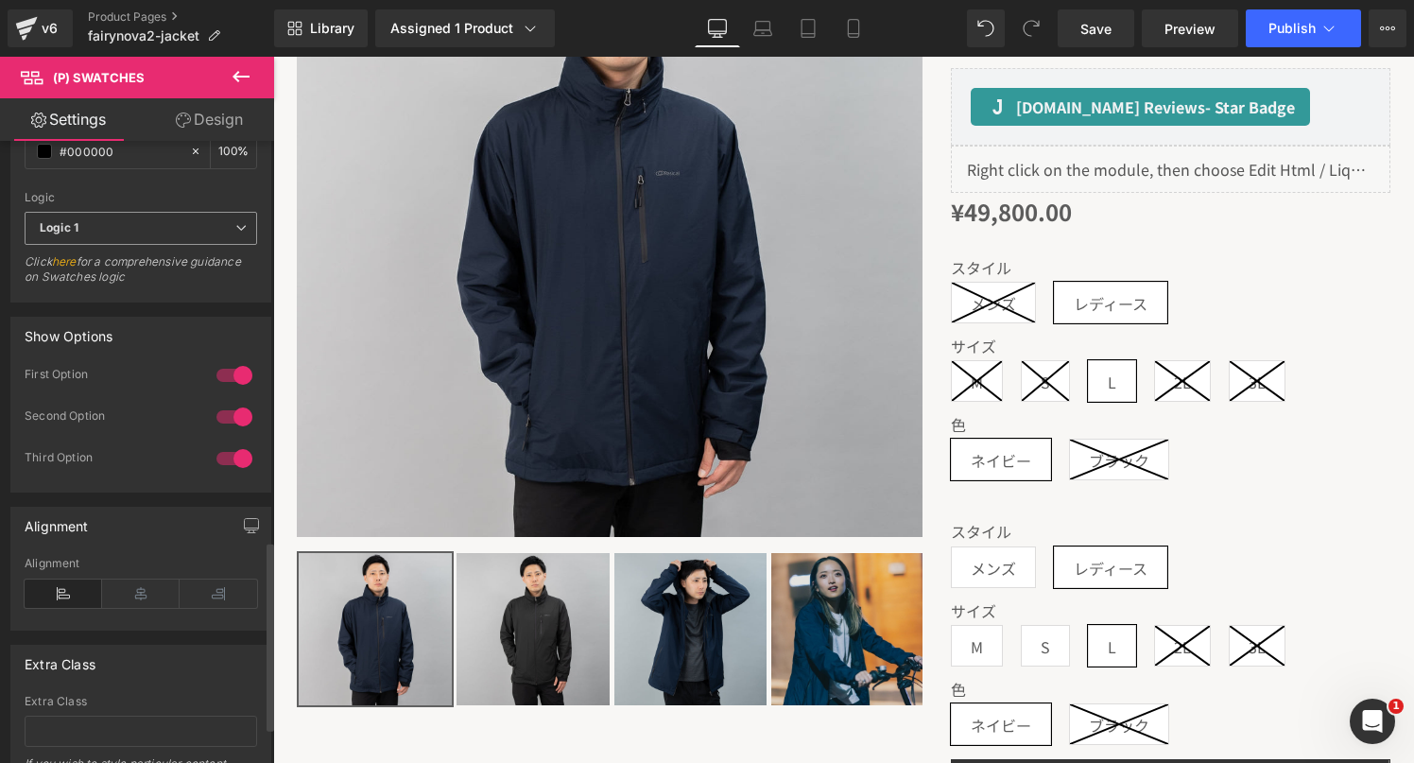
click at [125, 220] on span "Logic 1" at bounding box center [141, 228] width 233 height 33
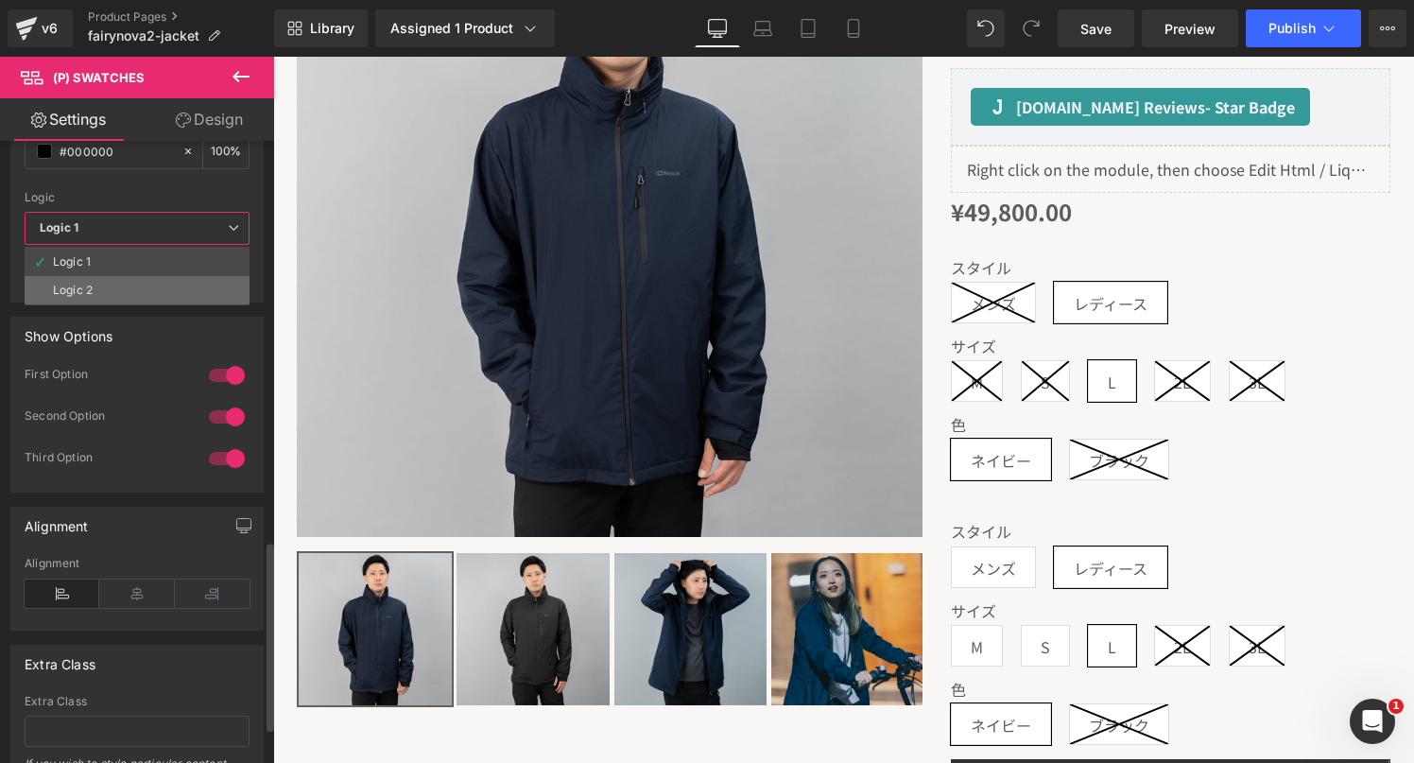
click at [115, 286] on li "Logic 2" at bounding box center [137, 290] width 225 height 28
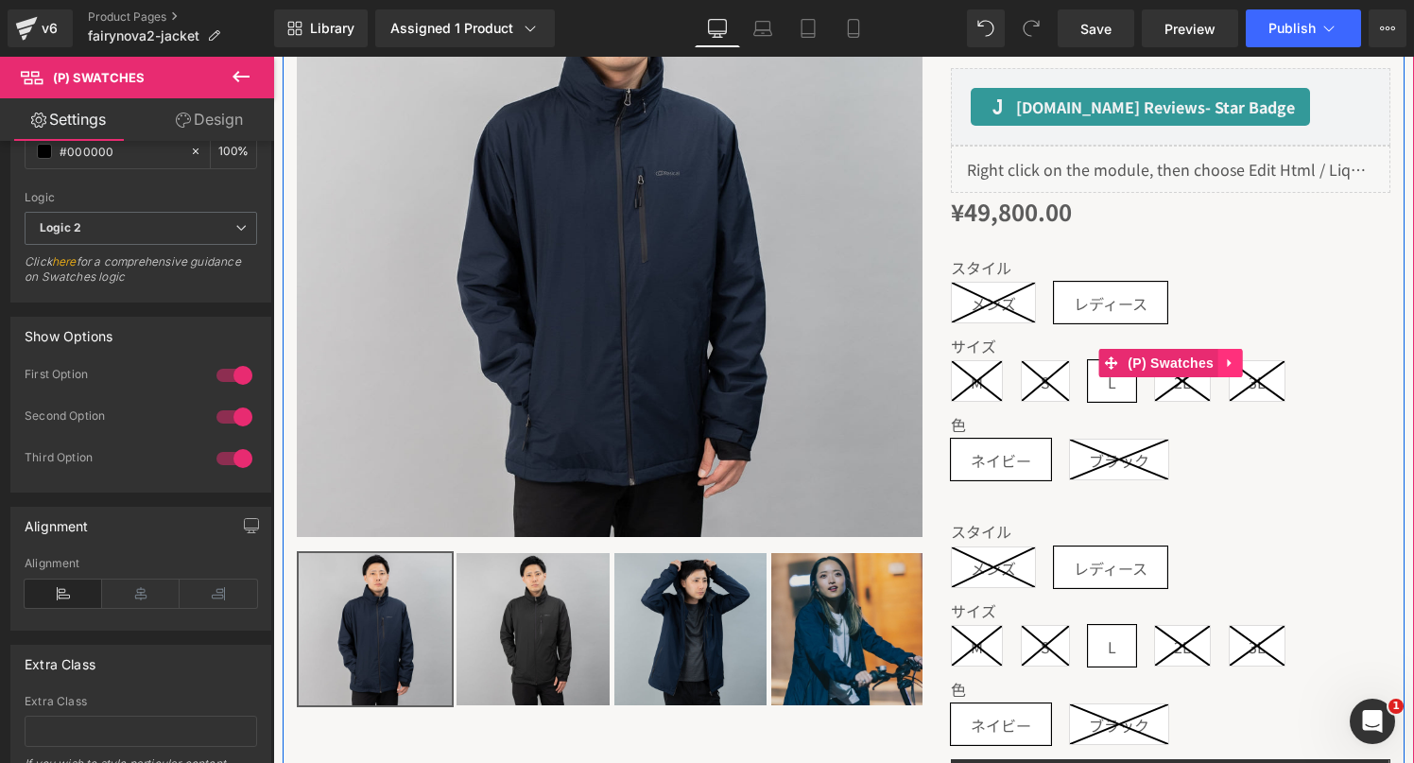
click at [1239, 366] on link at bounding box center [1230, 363] width 25 height 28
click at [1240, 366] on icon at bounding box center [1242, 362] width 13 height 13
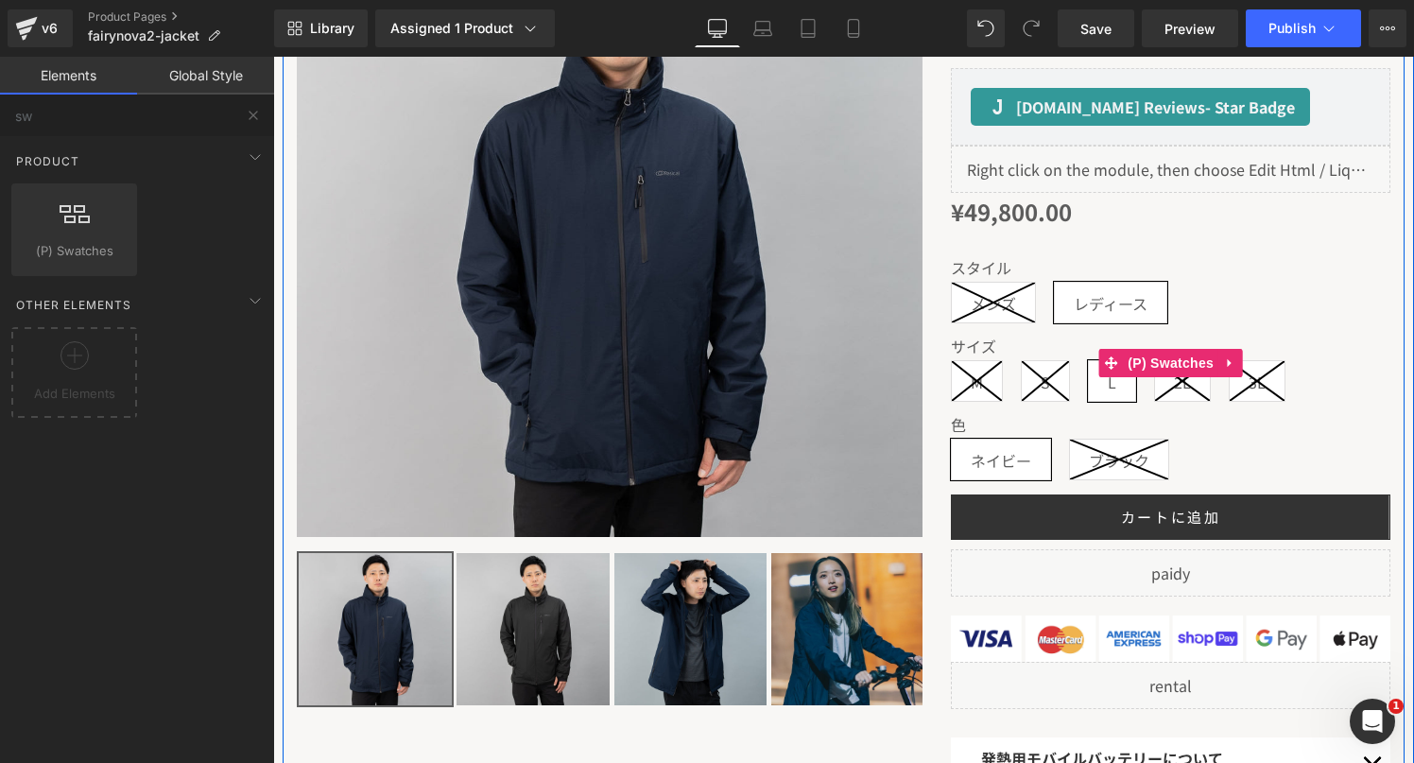
click at [975, 317] on icon at bounding box center [993, 303] width 83 height 40
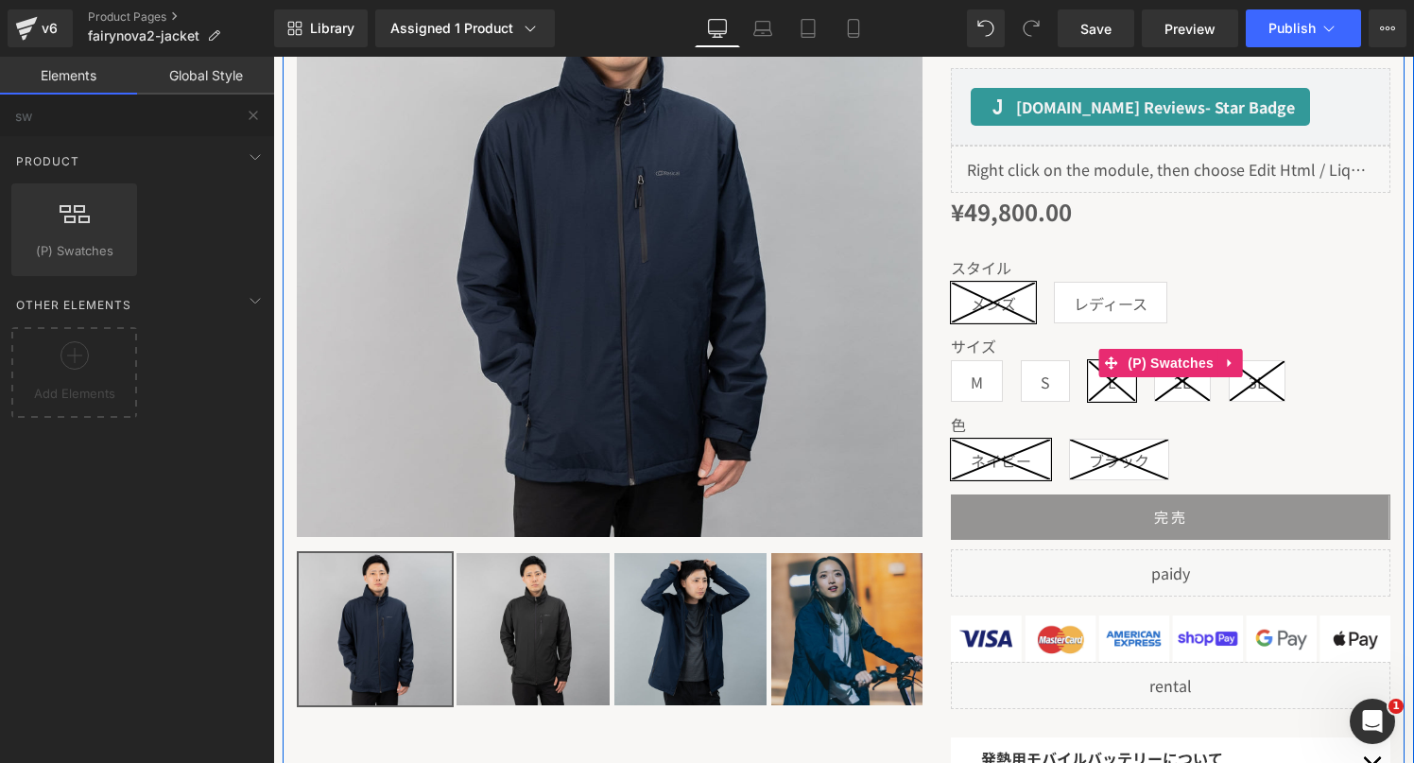
click at [1050, 389] on span "S" at bounding box center [1045, 381] width 9 height 40
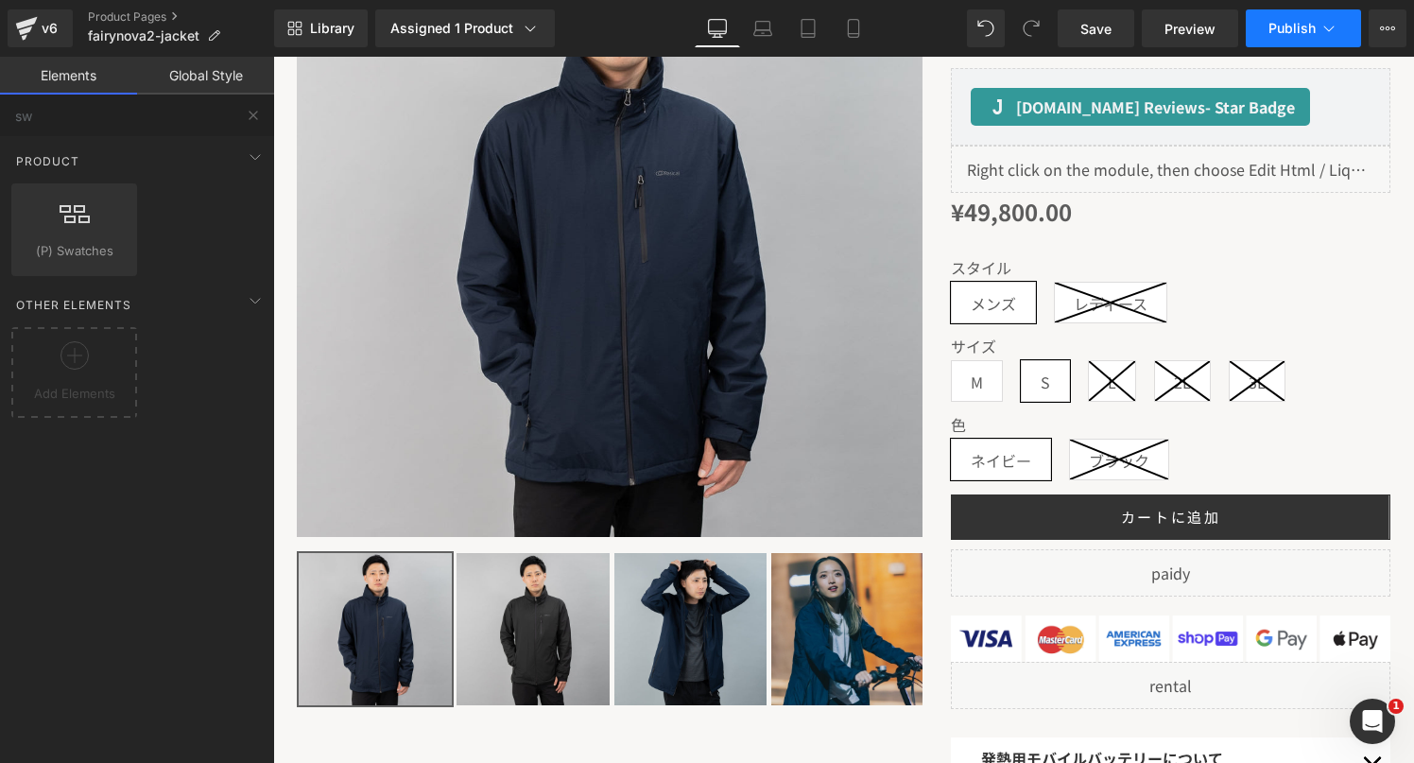
click at [1287, 11] on button "Publish" at bounding box center [1303, 28] width 115 height 38
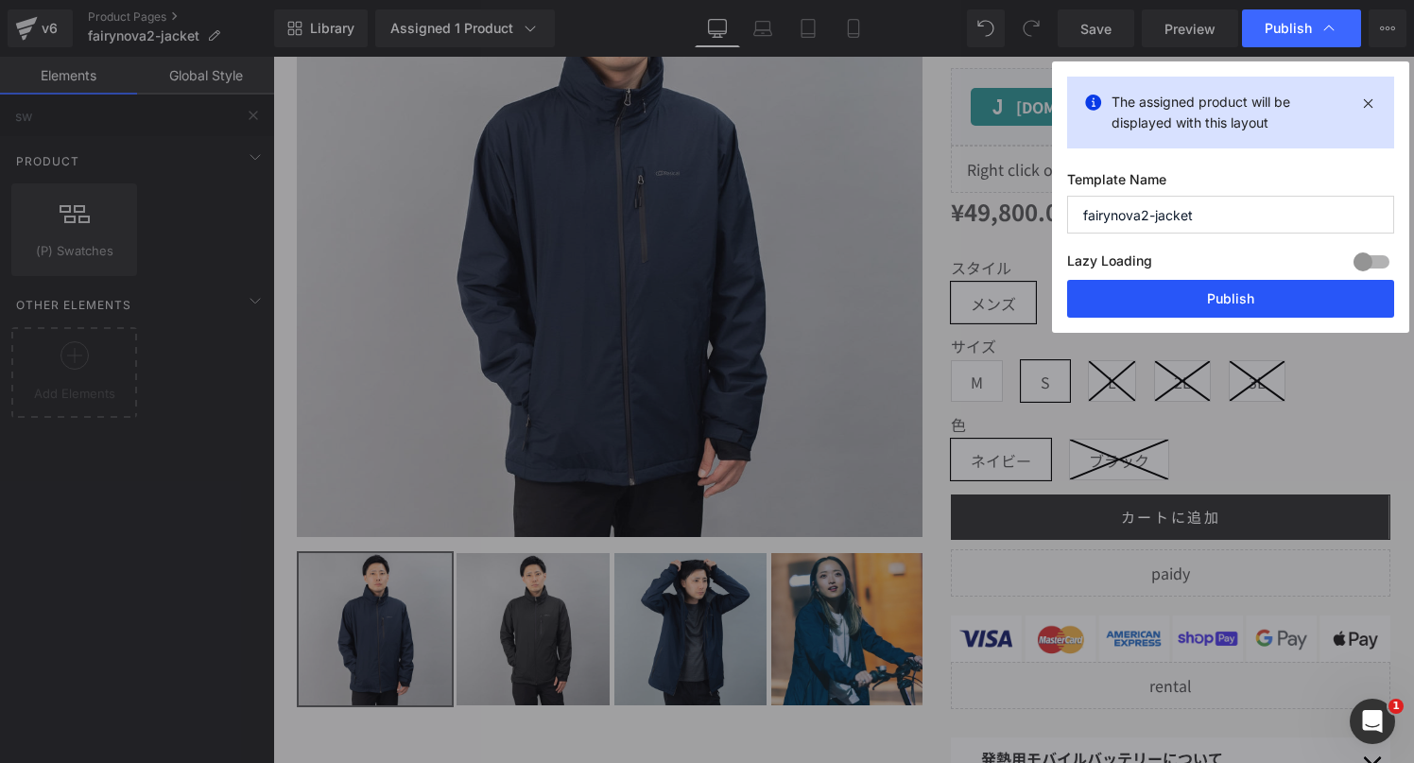
click at [1160, 304] on button "Publish" at bounding box center [1230, 299] width 327 height 38
